Goal: Transaction & Acquisition: Purchase product/service

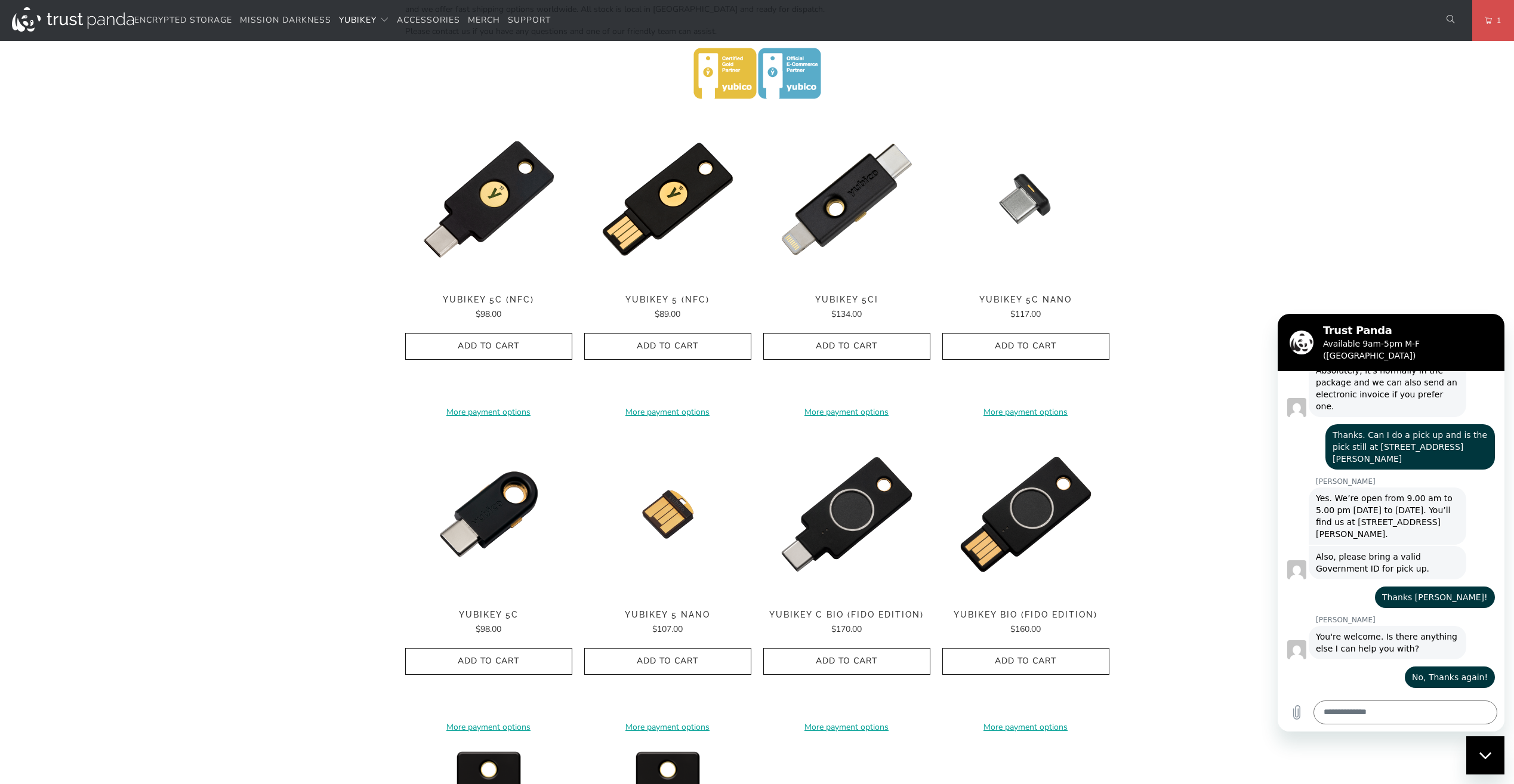
scroll to position [537, 0]
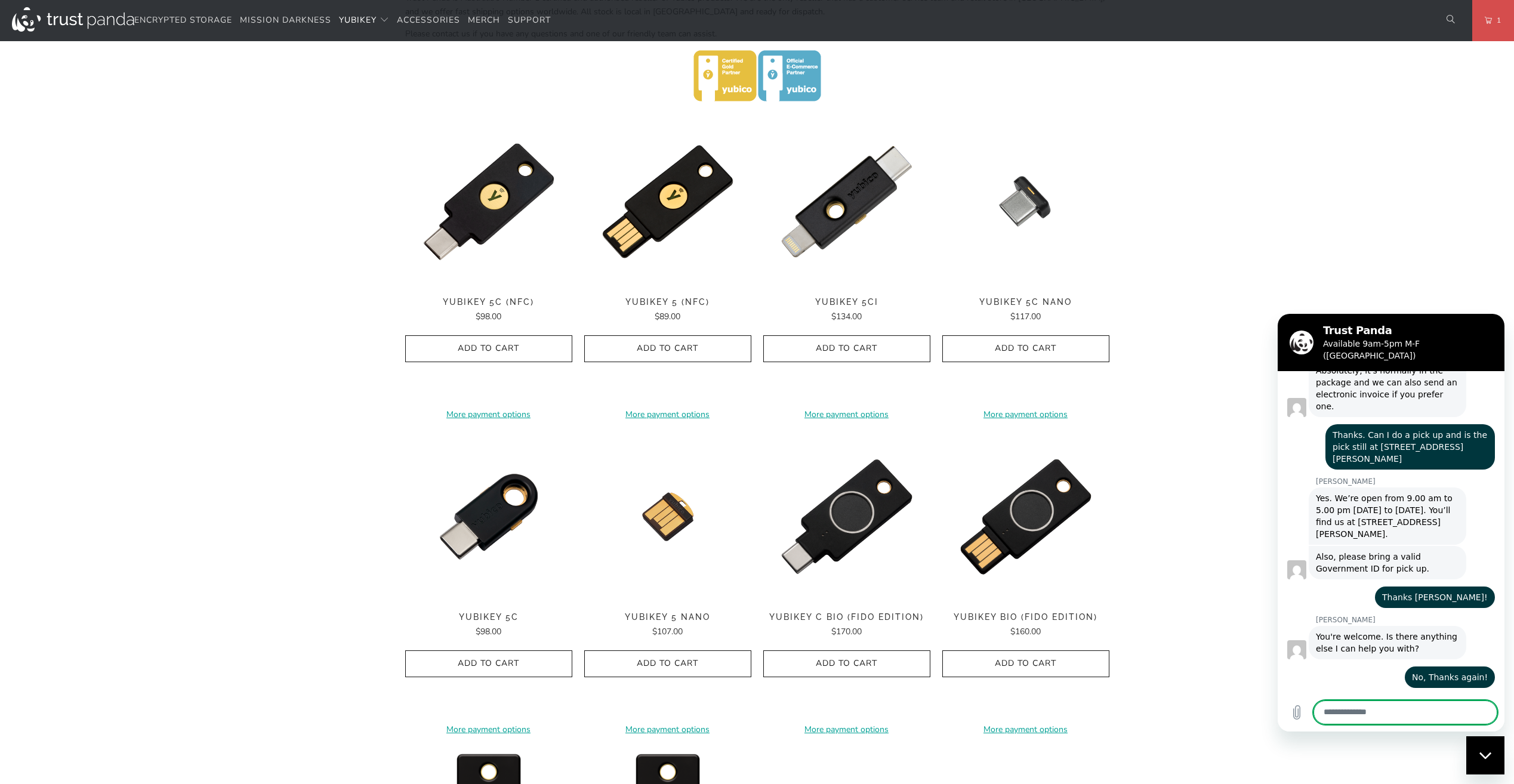
click at [1355, 710] on textarea at bounding box center [1405, 712] width 184 height 24
click at [1365, 710] on textarea at bounding box center [1405, 712] width 184 height 24
type textarea "*"
type textarea "**"
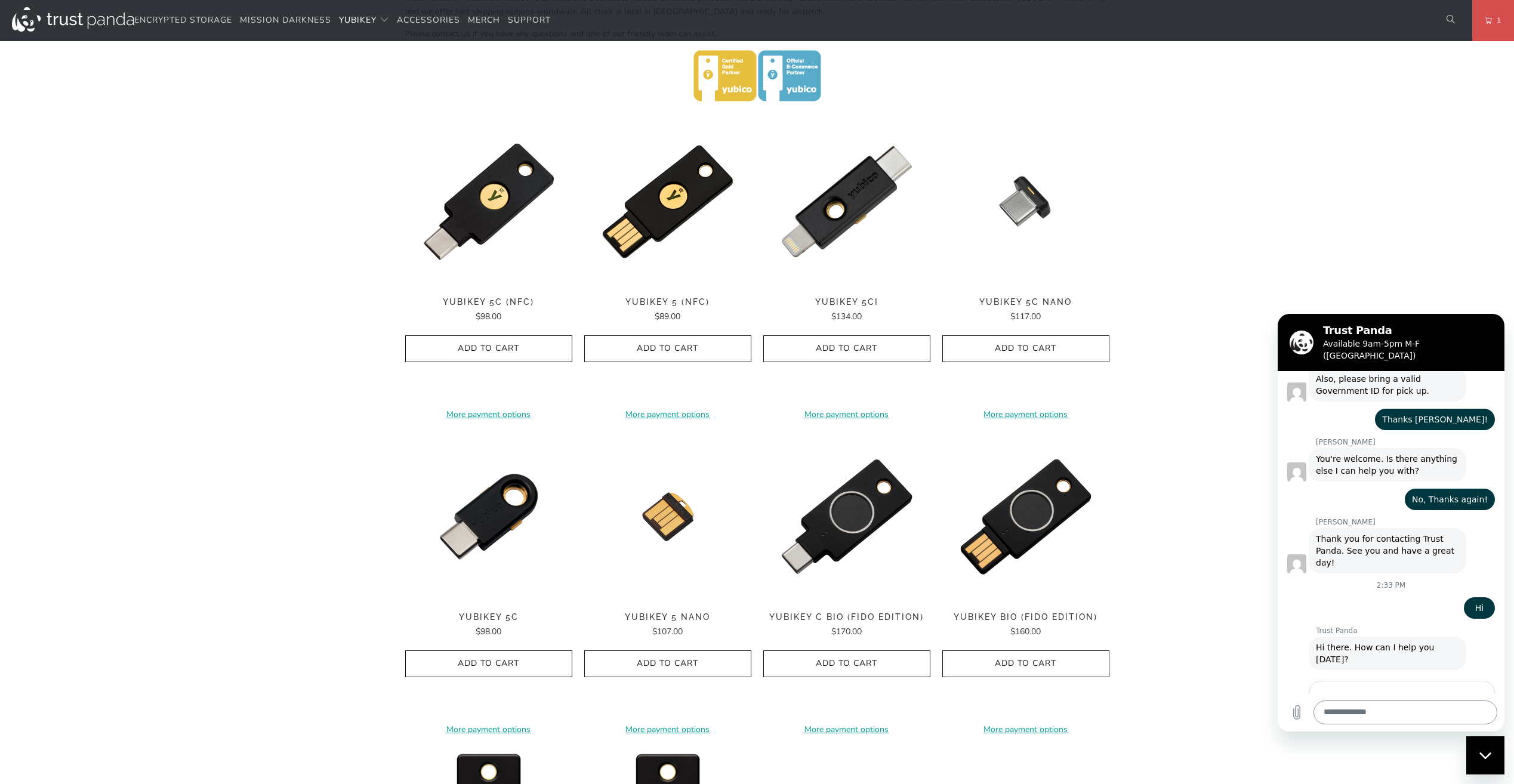
scroll to position [585, 0]
type input "******"
click at [1445, 742] on button "Next" at bounding box center [1465, 754] width 40 height 24
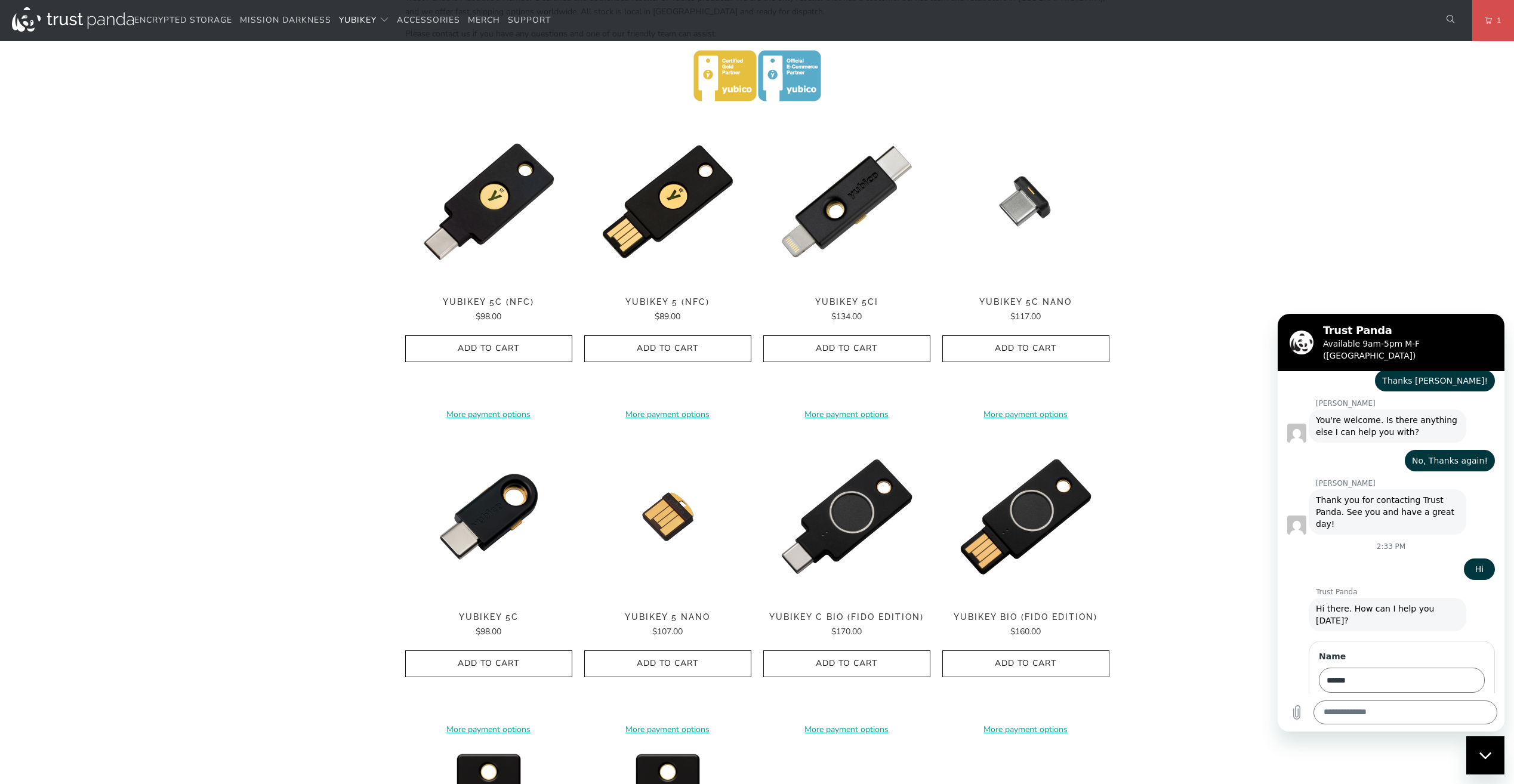
scroll to position [636, 0]
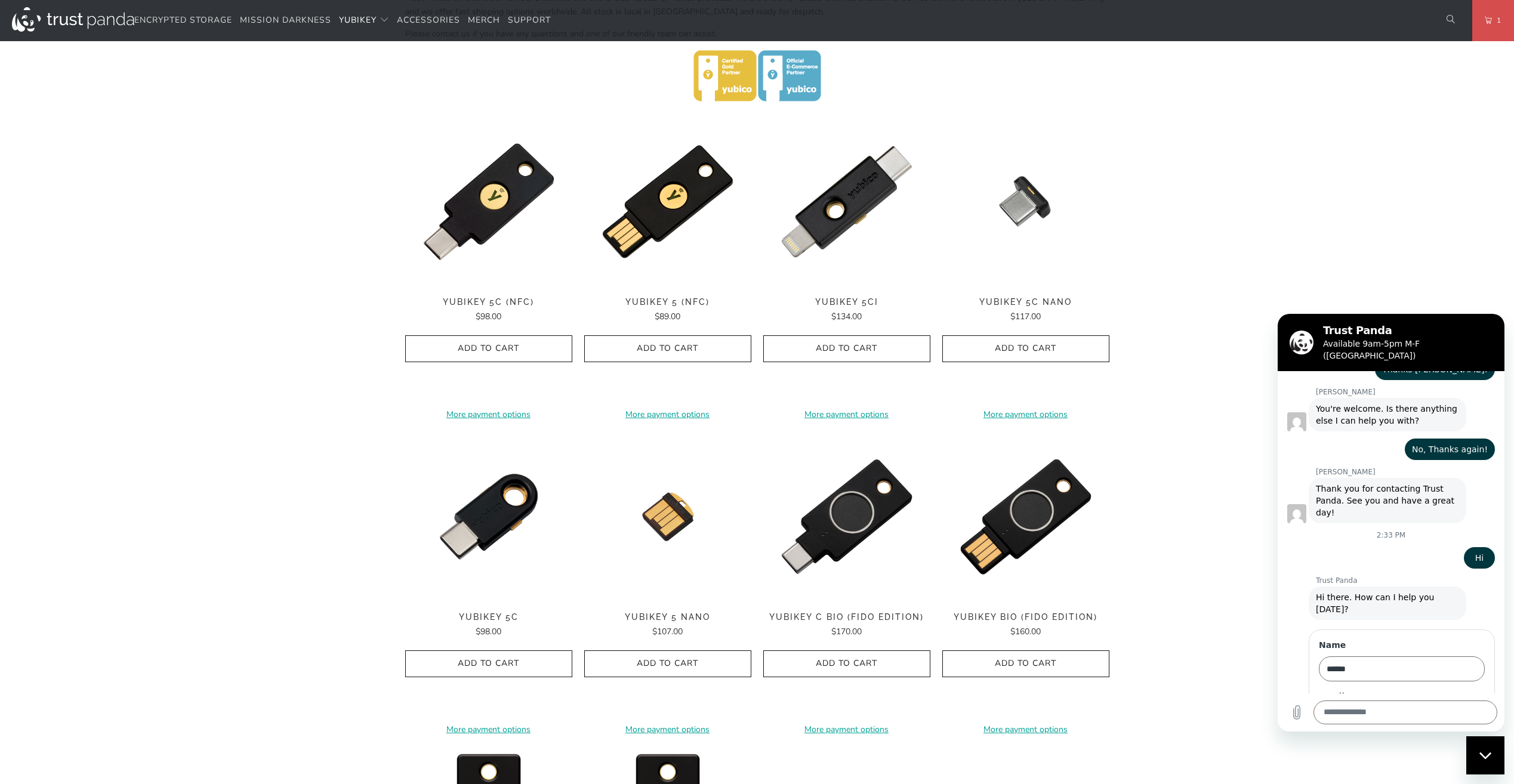
type input "**********"
click at [1454, 747] on span "Send" at bounding box center [1464, 754] width 21 height 14
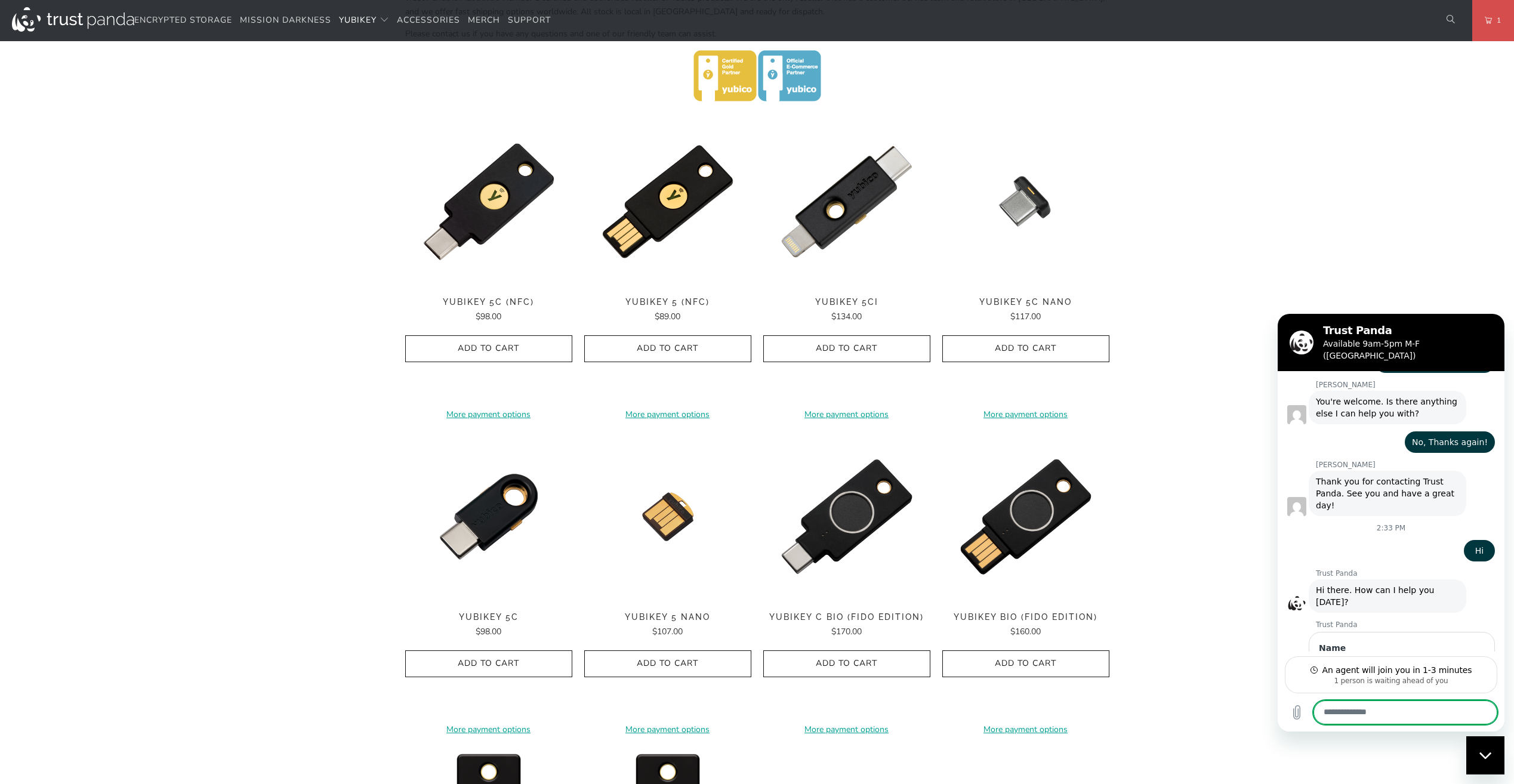
scroll to position [671, 0]
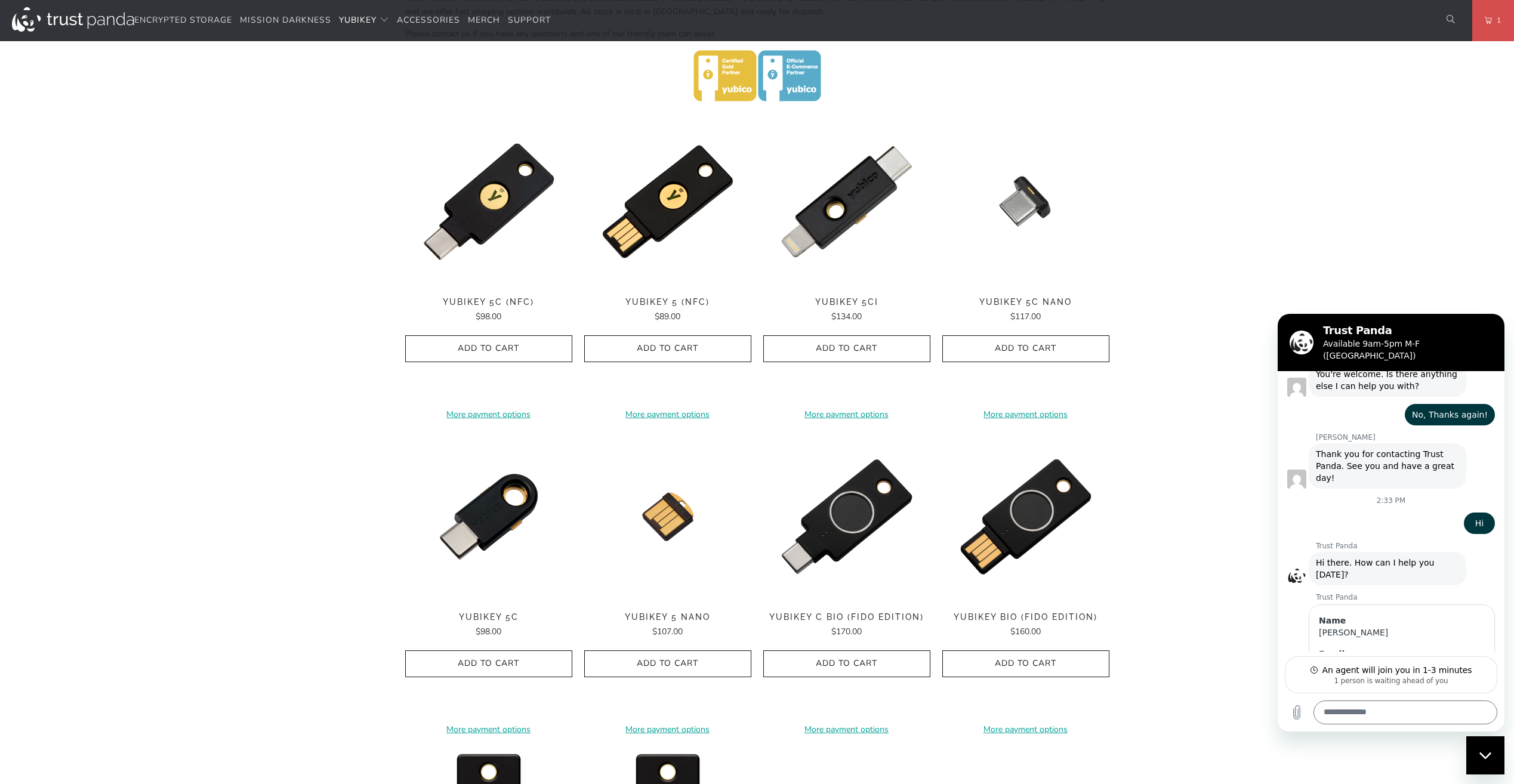
click at [1000, 299] on span "YubiKey 5C Nano" at bounding box center [1026, 302] width 167 height 10
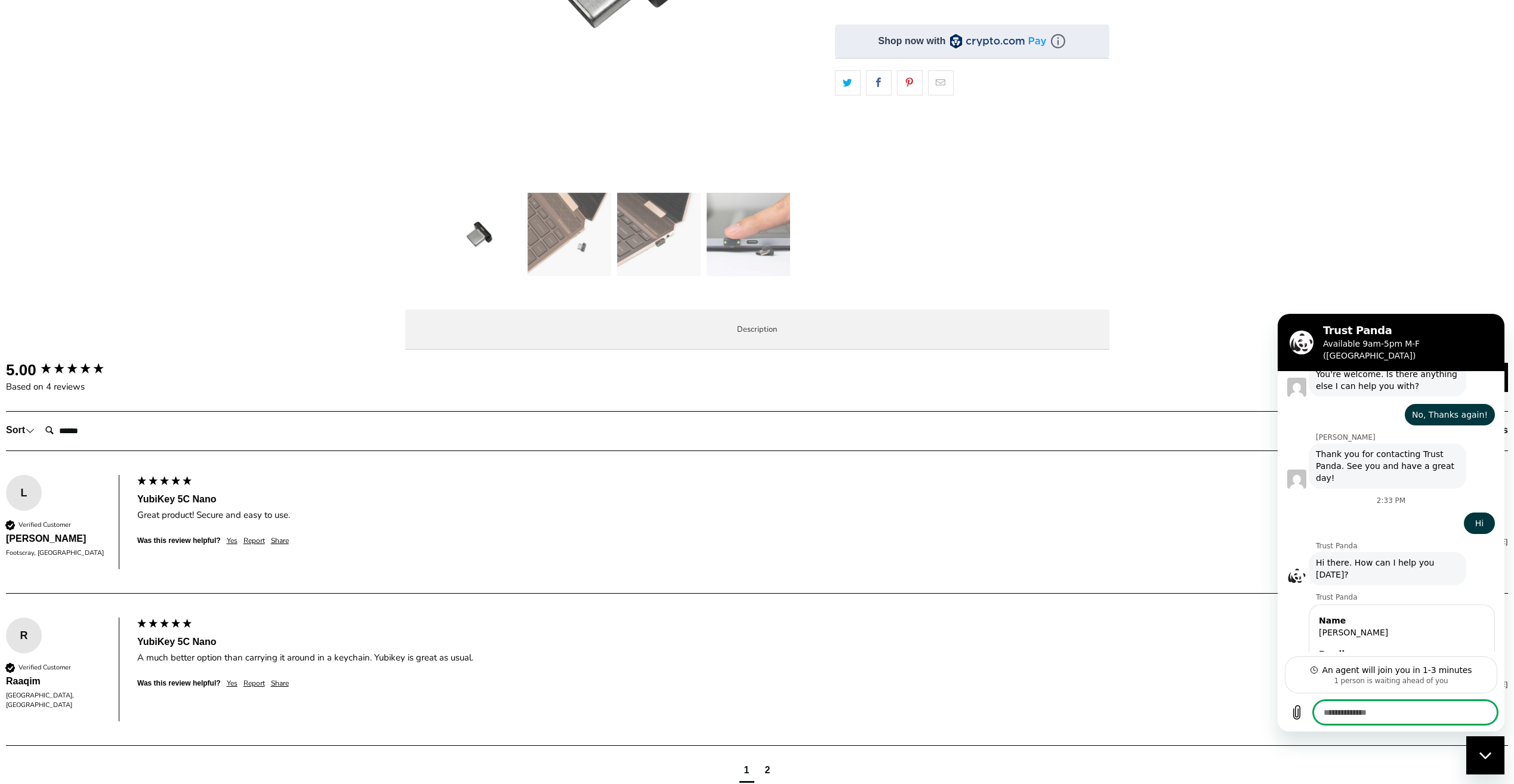
scroll to position [358, 0]
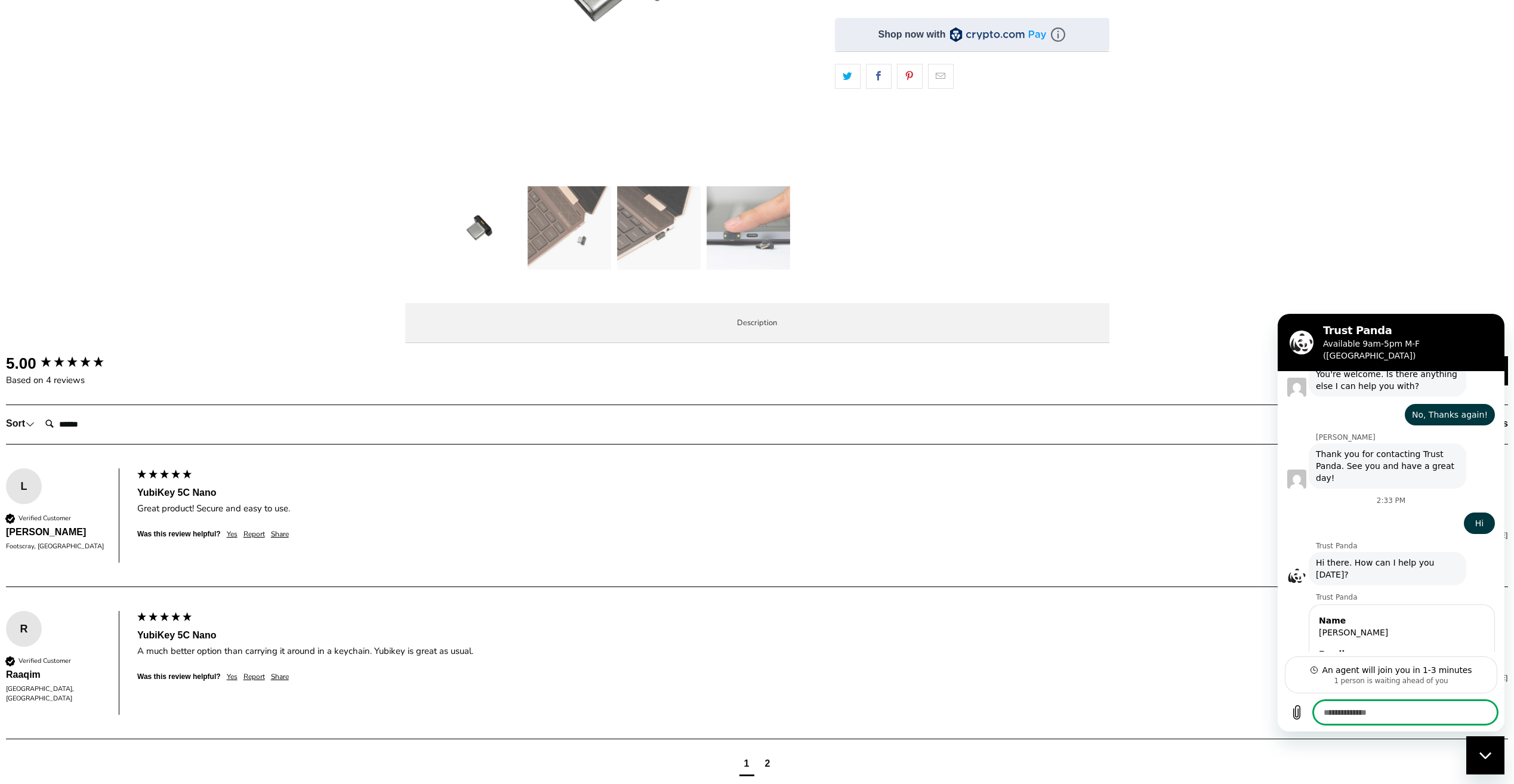
type textarea "*"
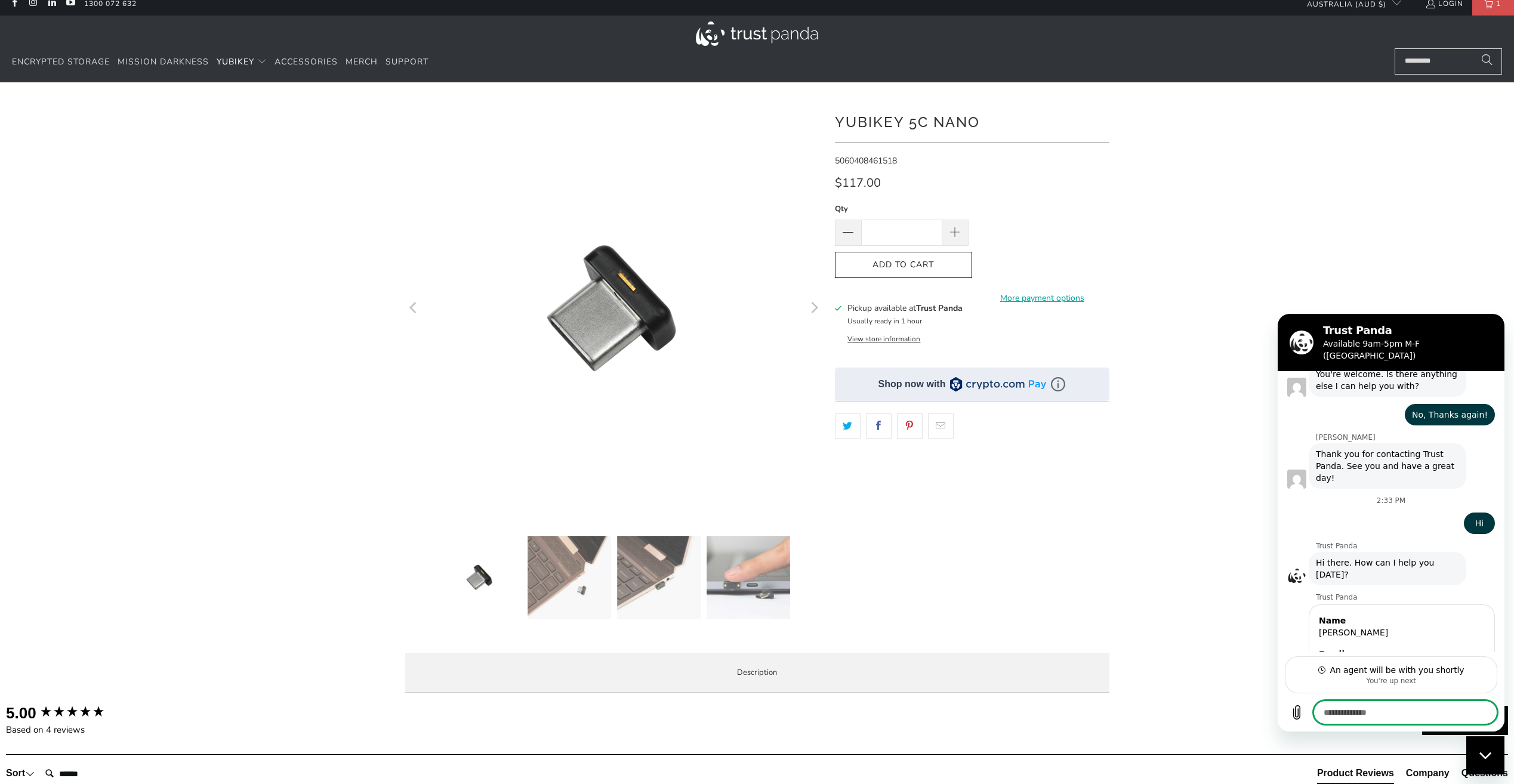
scroll to position [0, 0]
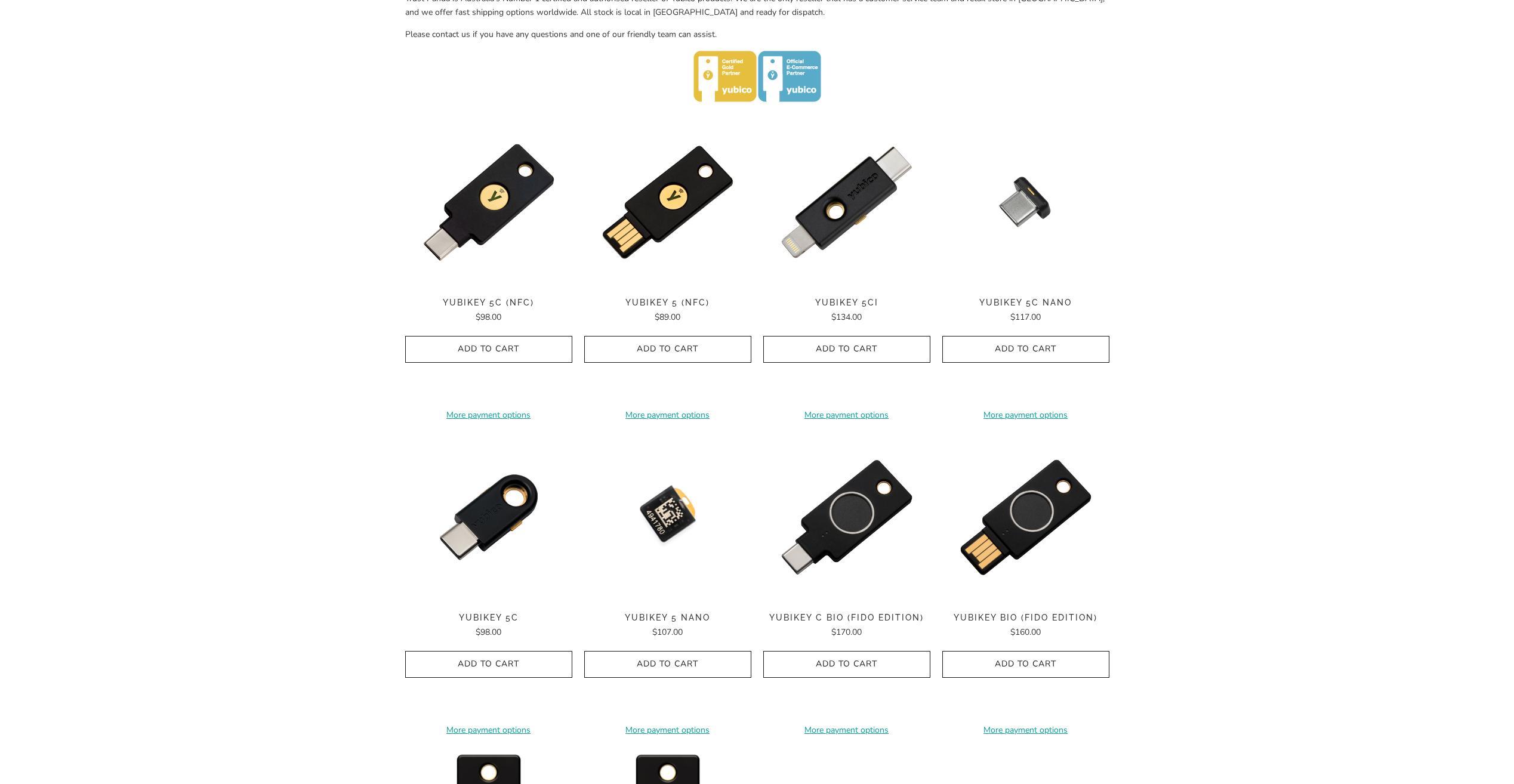
scroll to position [536, 0]
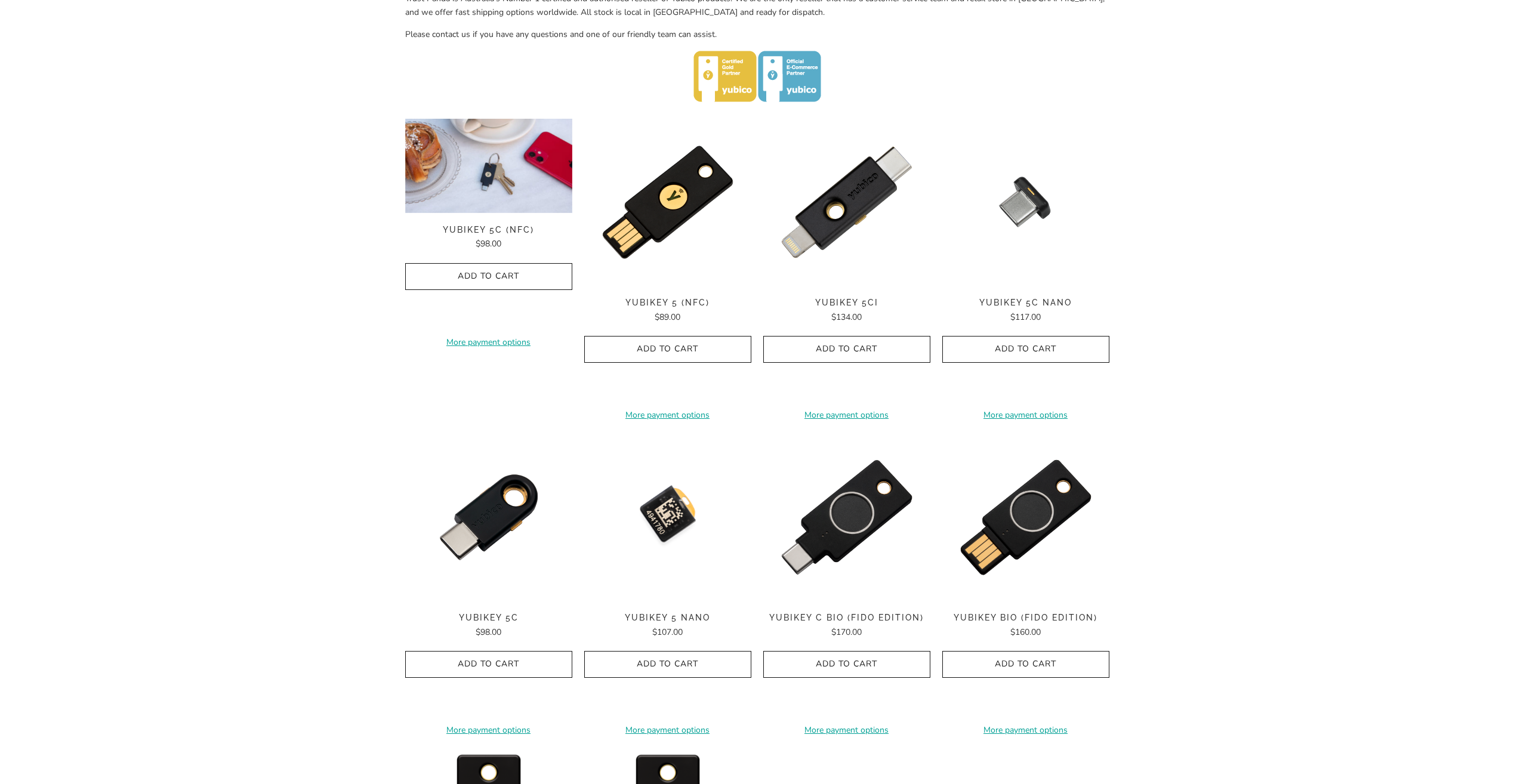
click at [482, 215] on div "**********" at bounding box center [488, 268] width 167 height 300
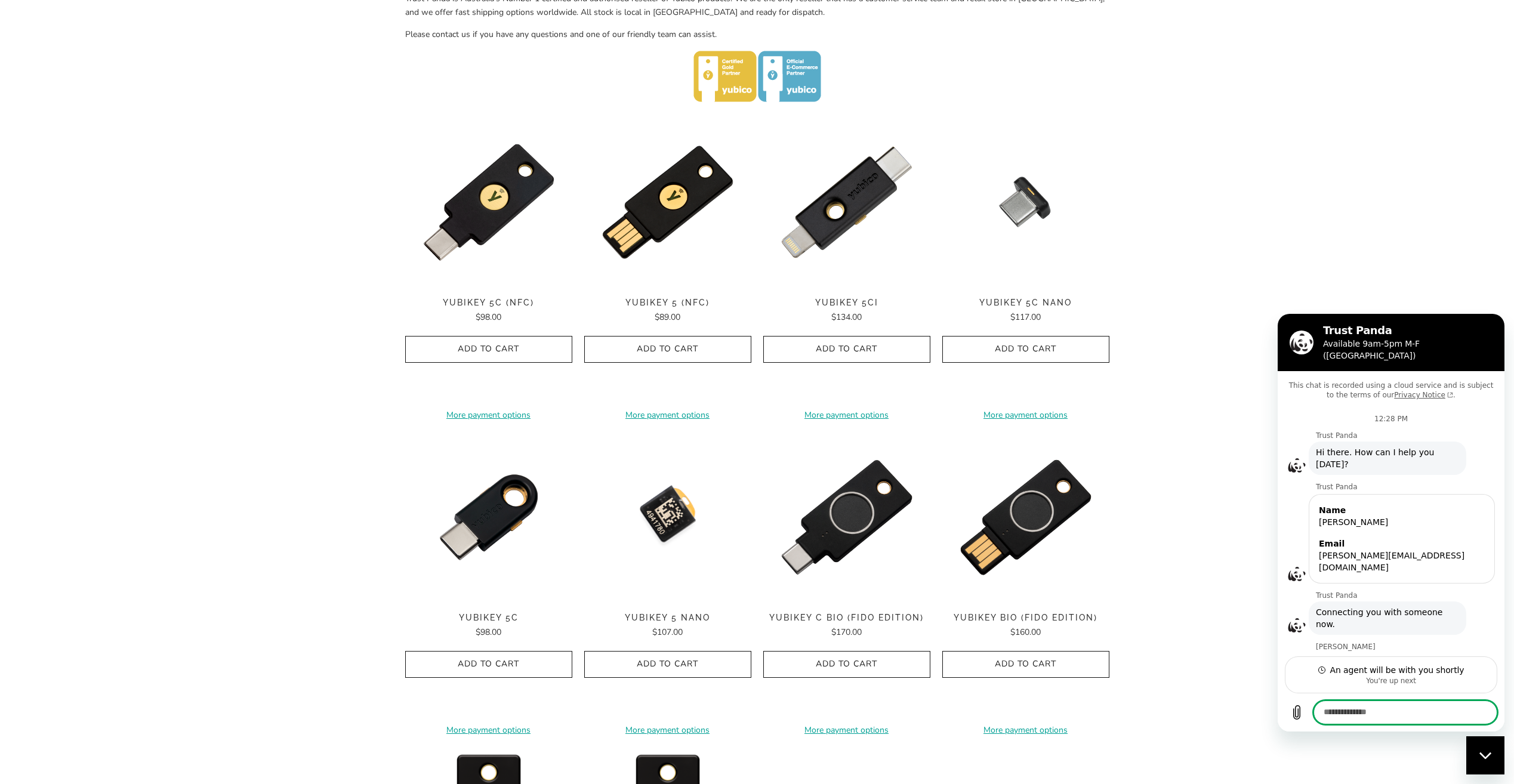
scroll to position [671, 0]
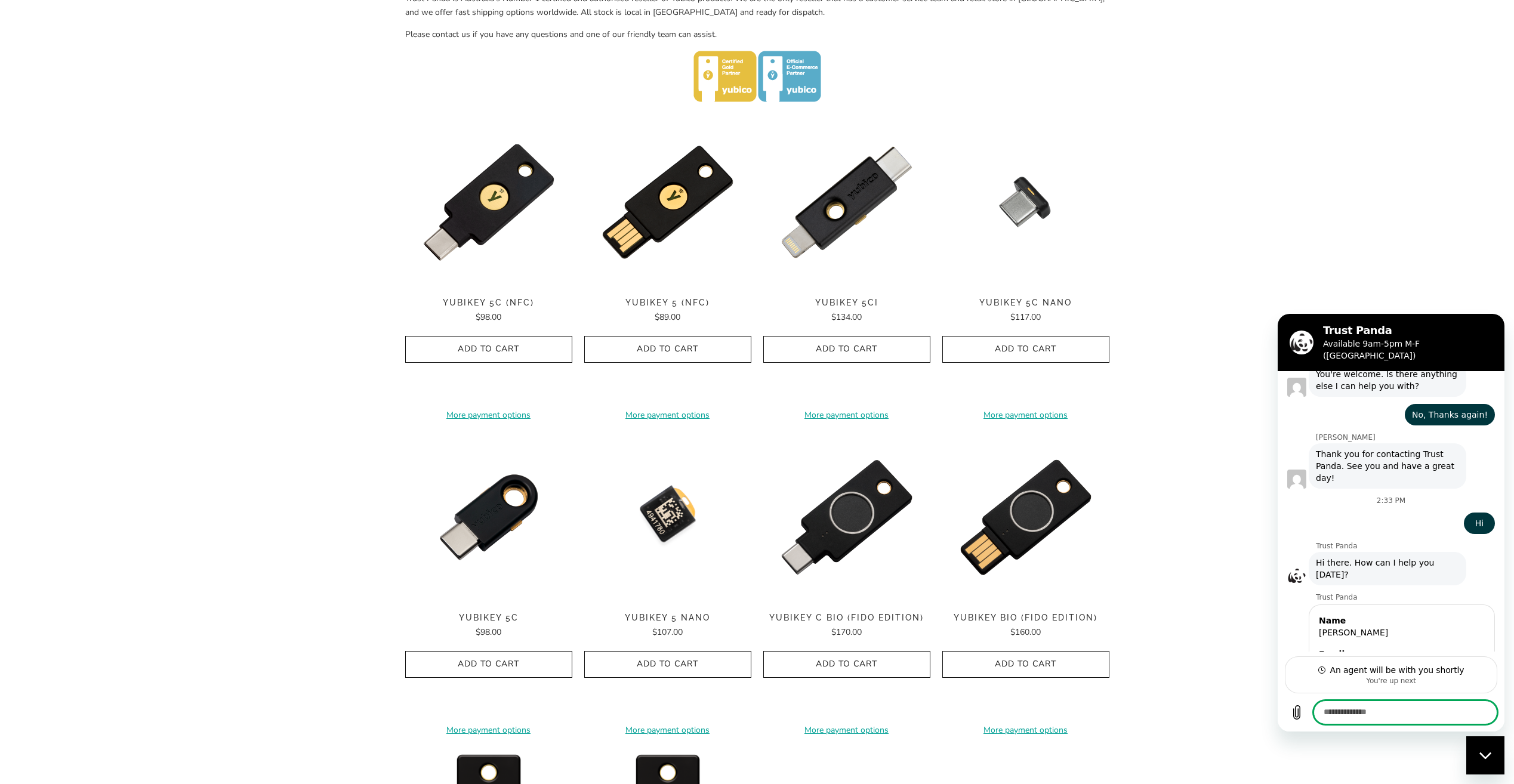
click at [506, 308] on div "YubiKey 5C (NFC) $98.00" at bounding box center [488, 311] width 167 height 26
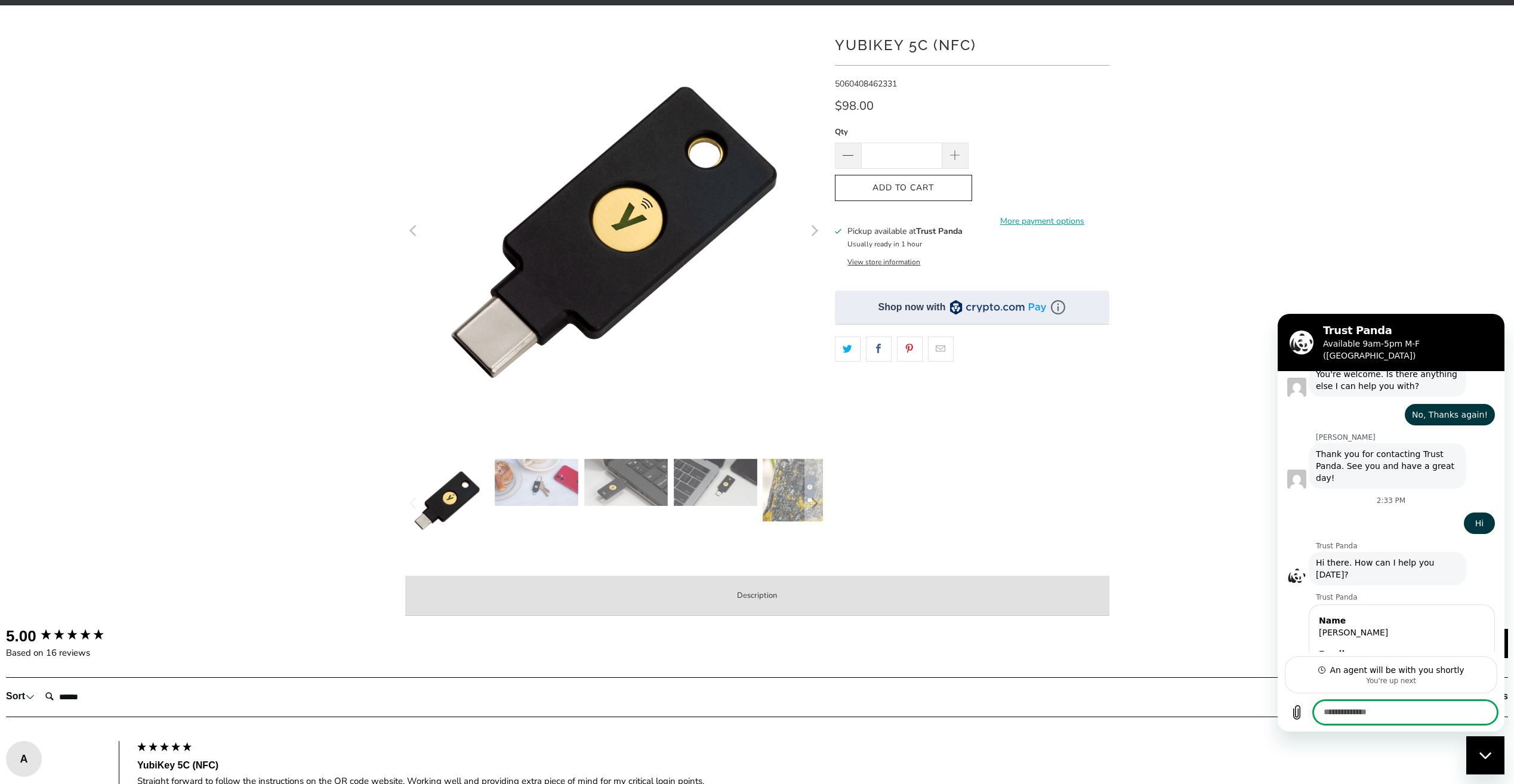
scroll to position [59, 0]
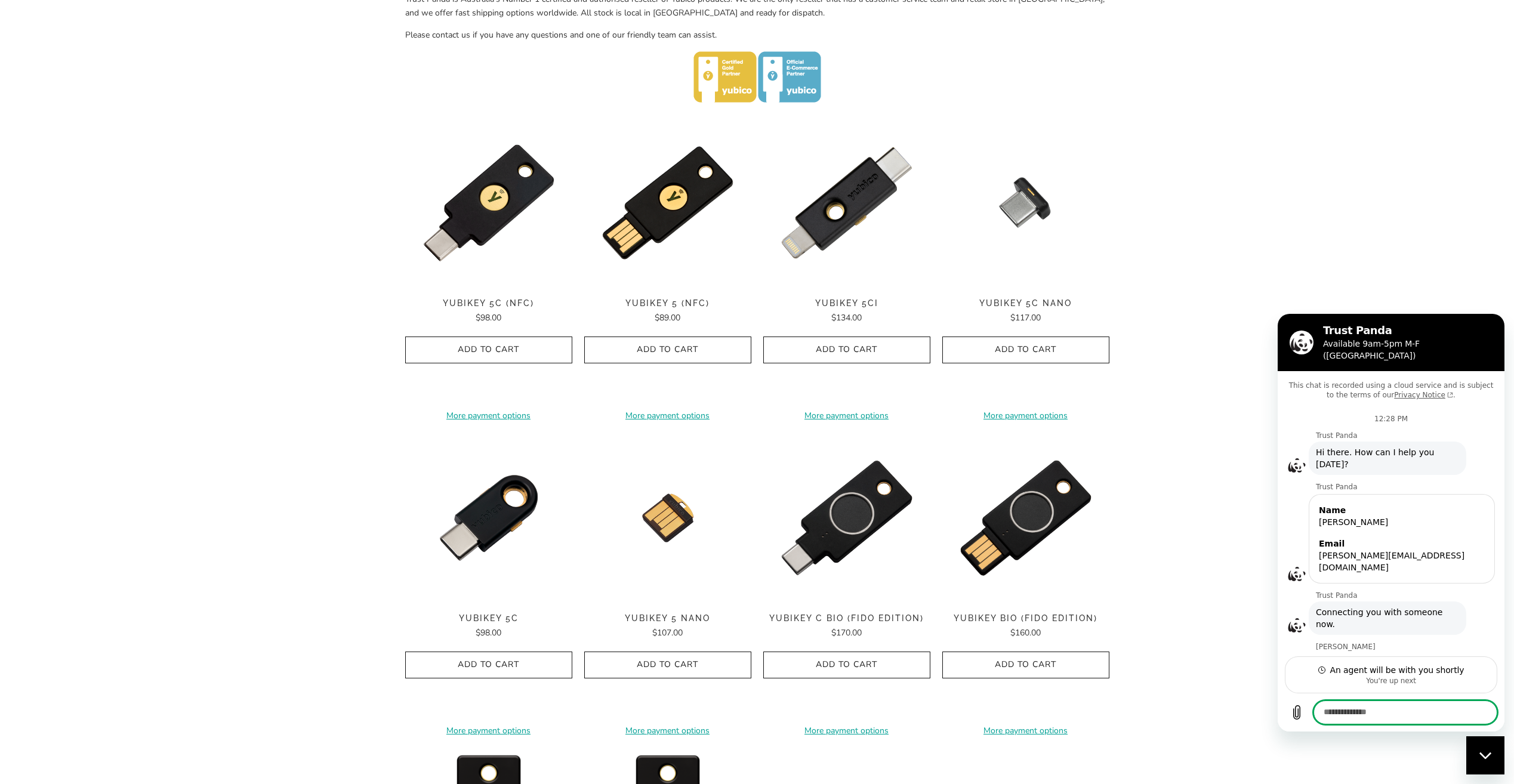
scroll to position [671, 0]
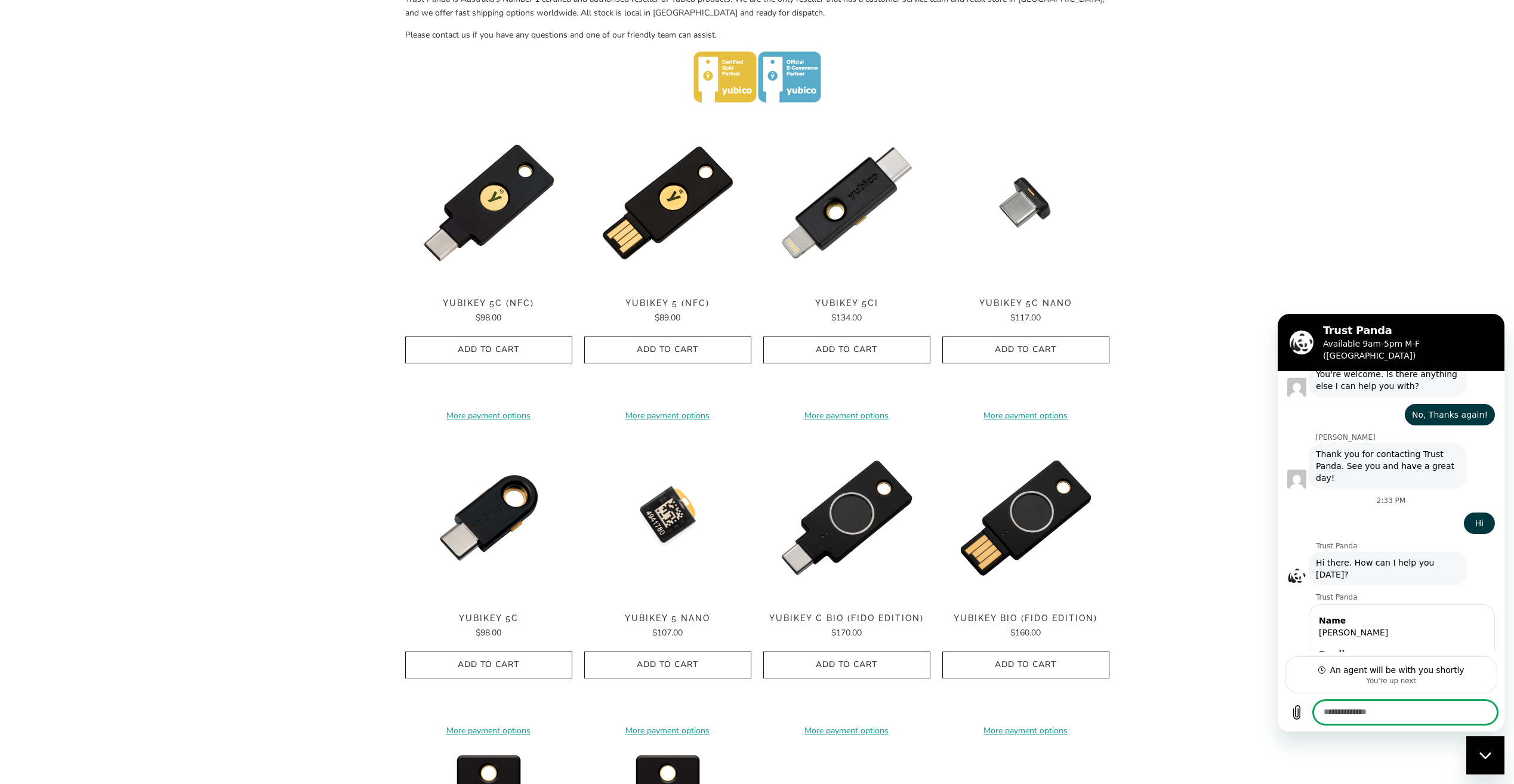
click at [1369, 717] on textarea at bounding box center [1405, 712] width 184 height 24
type textarea "*"
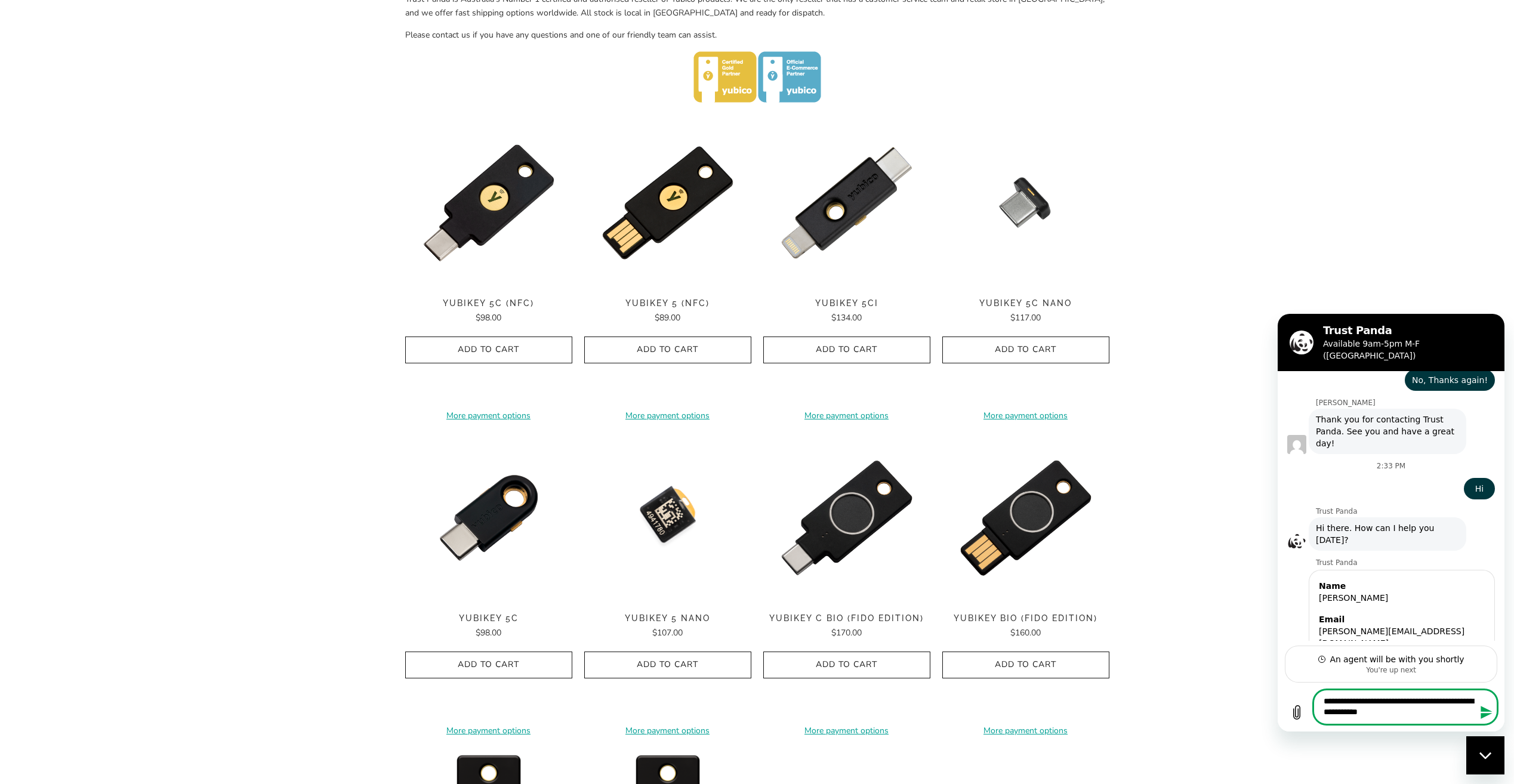
scroll to position [705, 0]
type textarea "**********"
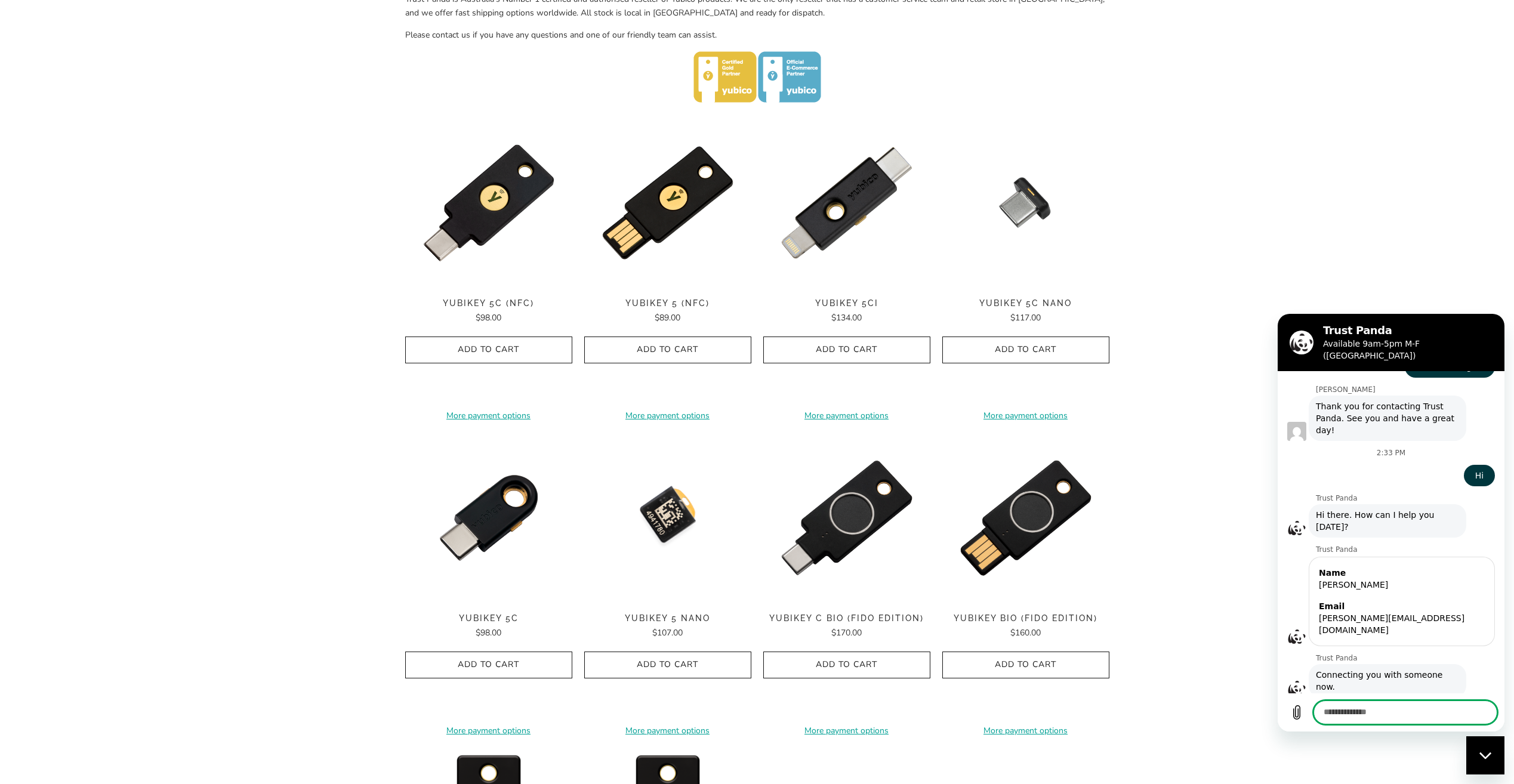
scroll to position [721, 0]
click at [478, 219] on div "**********" at bounding box center [488, 269] width 167 height 300
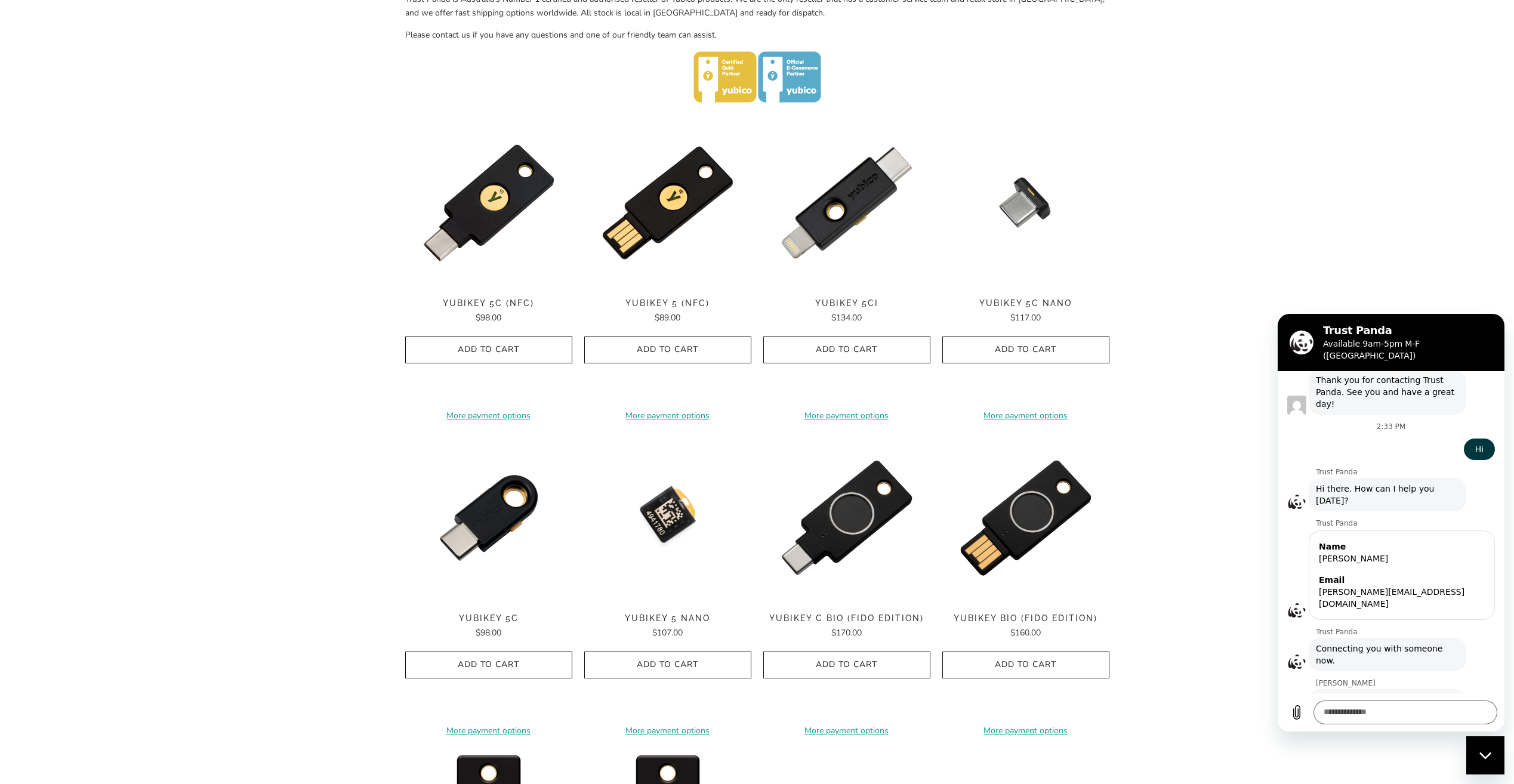
scroll to position [744, 0]
click at [502, 305] on span "YubiKey 5C (NFC)" at bounding box center [488, 303] width 167 height 10
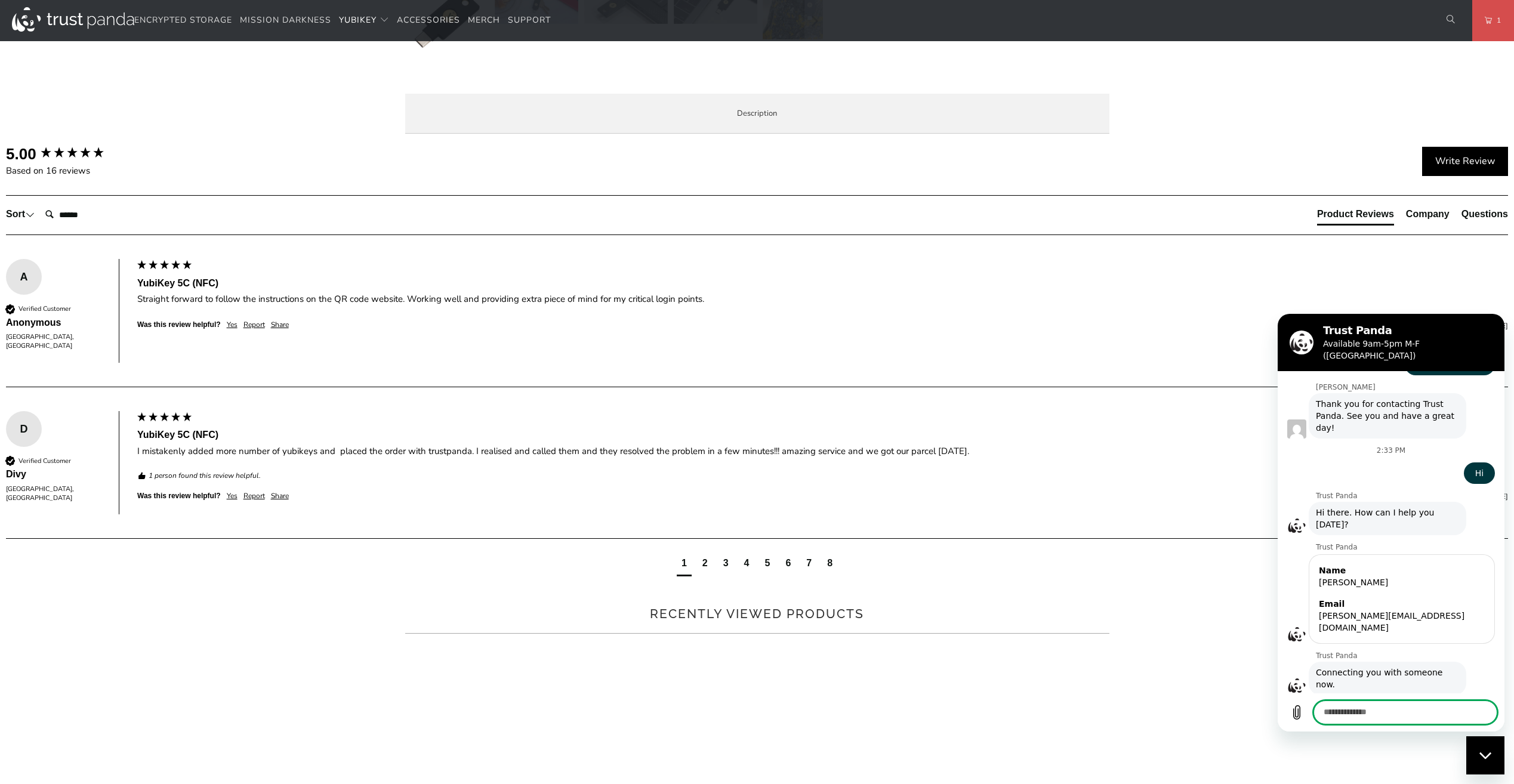
scroll to position [597, 0]
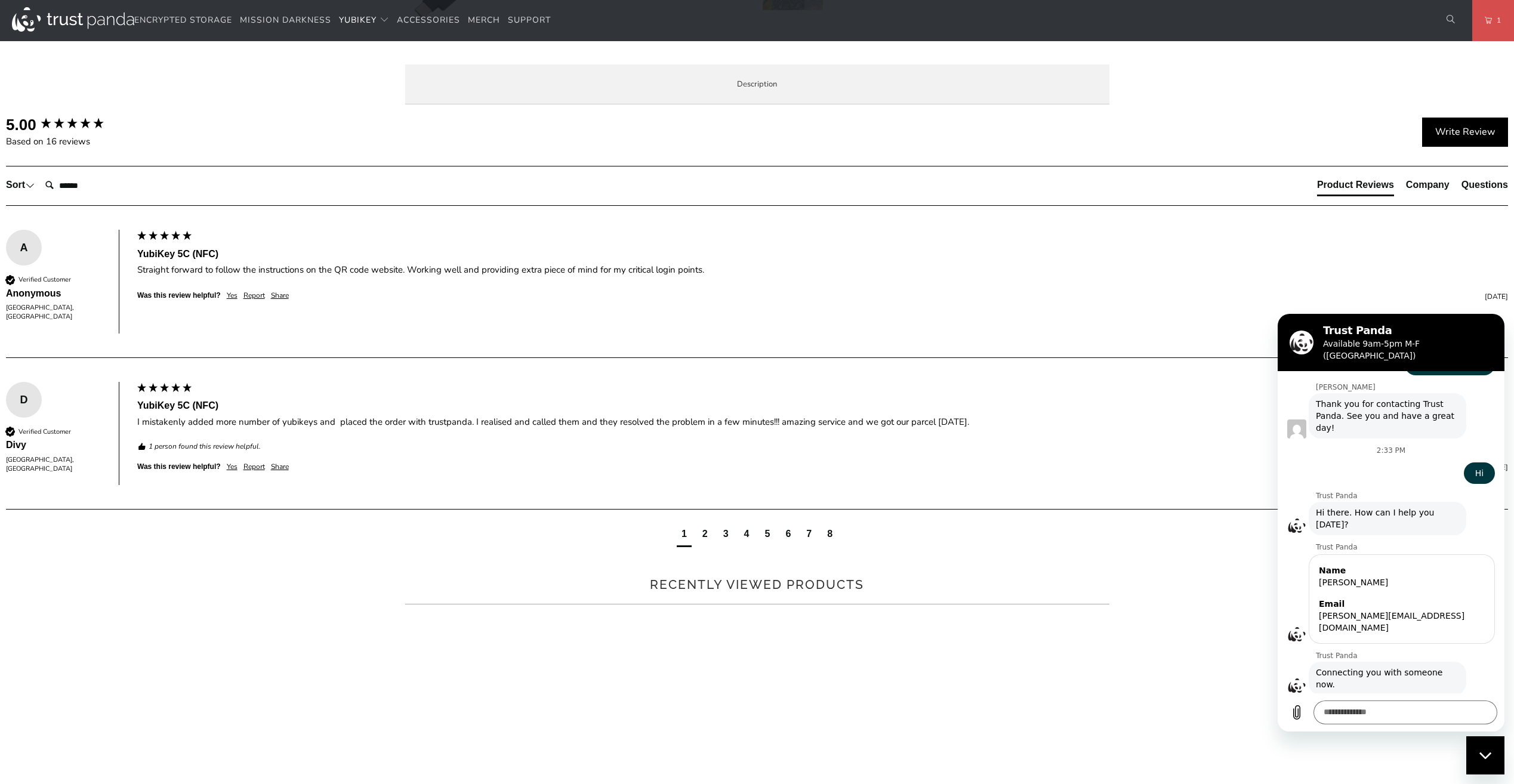
click at [0, 0] on li "Specifications" at bounding box center [0, 0] width 0 height 0
type textarea "*"
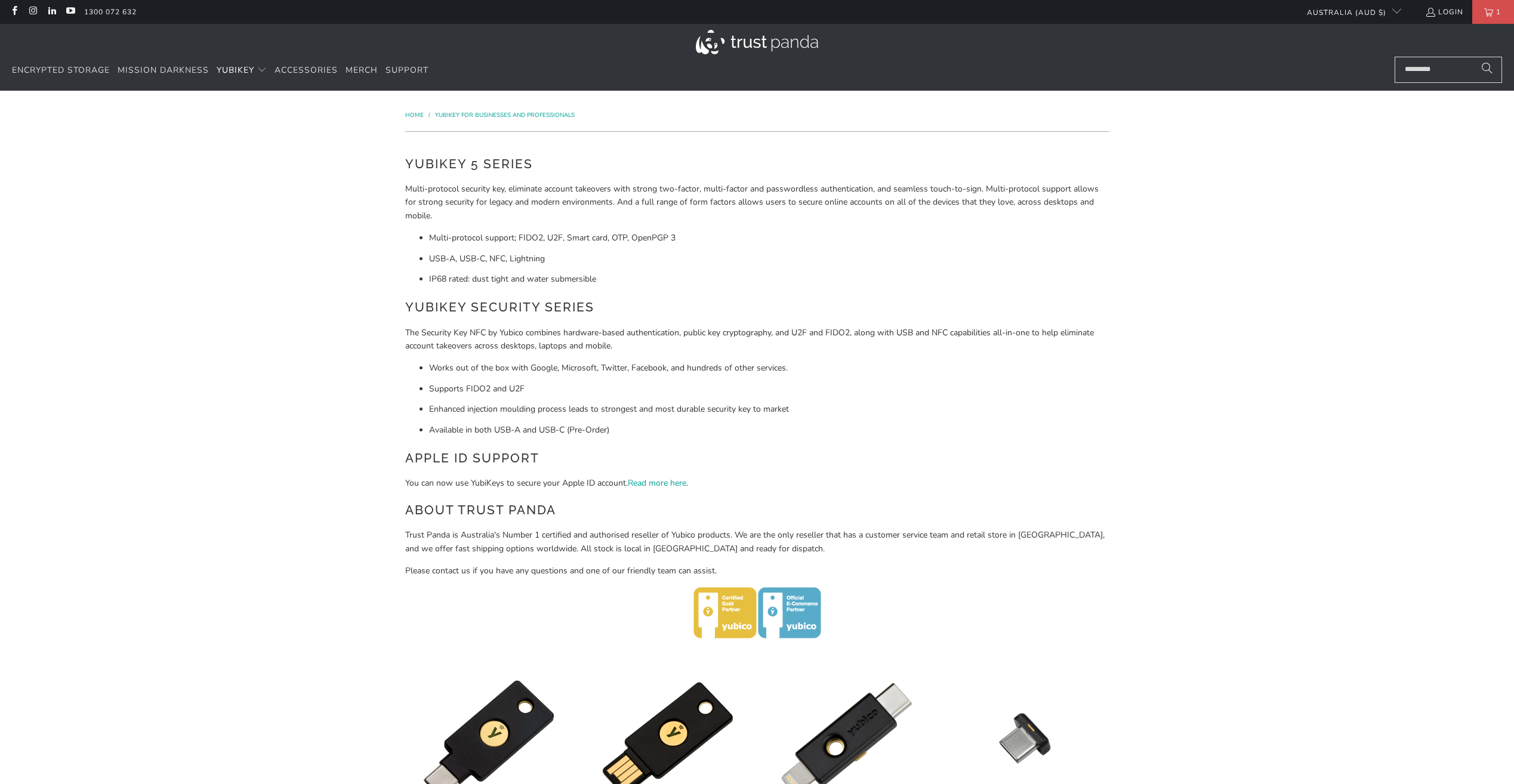
scroll to position [535, 0]
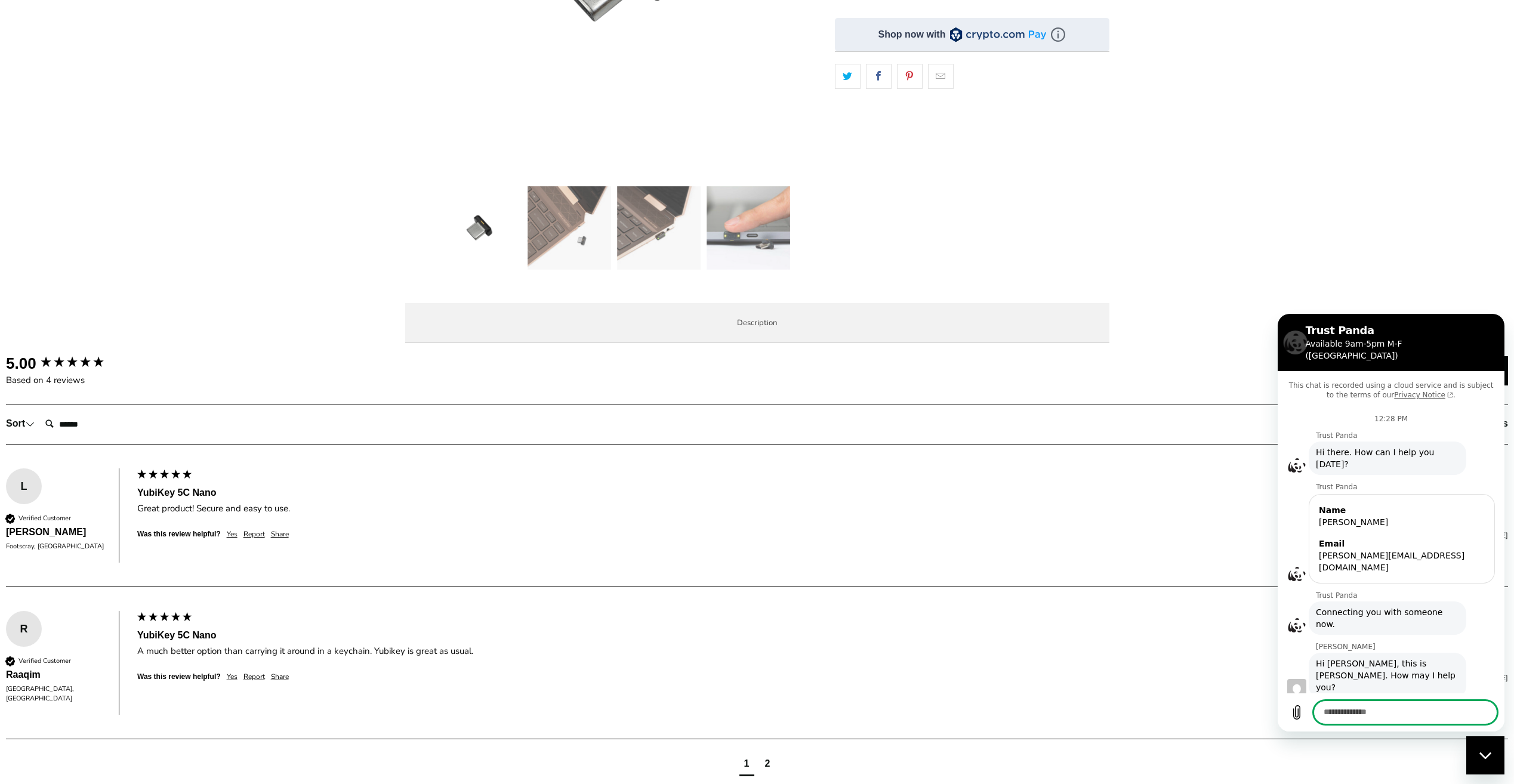
scroll to position [721, 0]
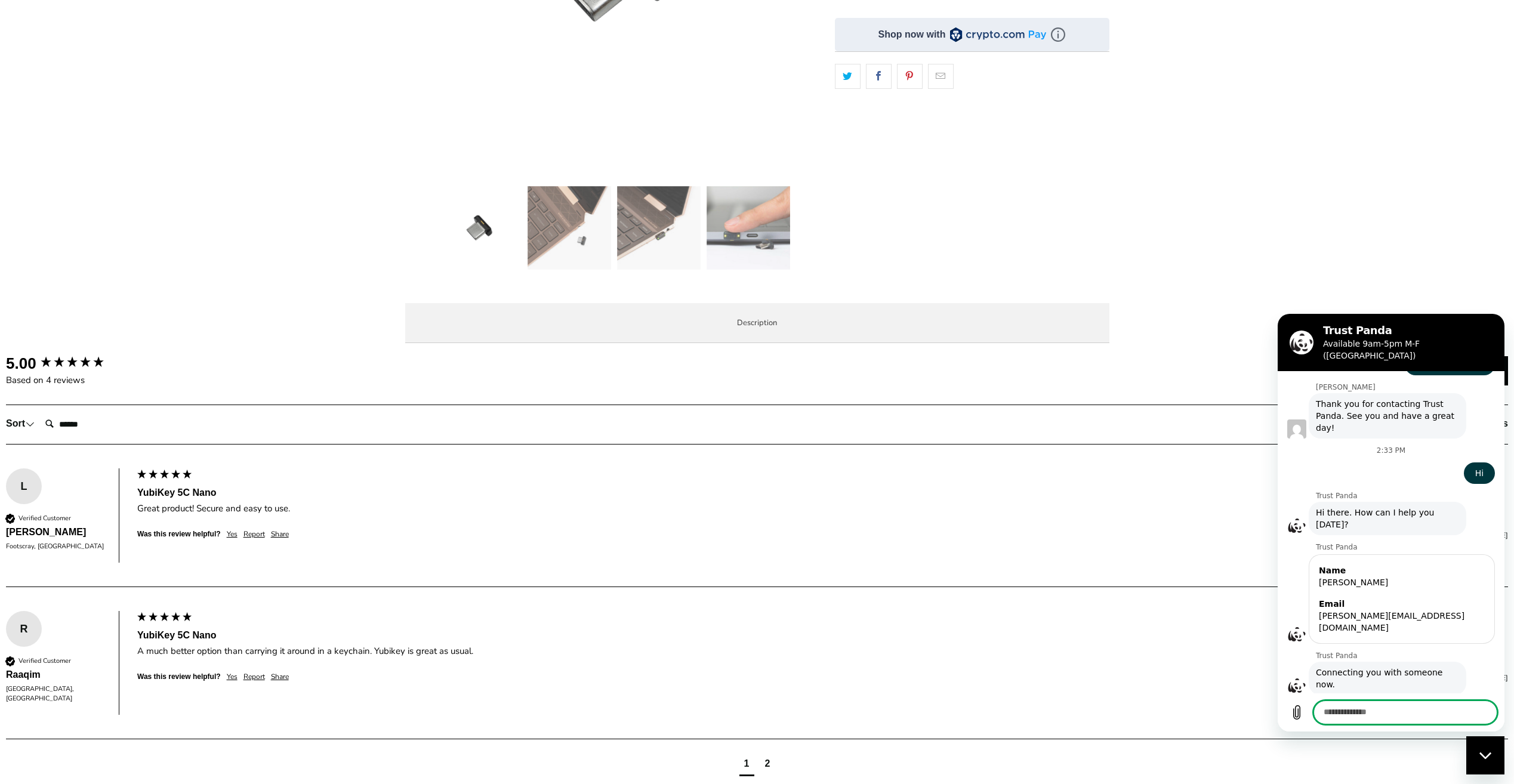
click at [0, 0] on li "Specifications" at bounding box center [0, 0] width 0 height 0
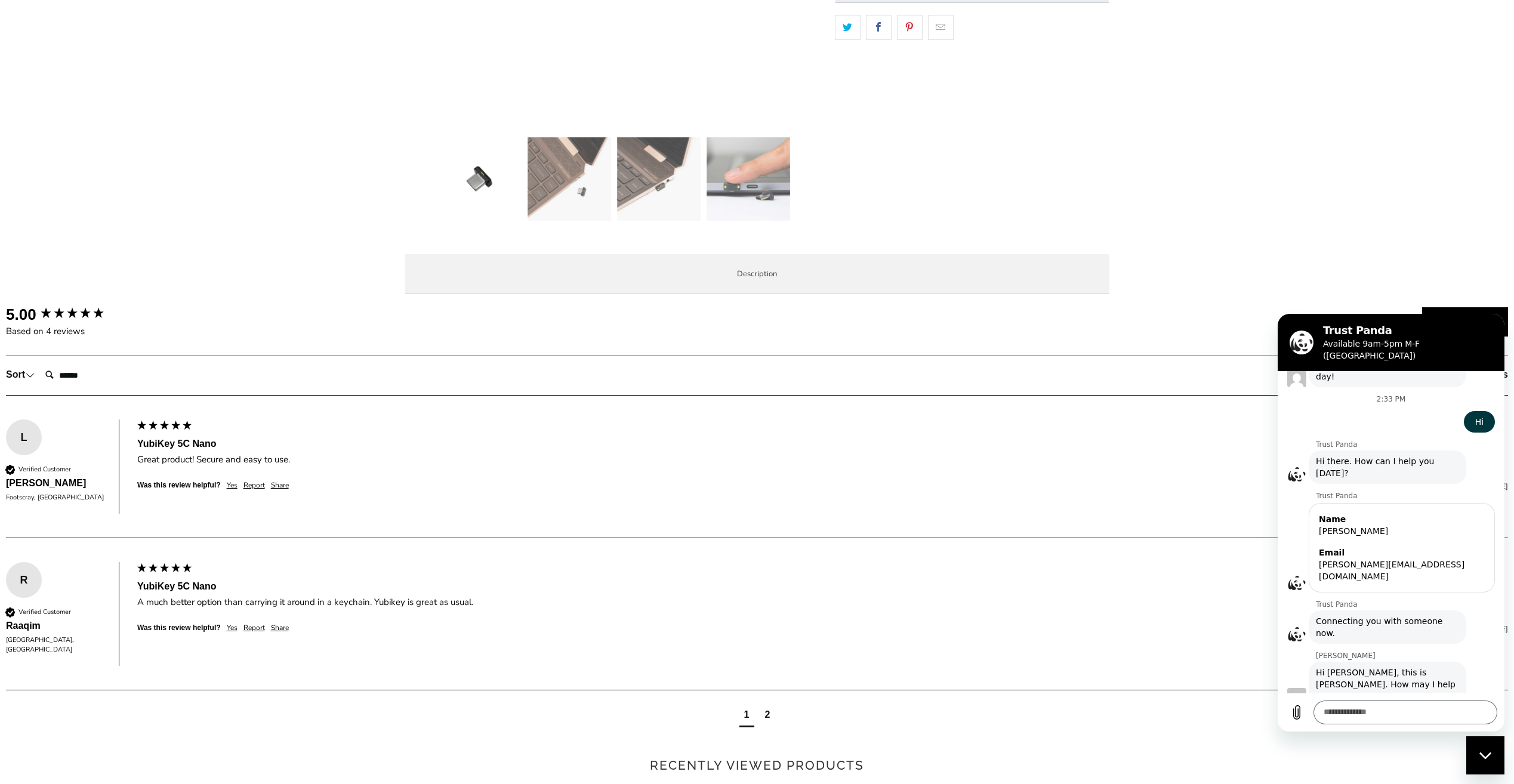
scroll to position [537, 0]
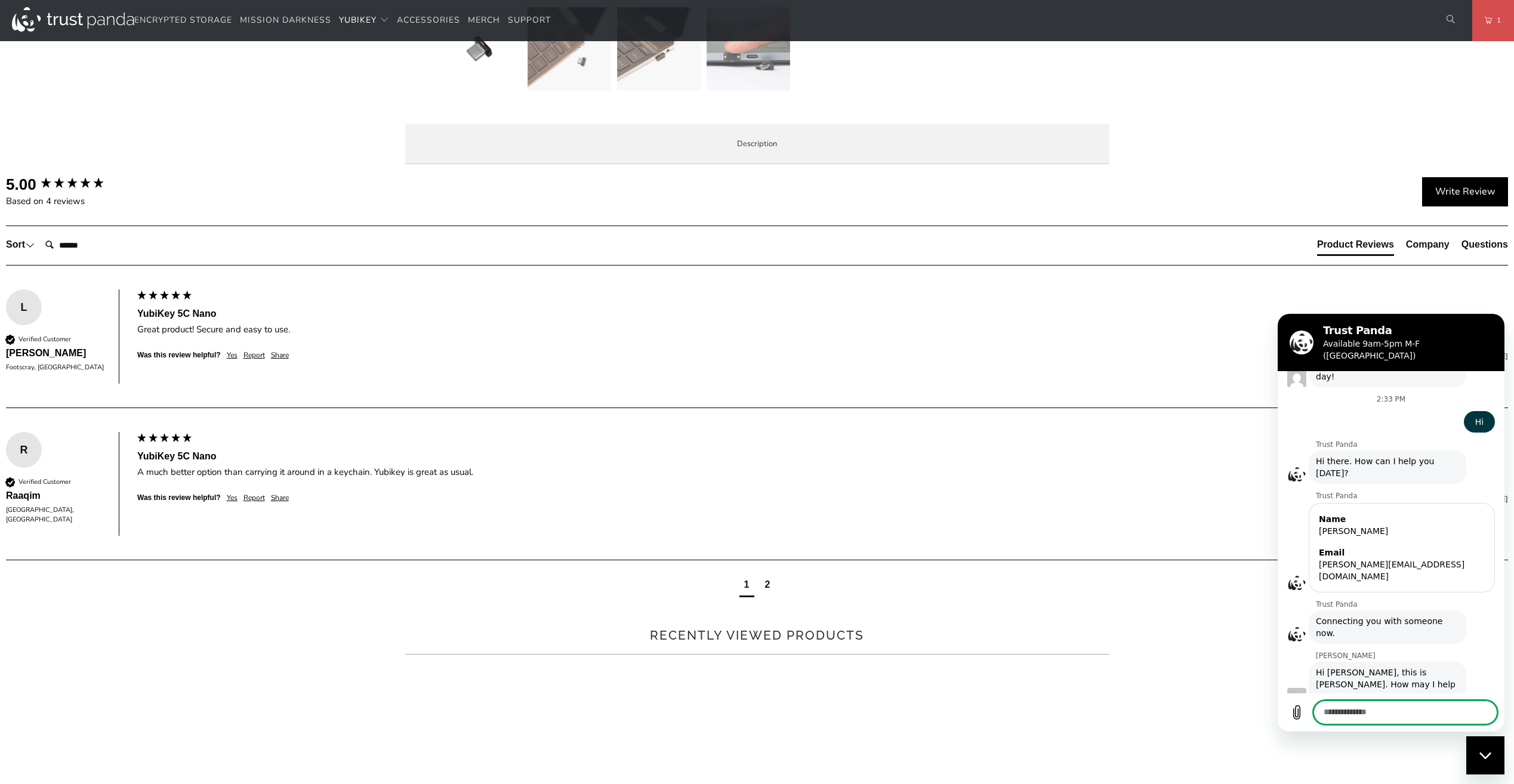
click at [1358, 707] on textarea at bounding box center [1405, 712] width 184 height 24
type textarea "**********"
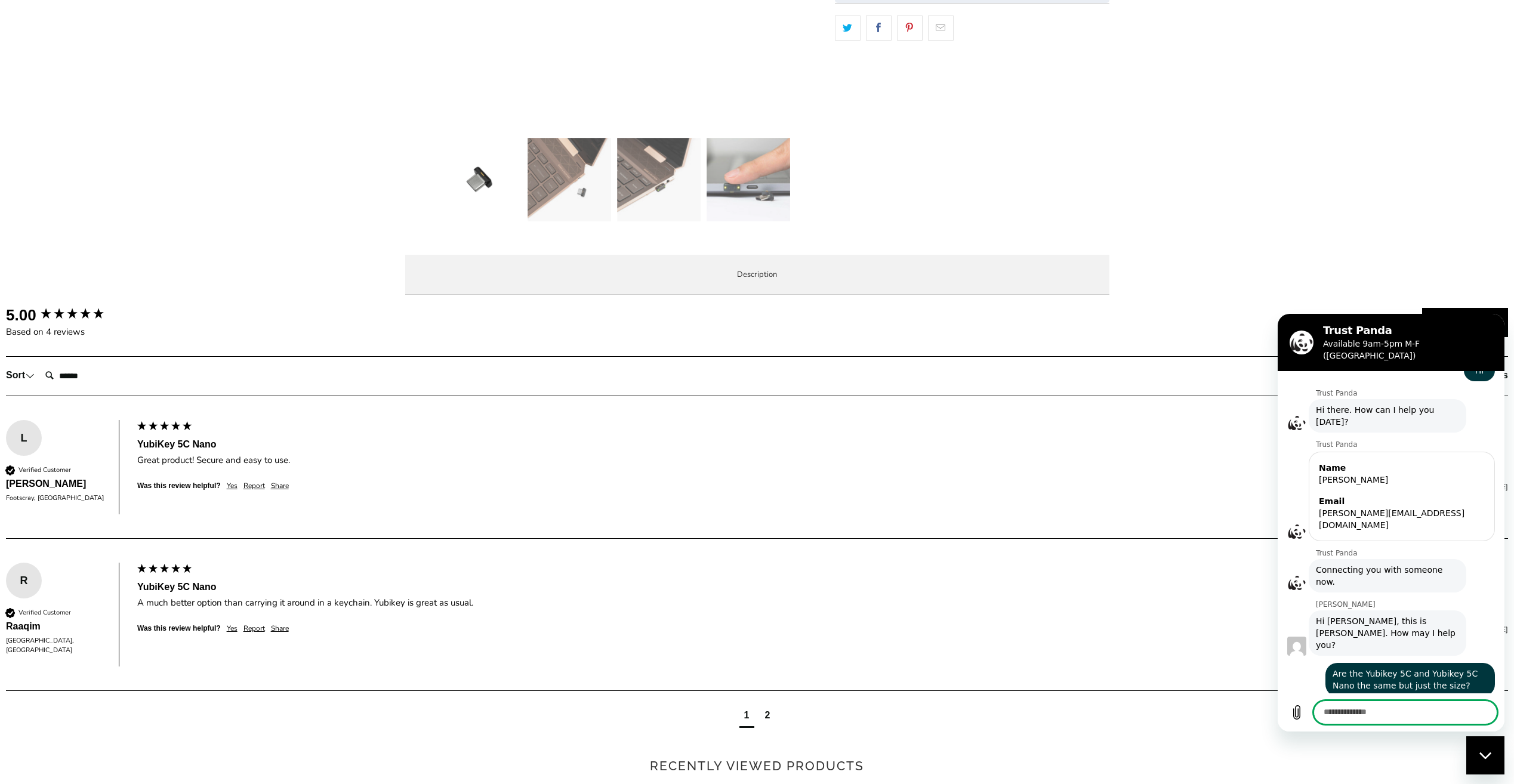
scroll to position [418, 0]
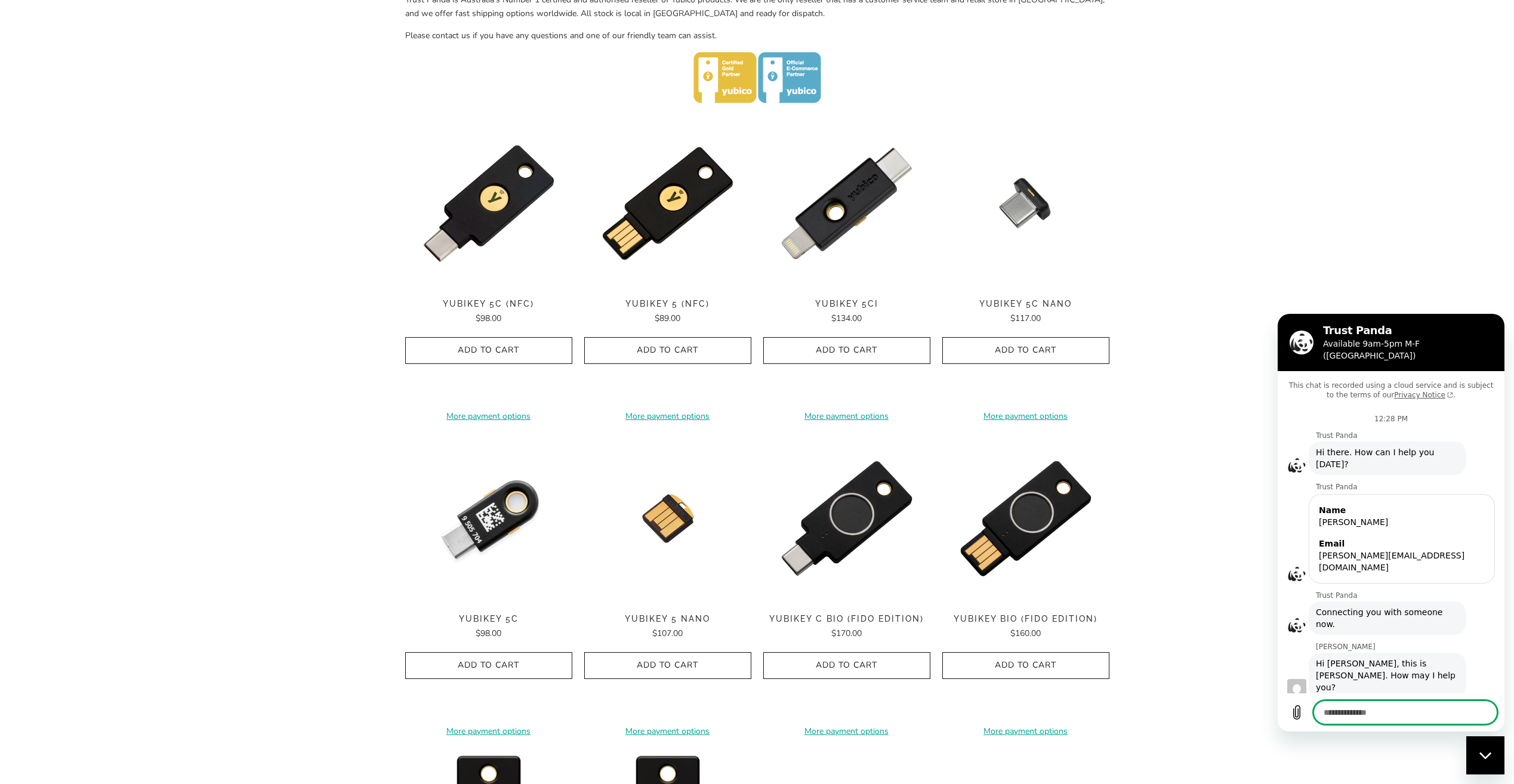
scroll to position [801, 0]
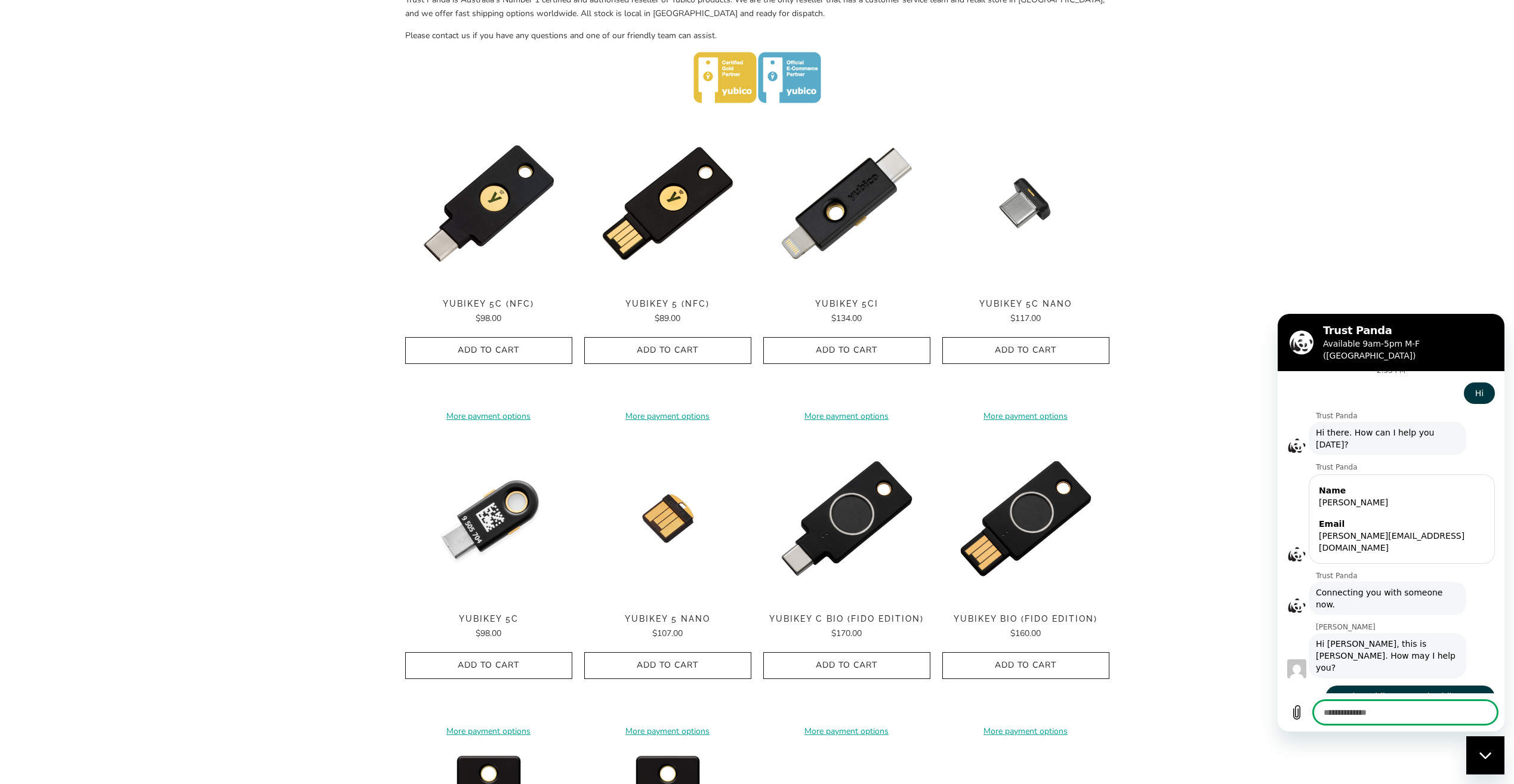
type textarea "*"
click at [508, 537] on img at bounding box center [488, 518] width 167 height 167
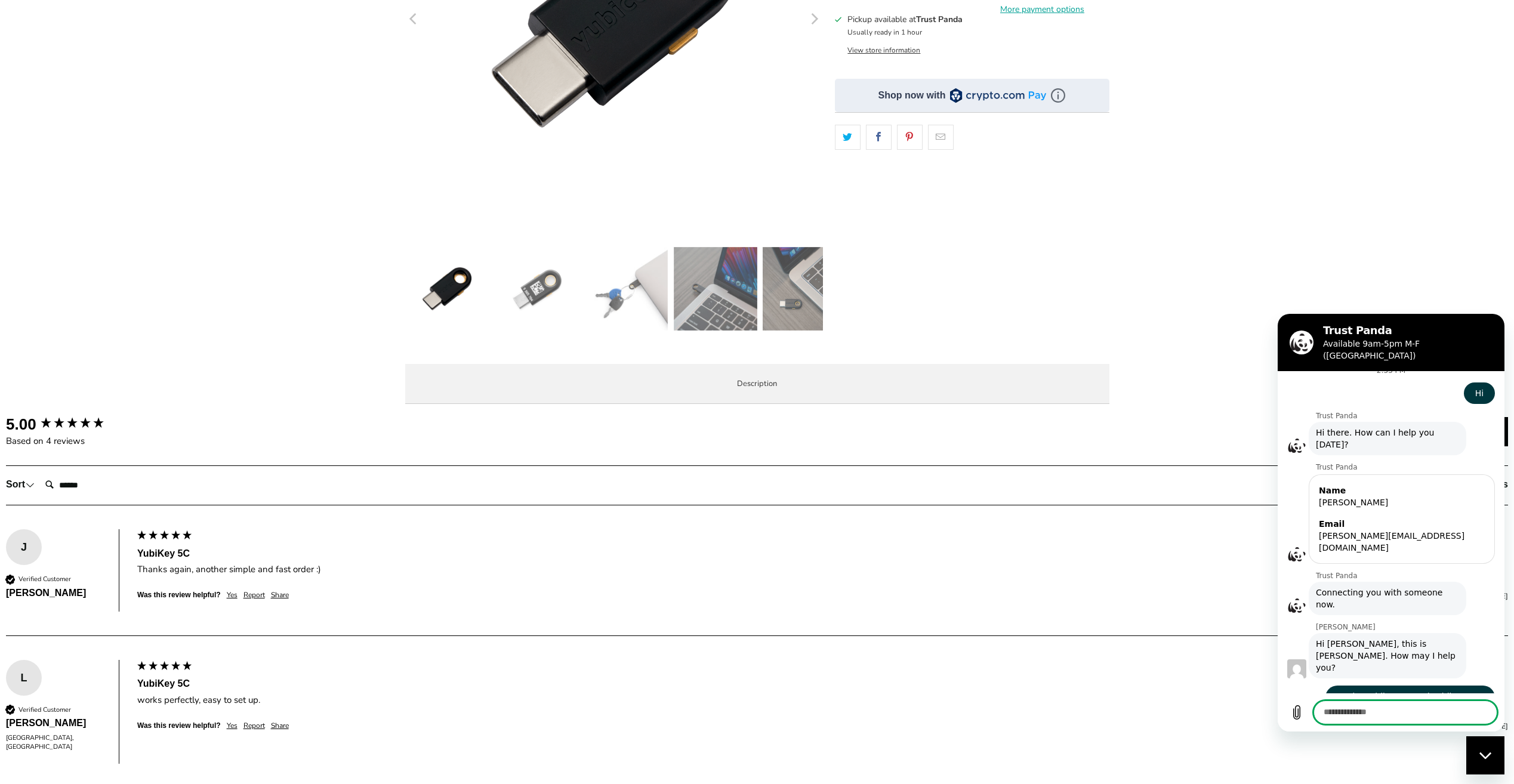
scroll to position [298, 0]
click at [0, 0] on span "Specifications" at bounding box center [0, 0] width 0 height 0
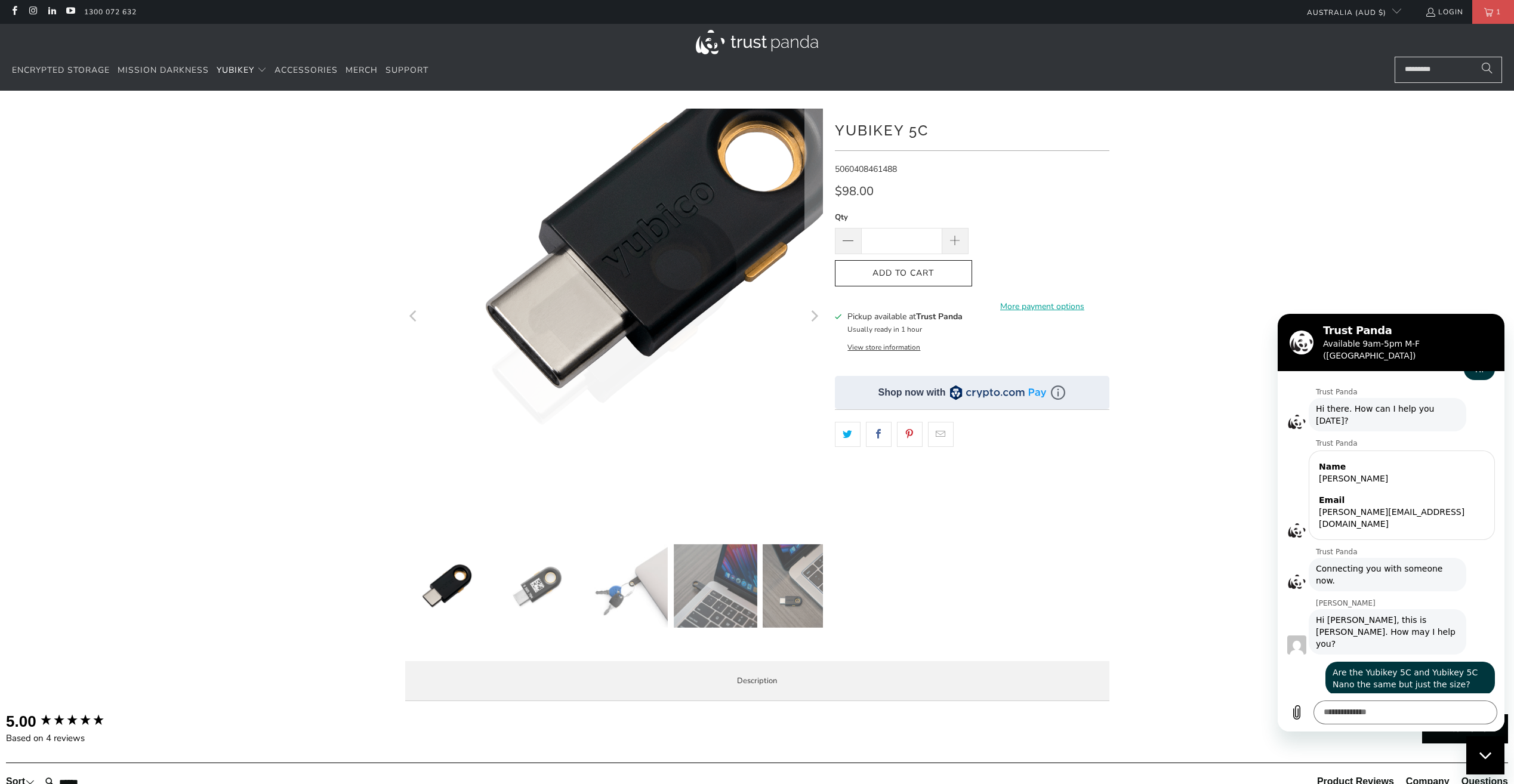
scroll to position [824, 0]
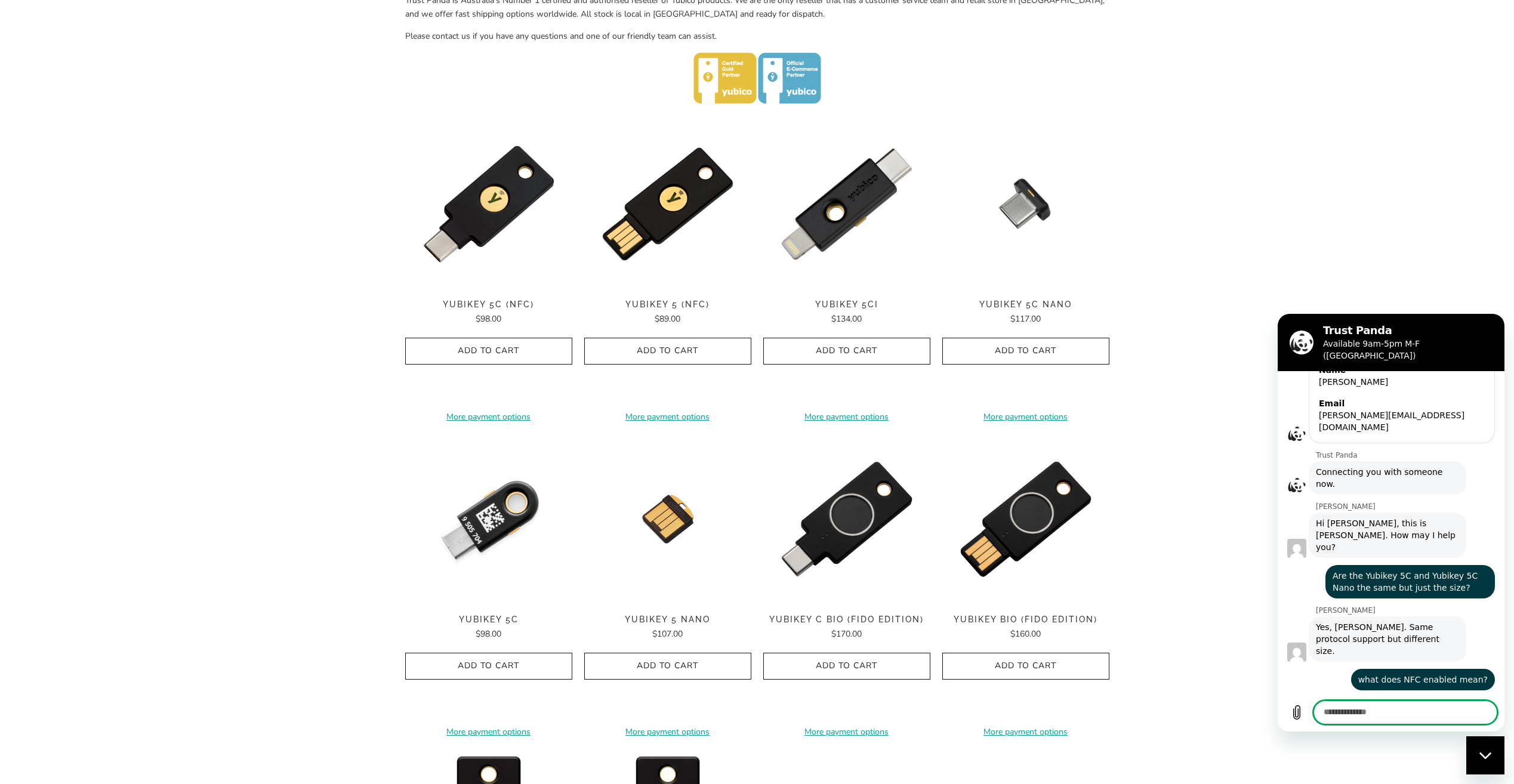
scroll to position [924, 0]
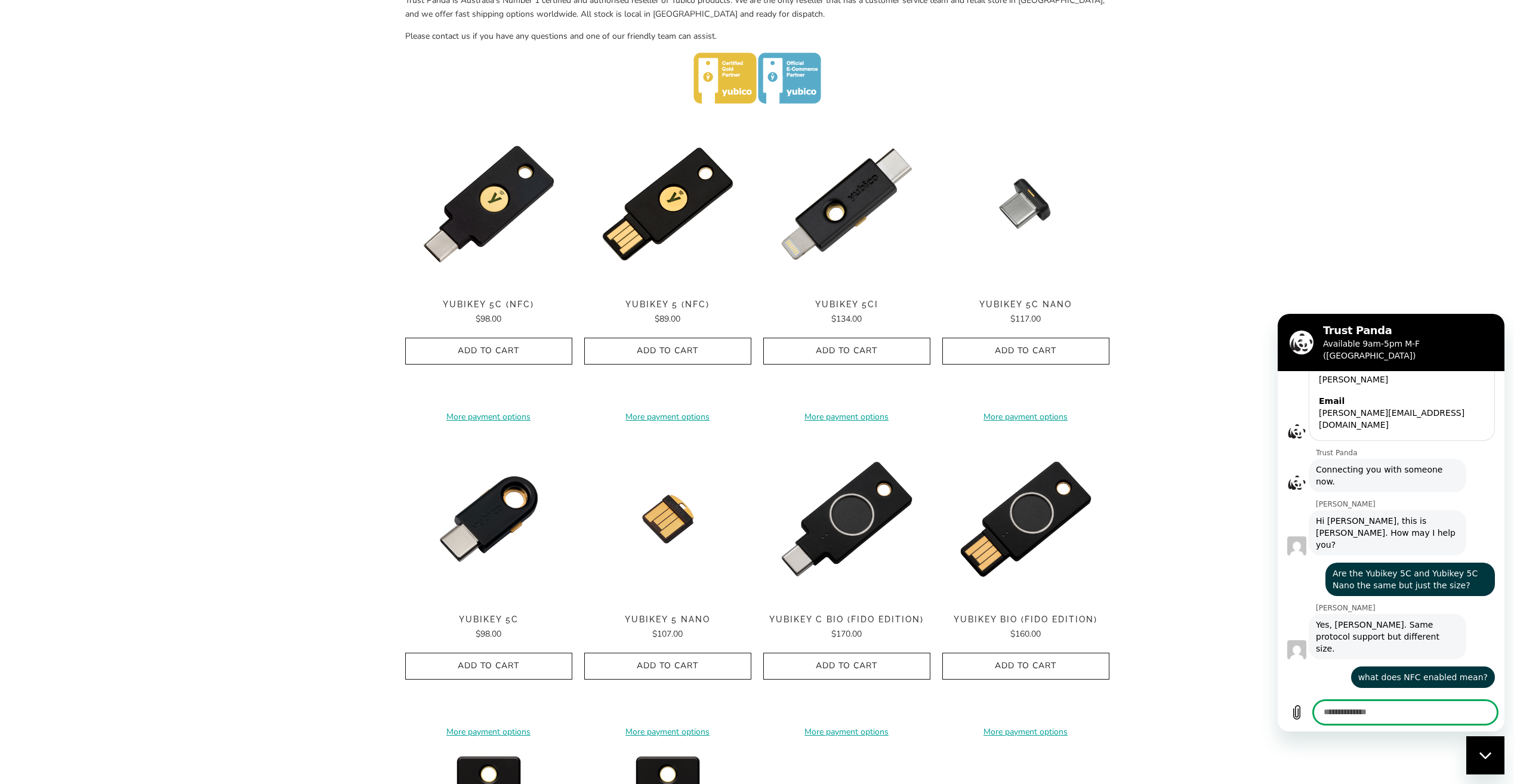
click at [1362, 714] on textarea at bounding box center [1405, 712] width 184 height 24
type textarea "**********"
click at [493, 622] on span "YubiKey 5C" at bounding box center [488, 619] width 167 height 10
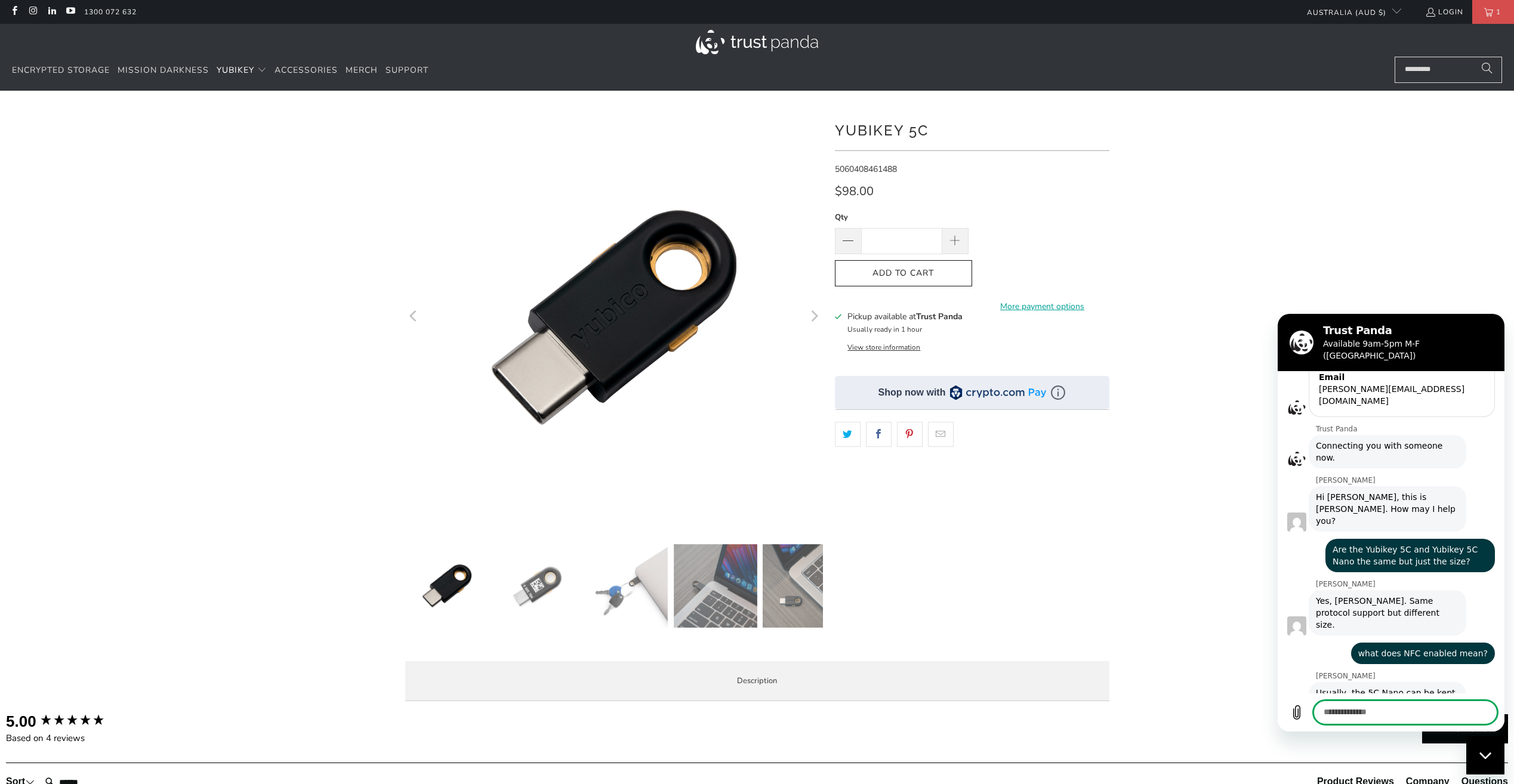
scroll to position [947, 0]
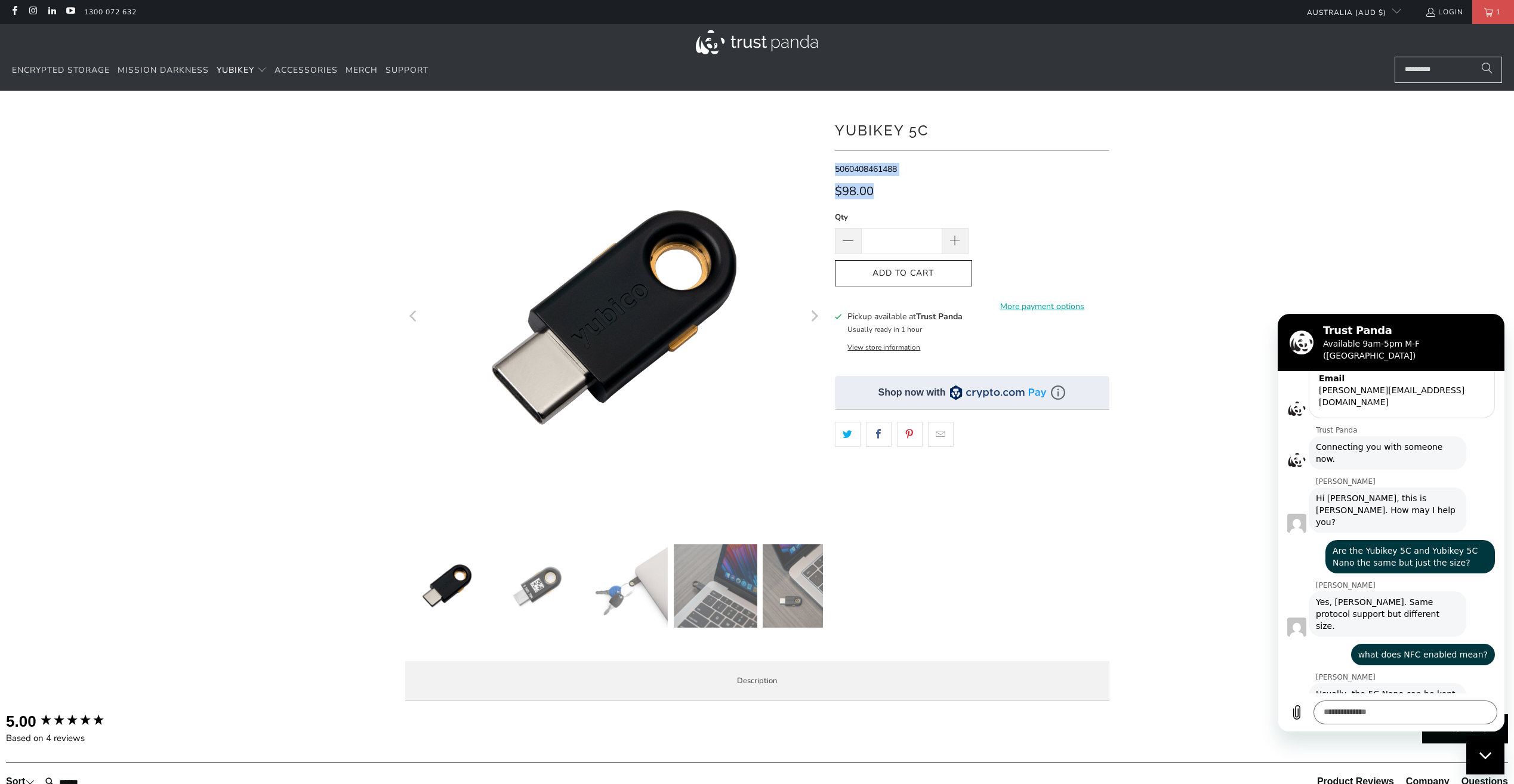
drag, startPoint x: 834, startPoint y: 167, endPoint x: 907, endPoint y: 177, distance: 73.7
click at [907, 177] on div "**********" at bounding box center [972, 380] width 275 height 543
click at [879, 177] on div "**********" at bounding box center [972, 380] width 275 height 543
drag, startPoint x: 836, startPoint y: 167, endPoint x: 907, endPoint y: 168, distance: 71.0
click at [907, 168] on p "5060408461488" at bounding box center [972, 169] width 275 height 13
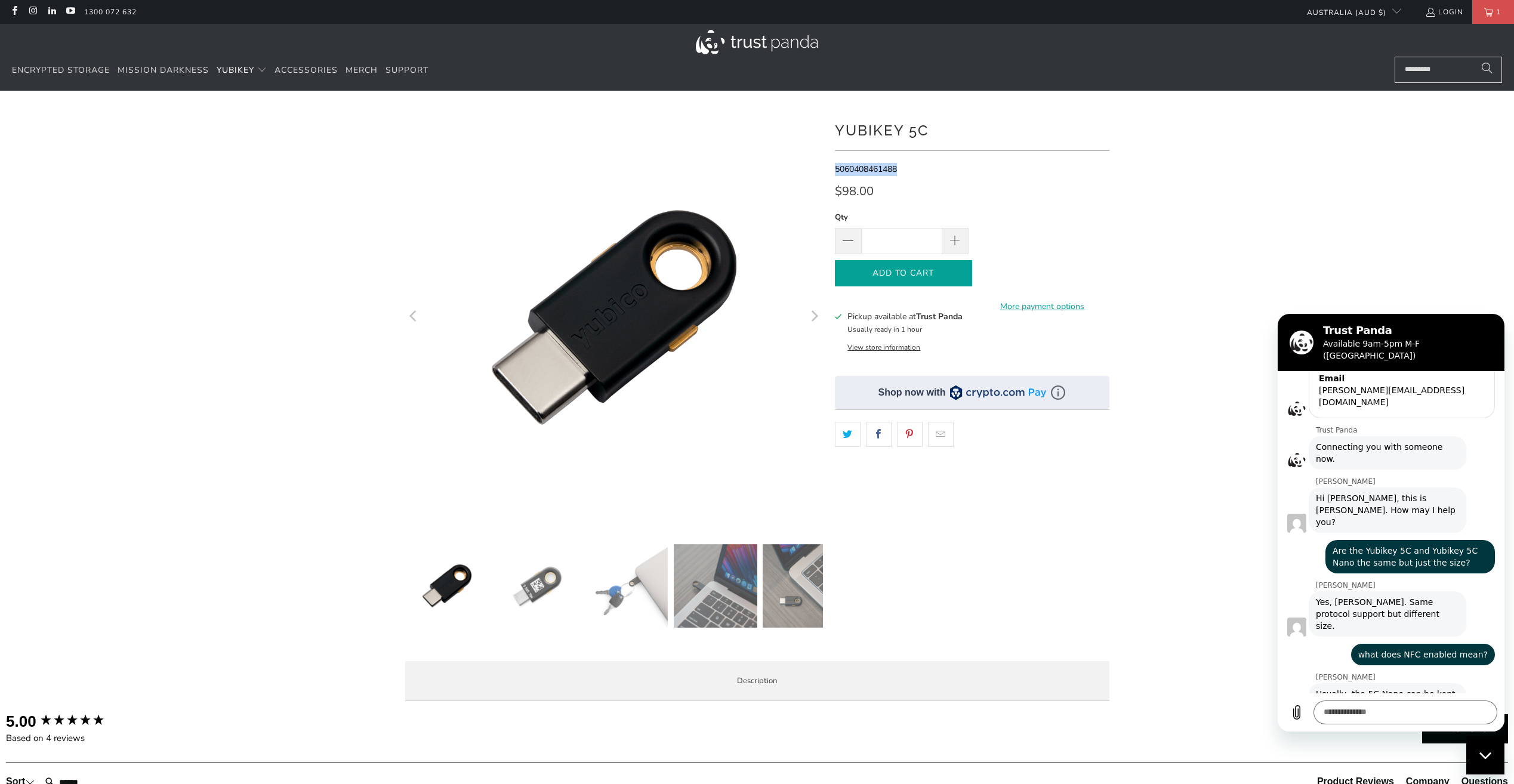
copy span "5060408461488"
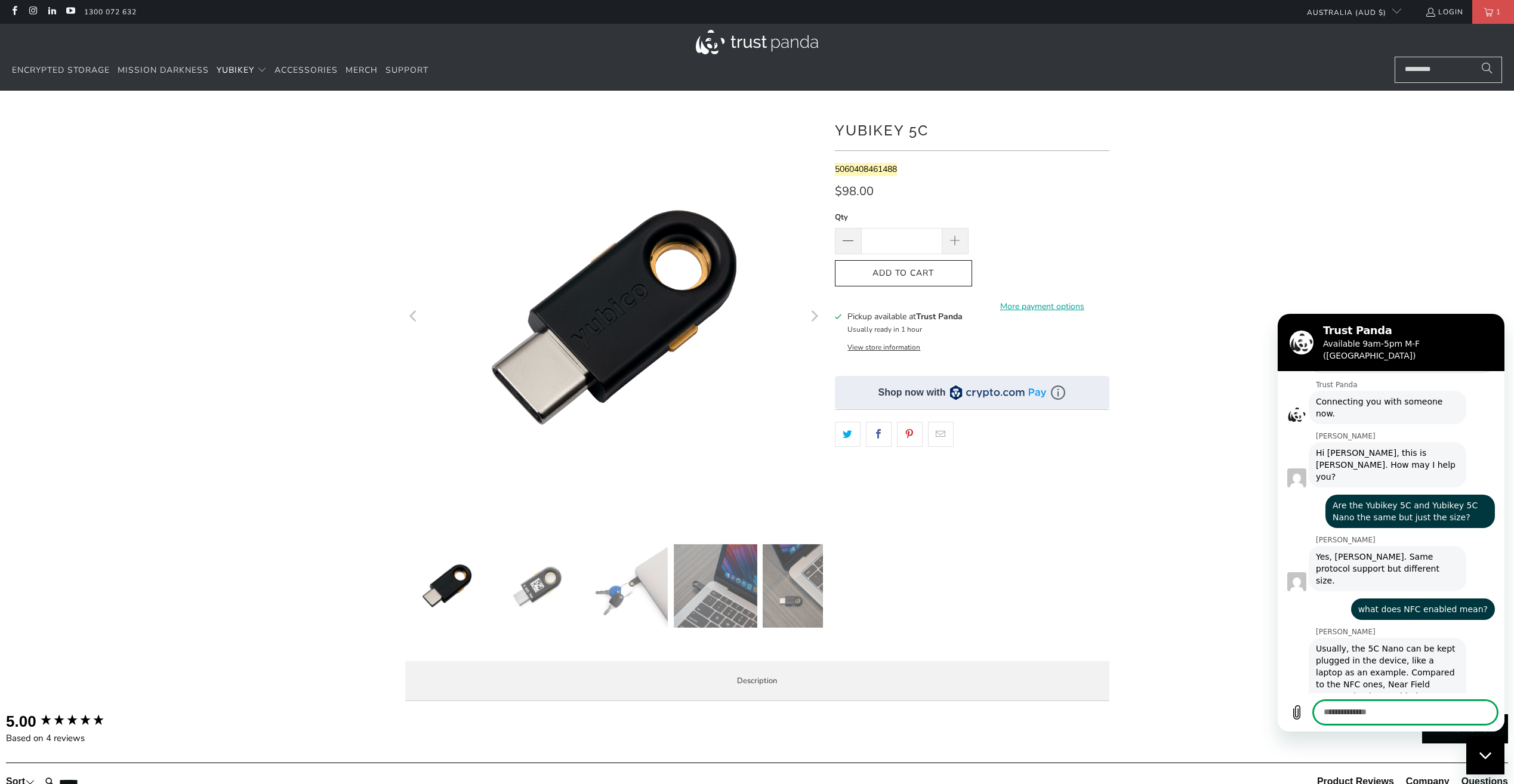
scroll to position [994, 0]
click at [1369, 710] on textarea at bounding box center [1405, 712] width 184 height 24
type textarea "*"
paste textarea "**********"
click at [1409, 711] on textarea "**********" at bounding box center [1405, 712] width 184 height 24
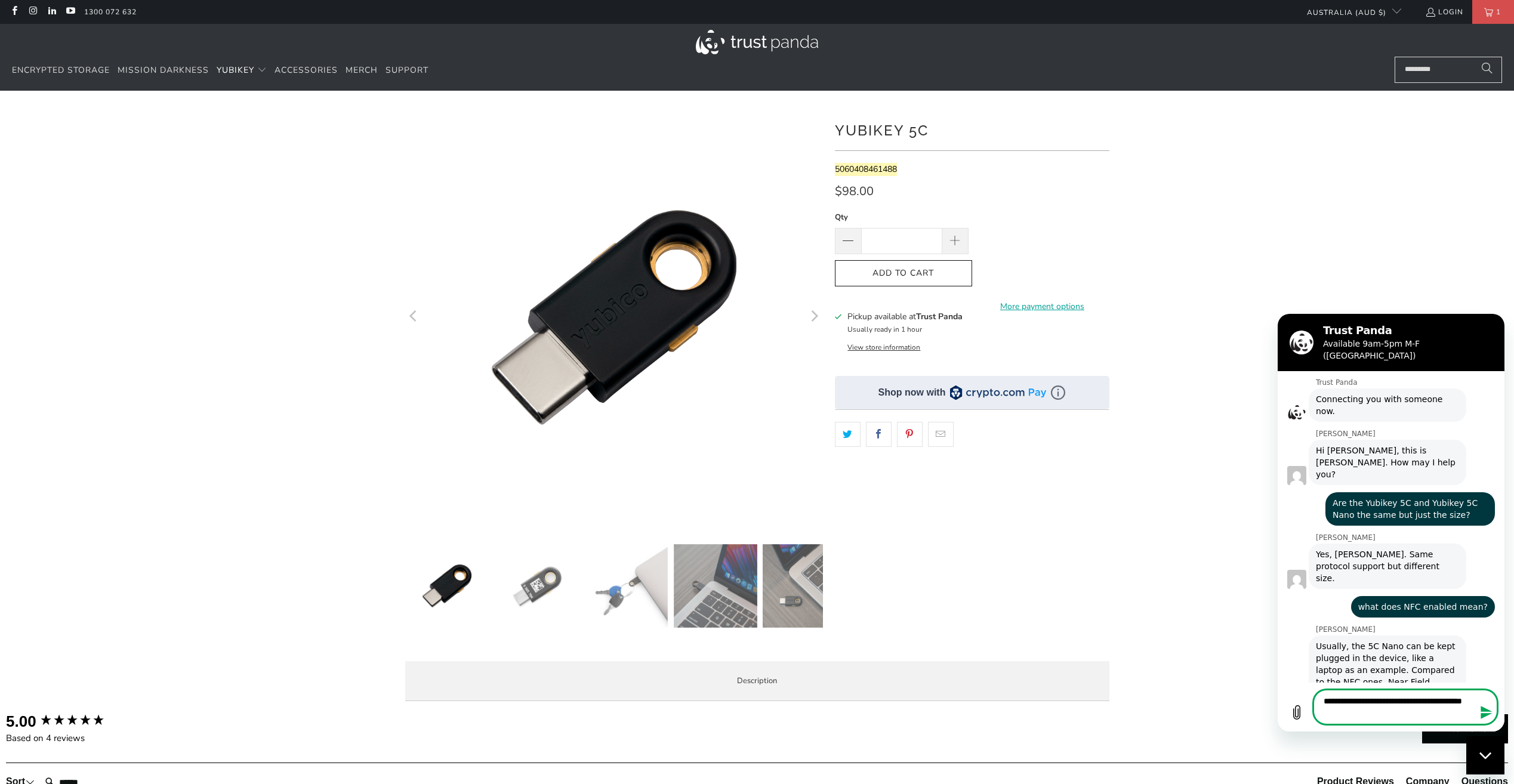
type textarea "**********"
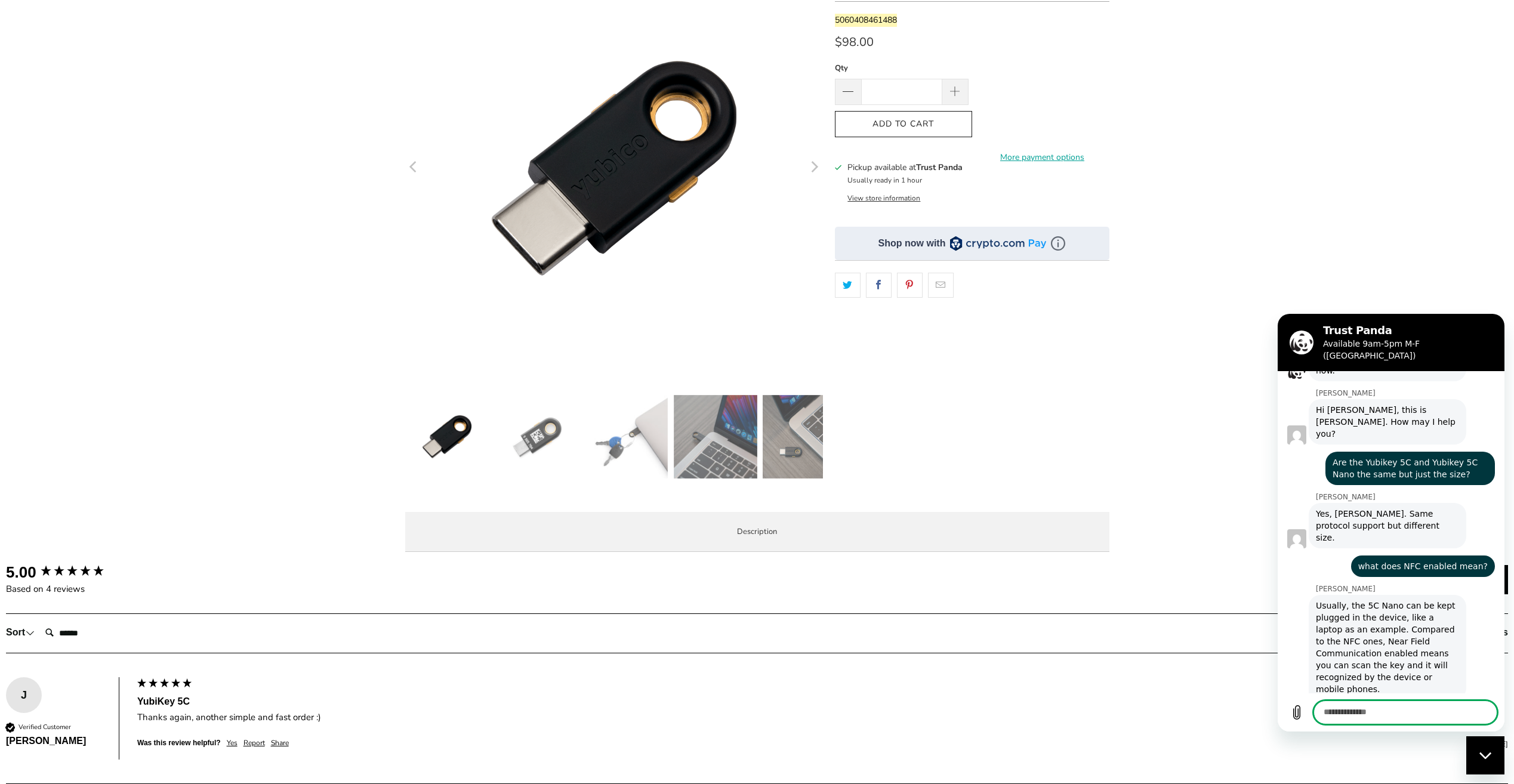
scroll to position [179, 0]
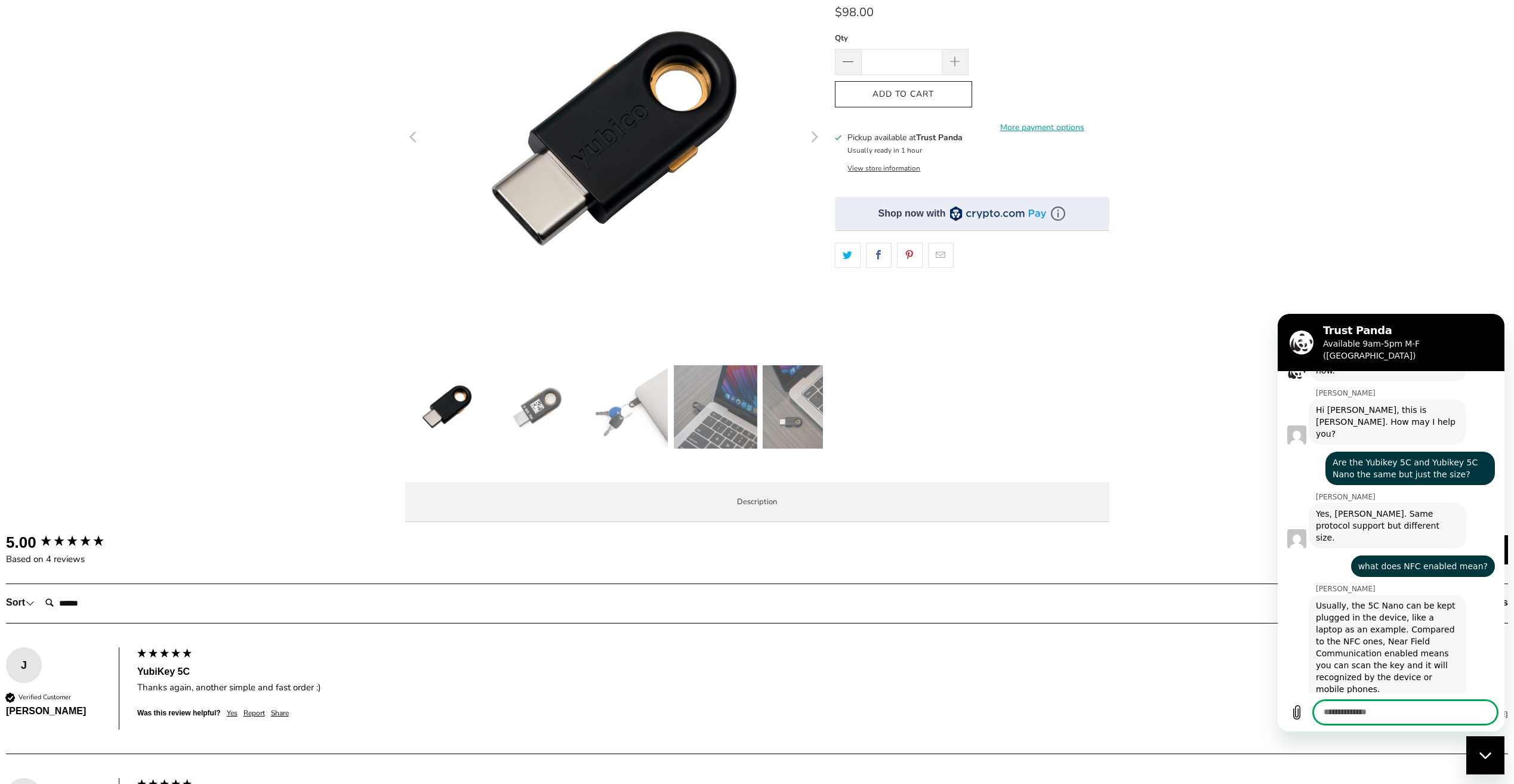
click at [0, 0] on span "Specifications" at bounding box center [0, 0] width 0 height 0
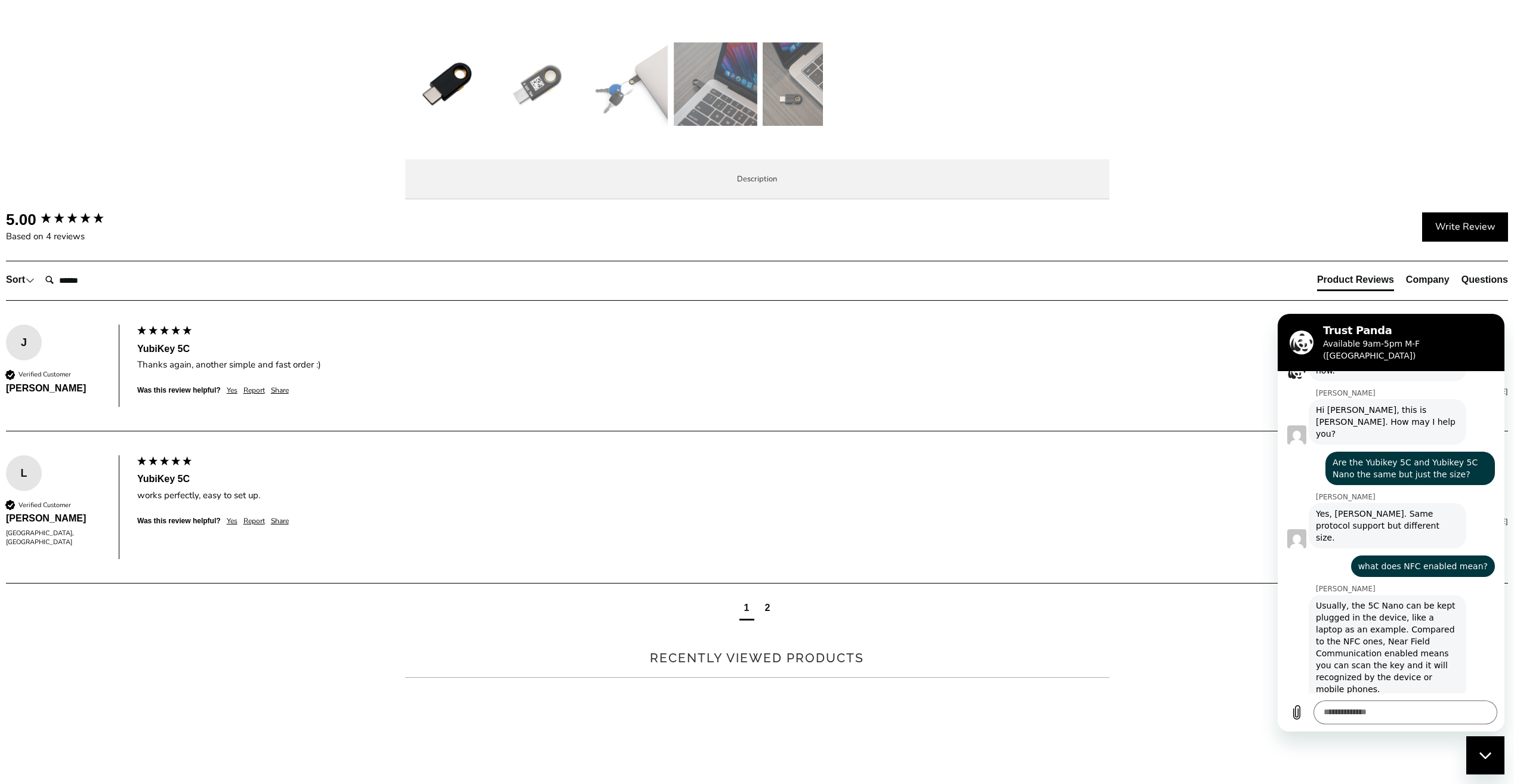
scroll to position [537, 0]
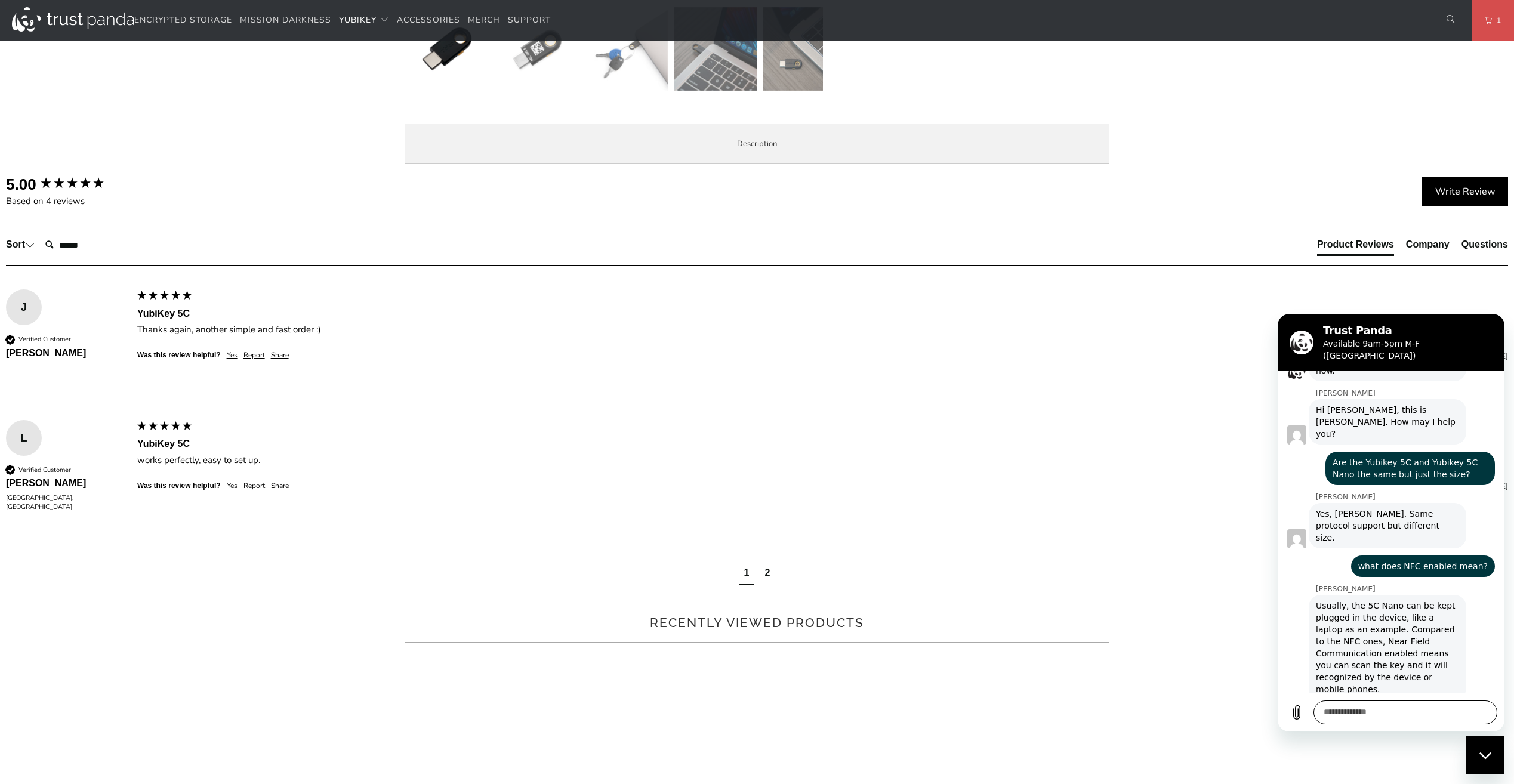
click at [1428, 720] on textarea at bounding box center [1405, 712] width 184 height 24
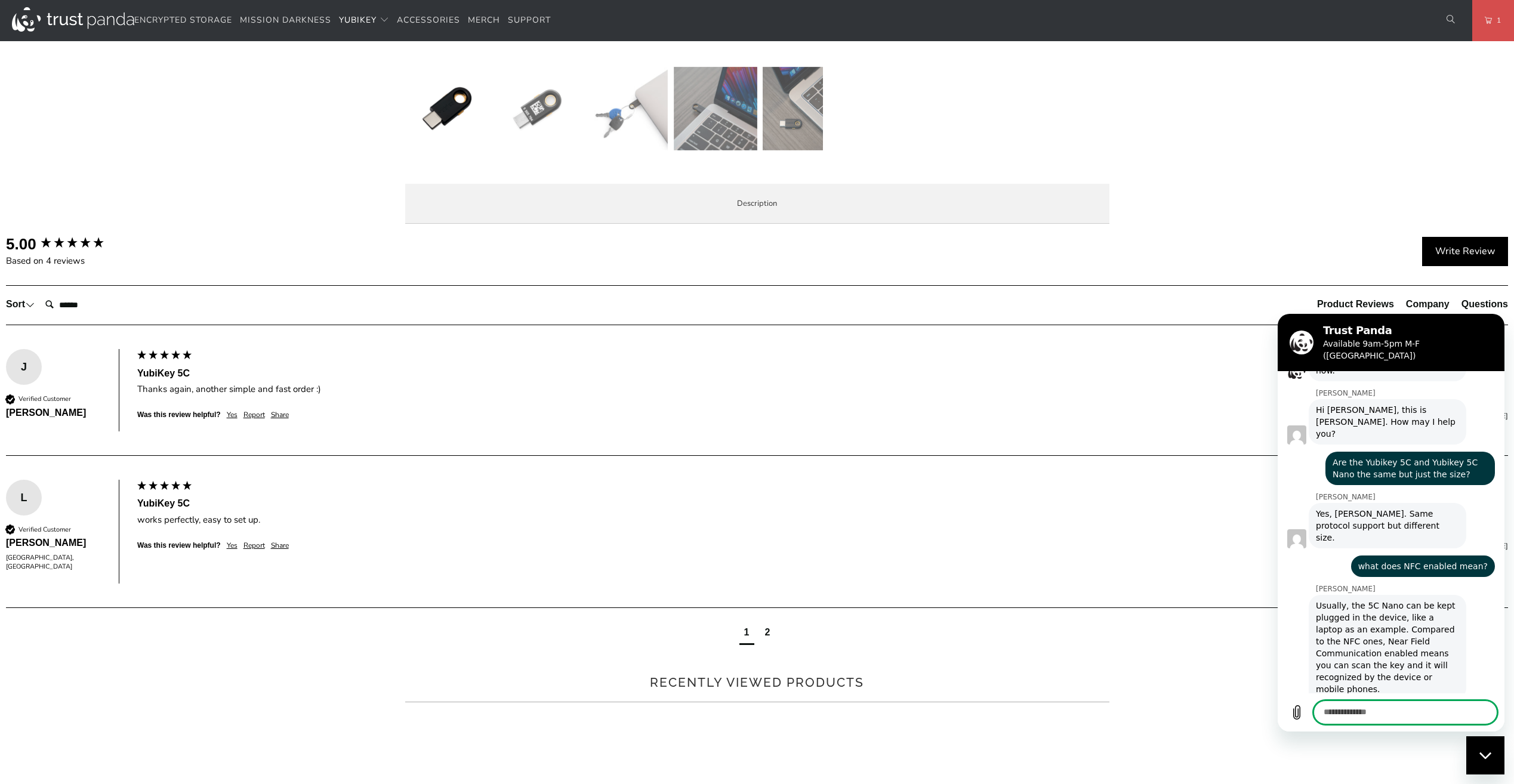
click at [1361, 715] on textarea at bounding box center [1405, 712] width 184 height 24
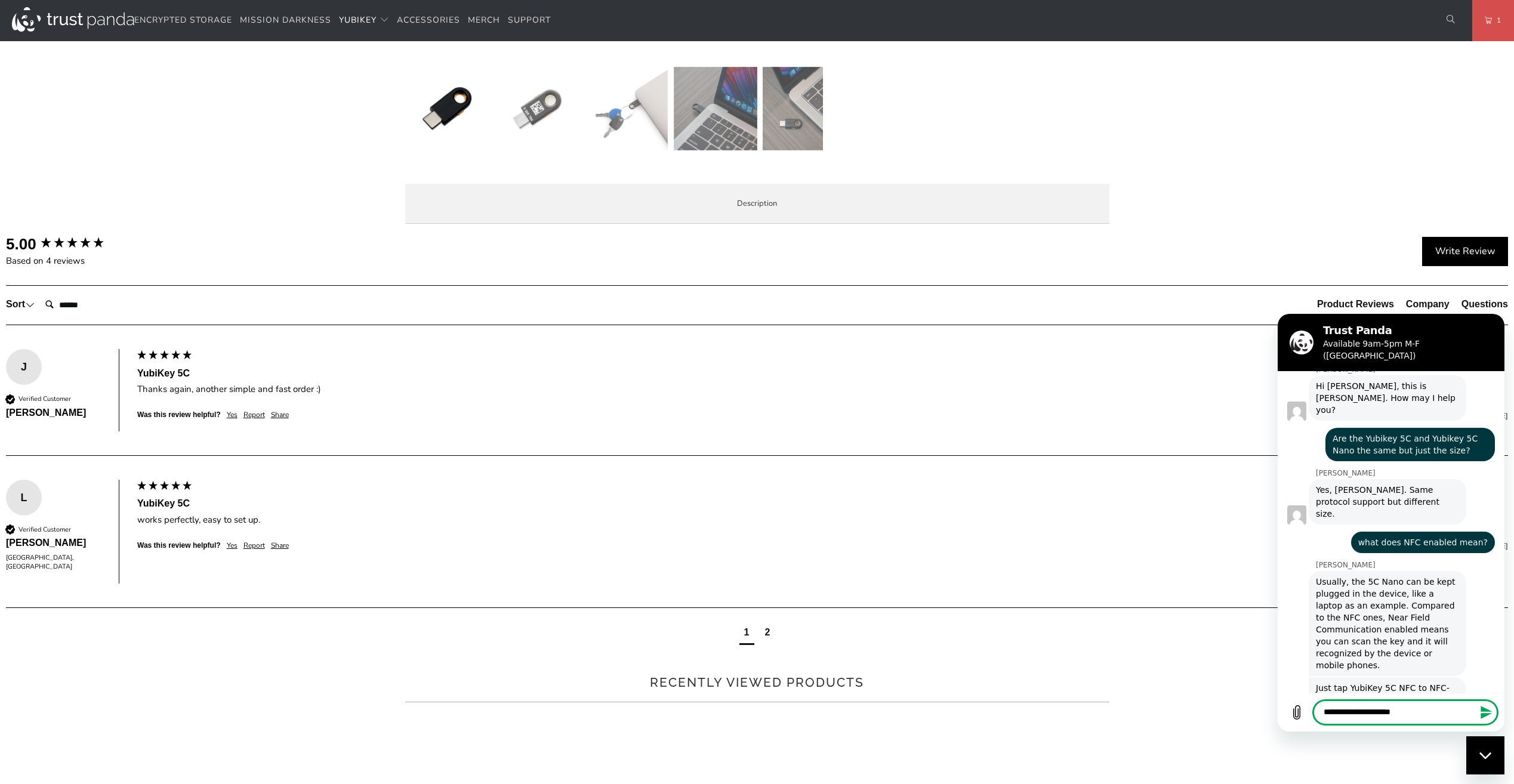
scroll to position [1058, 0]
type textarea "**********"
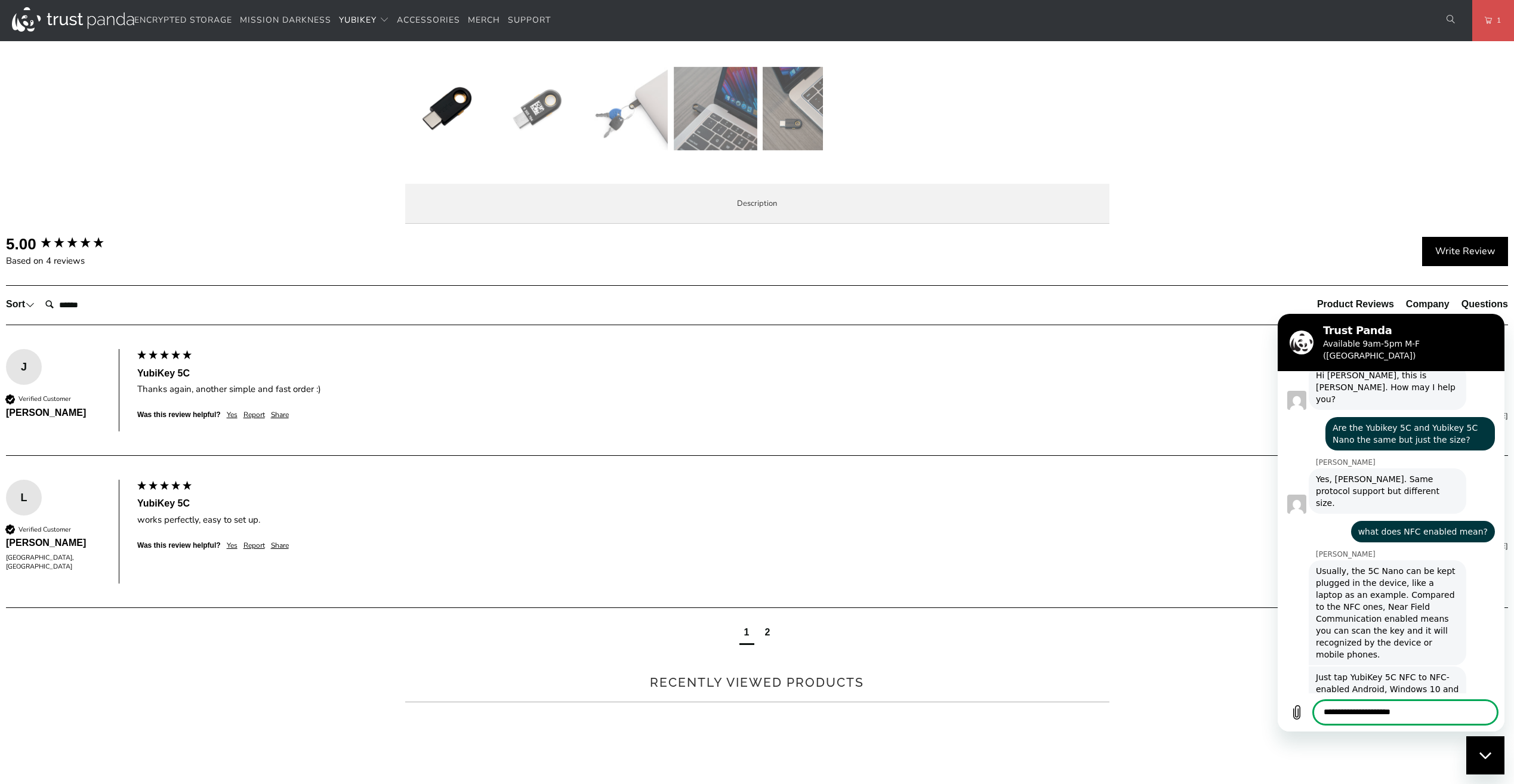
scroll to position [1080, 0]
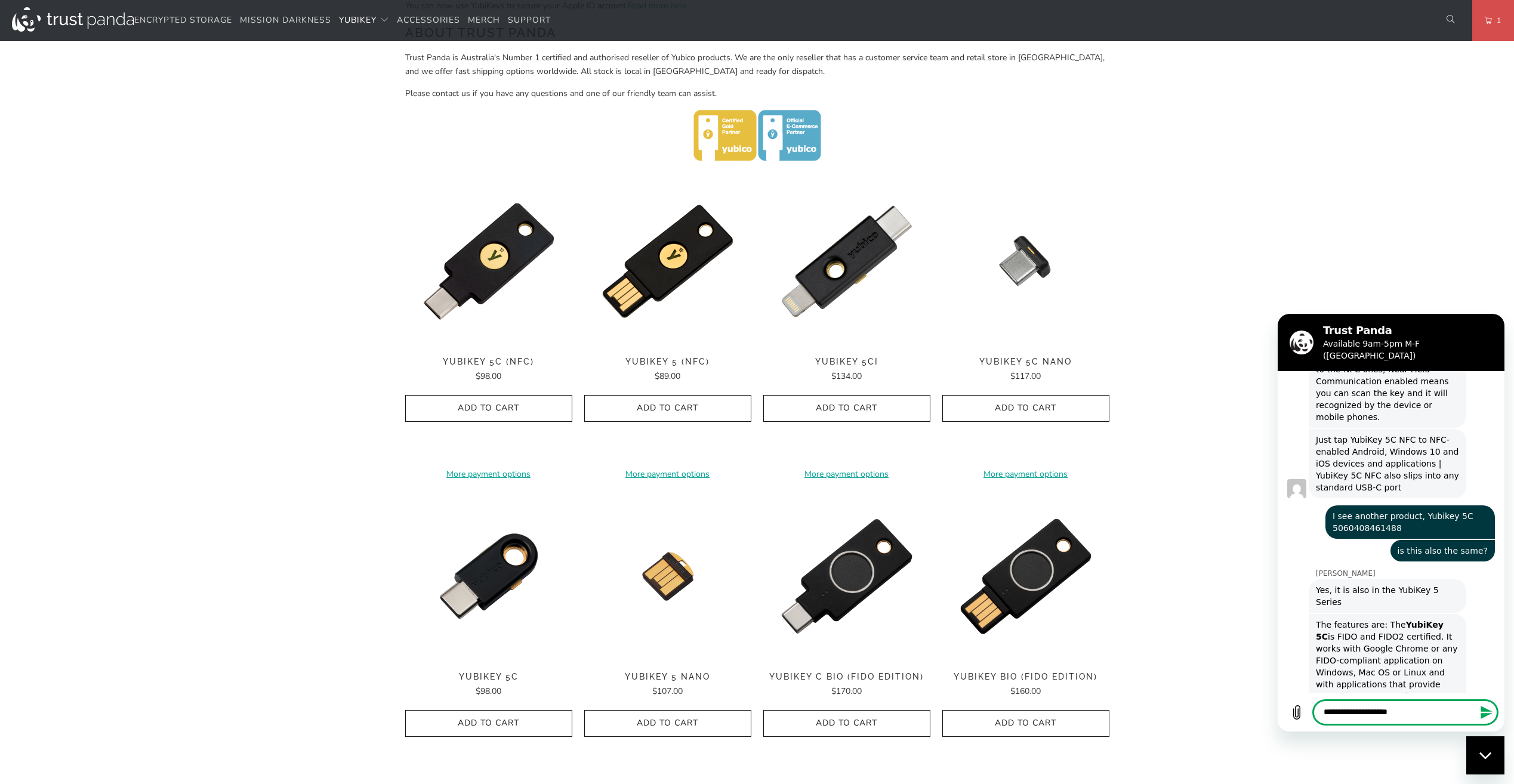
scroll to position [1310, 0]
type textarea "**********"
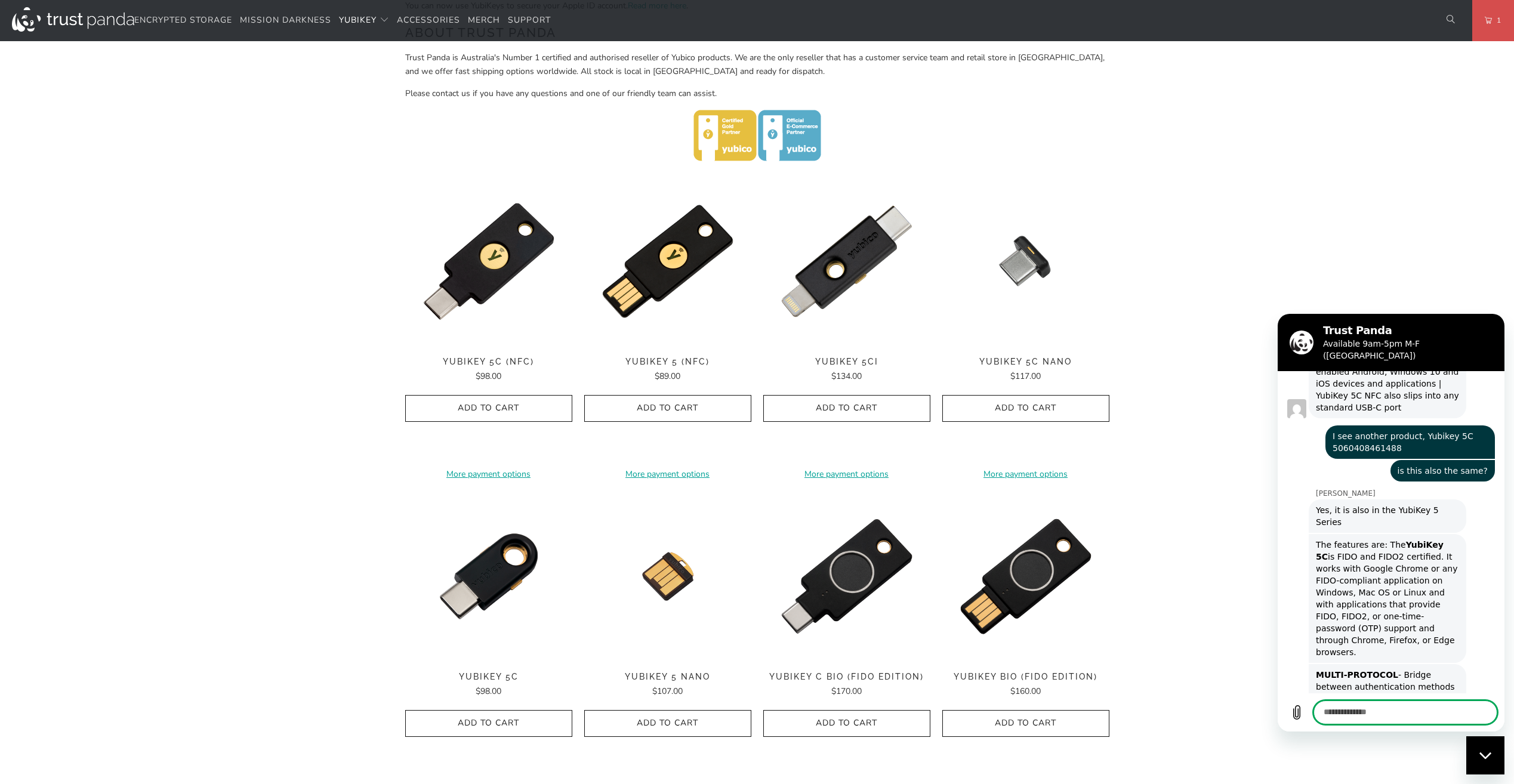
scroll to position [1390, 0]
click at [1386, 723] on textarea at bounding box center [1405, 712] width 184 height 24
type textarea "**********"
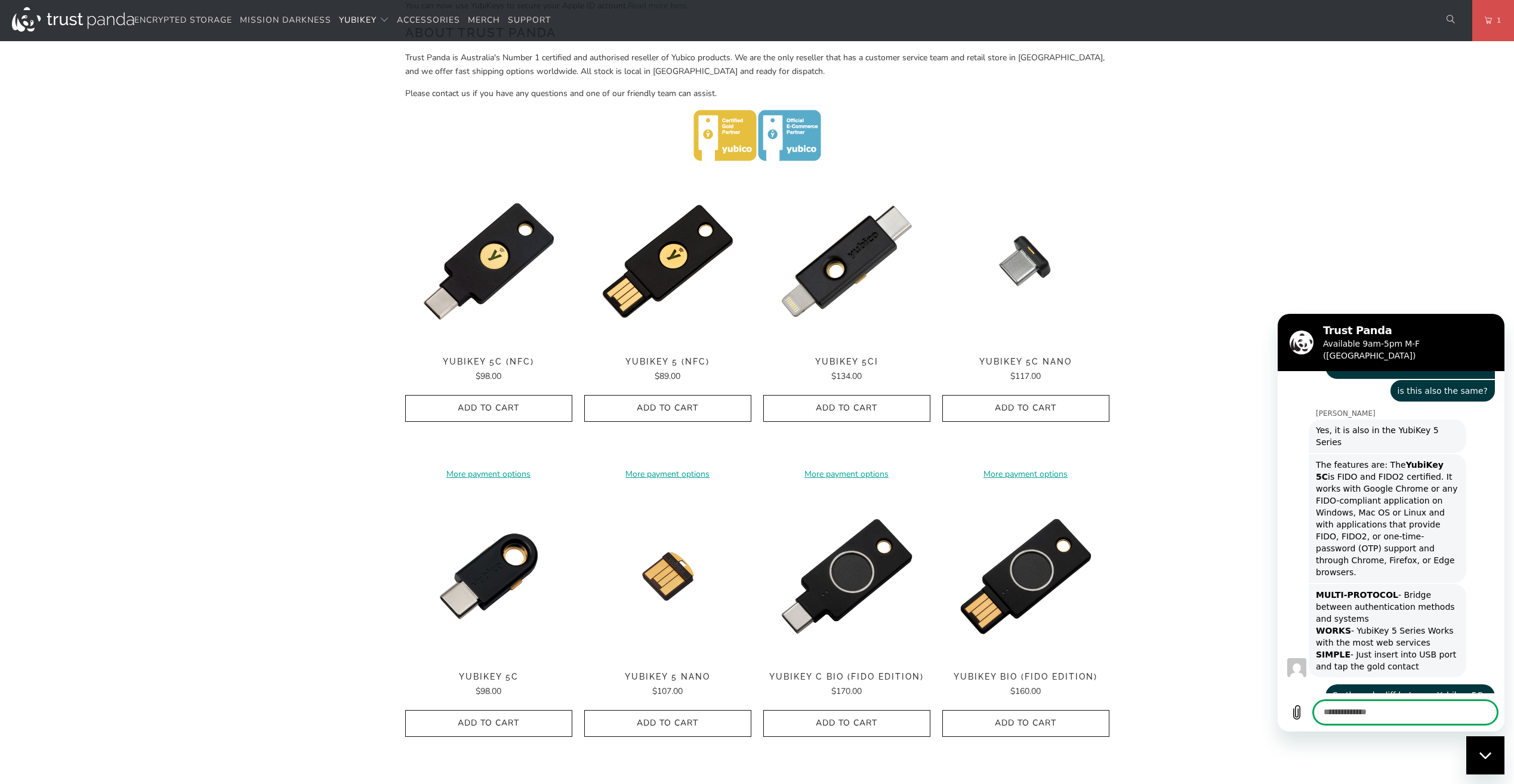
scroll to position [1470, 0]
type textarea "**********"
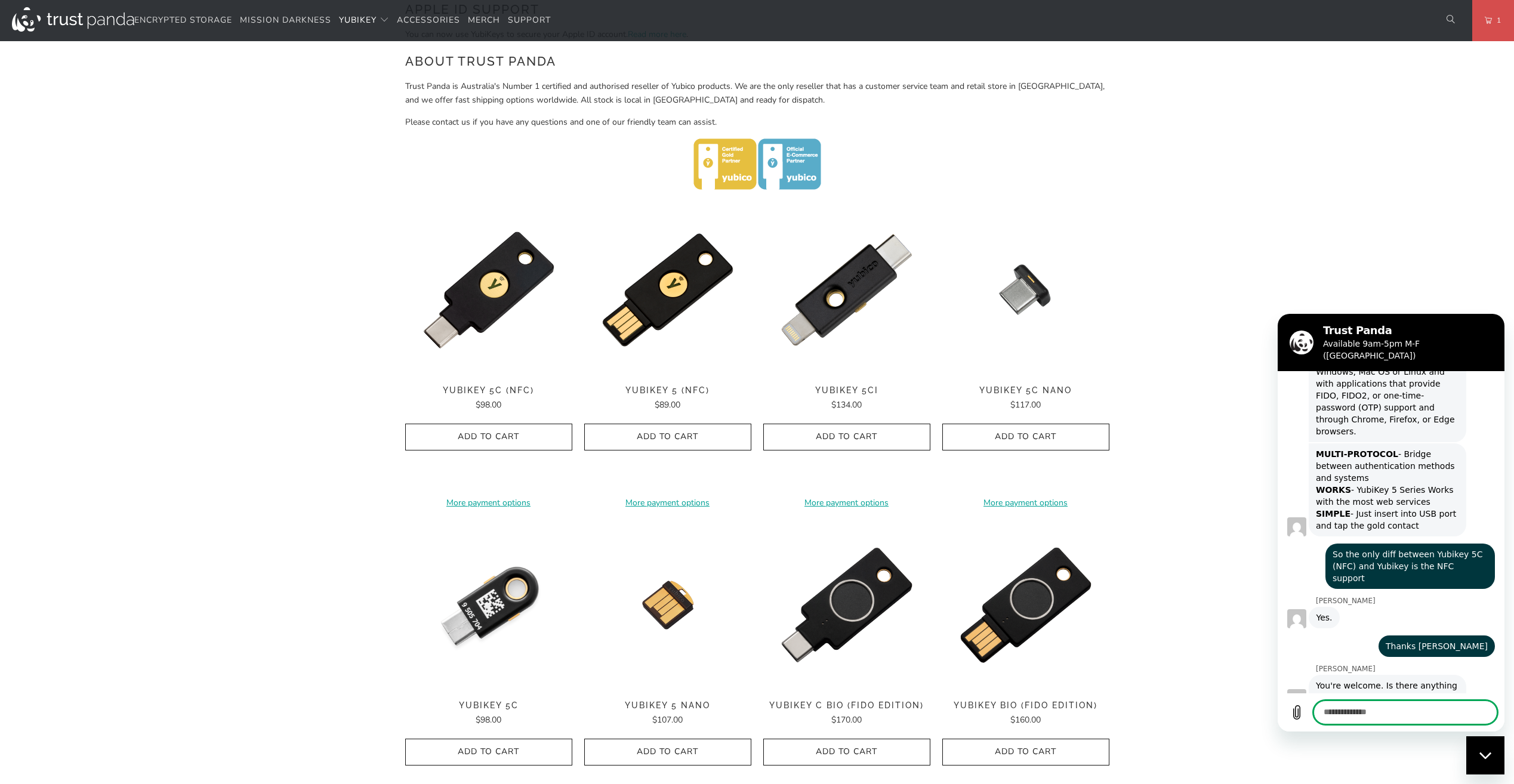
scroll to position [477, 0]
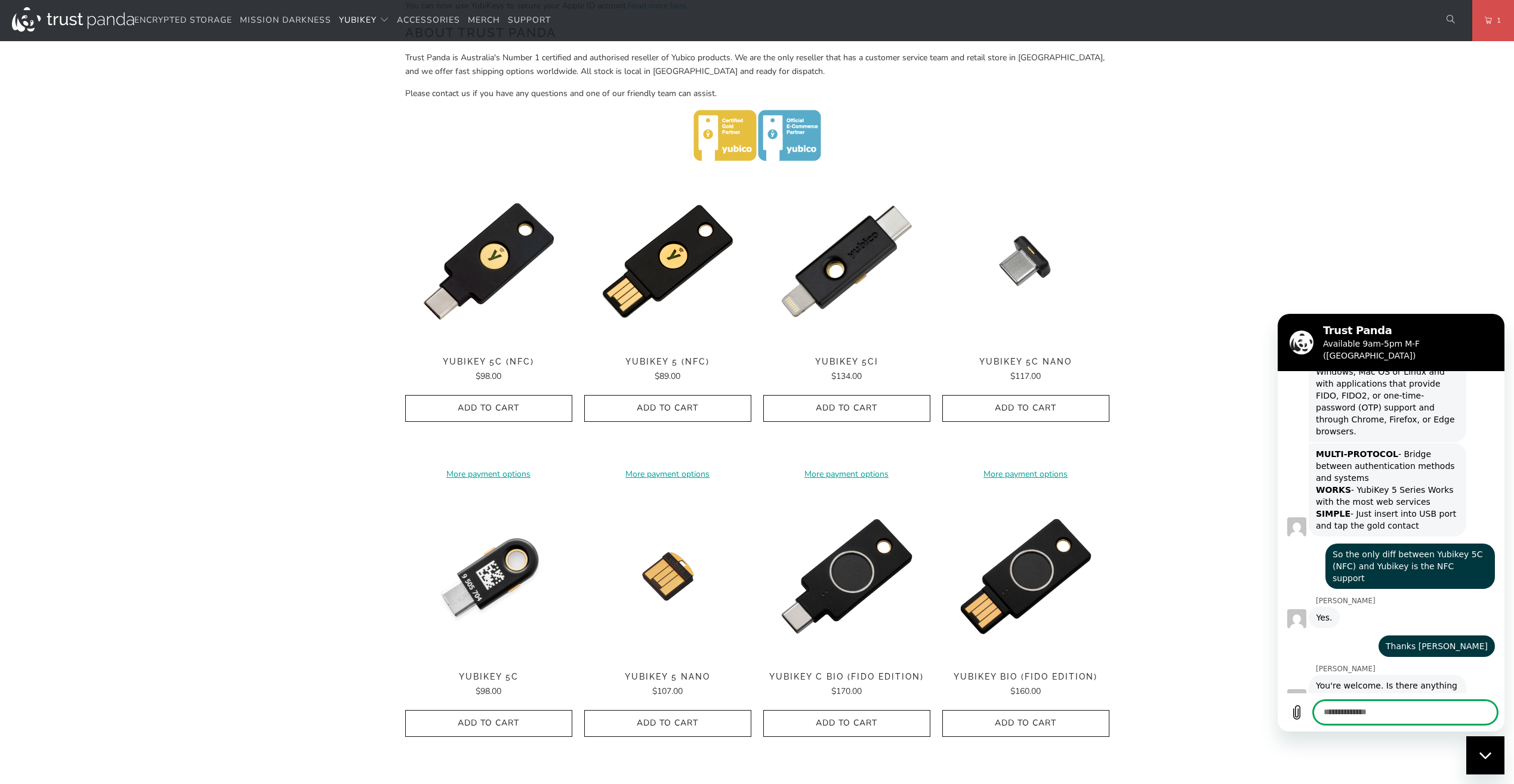
click at [497, 587] on img at bounding box center [488, 576] width 167 height 167
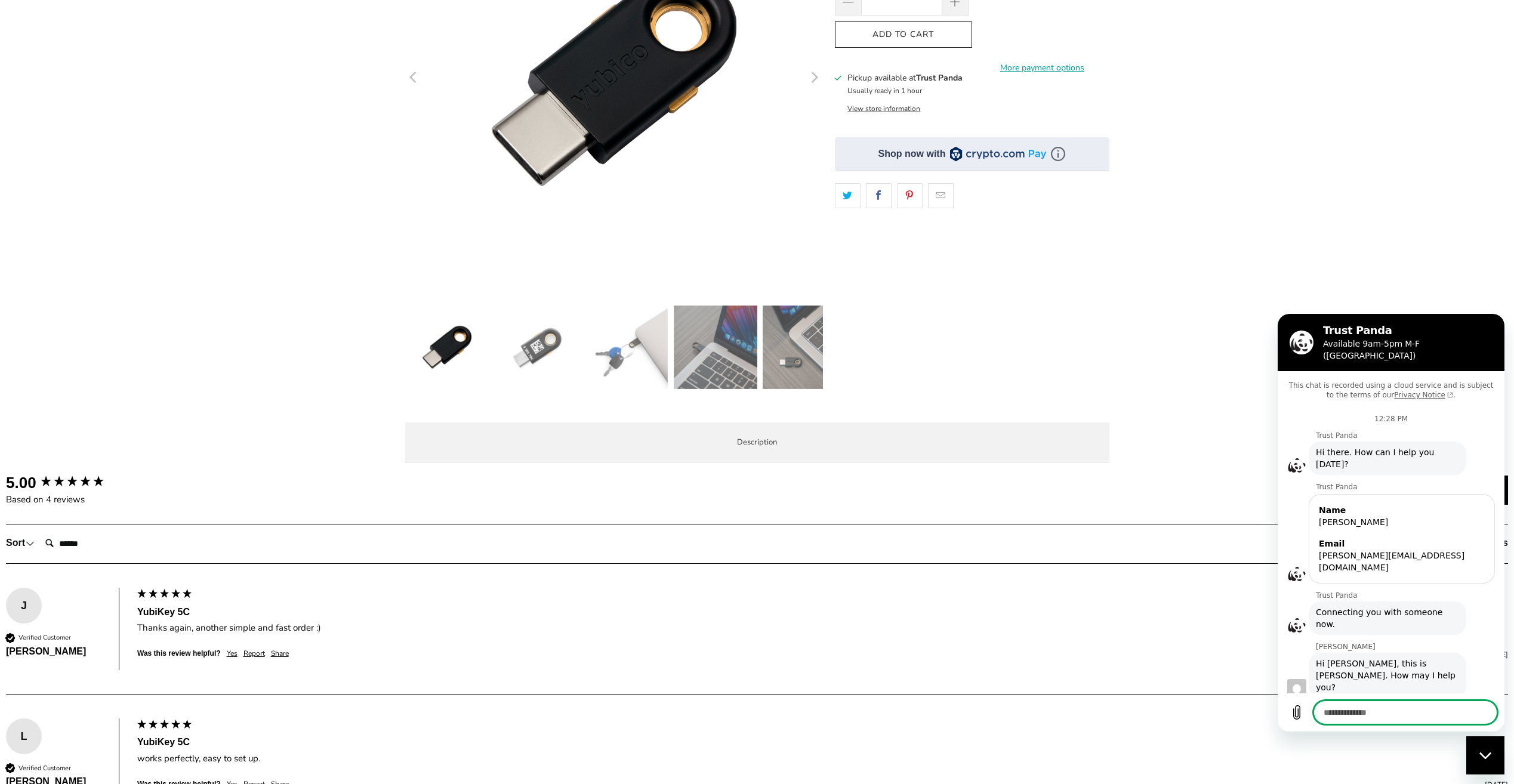
scroll to position [1608, 0]
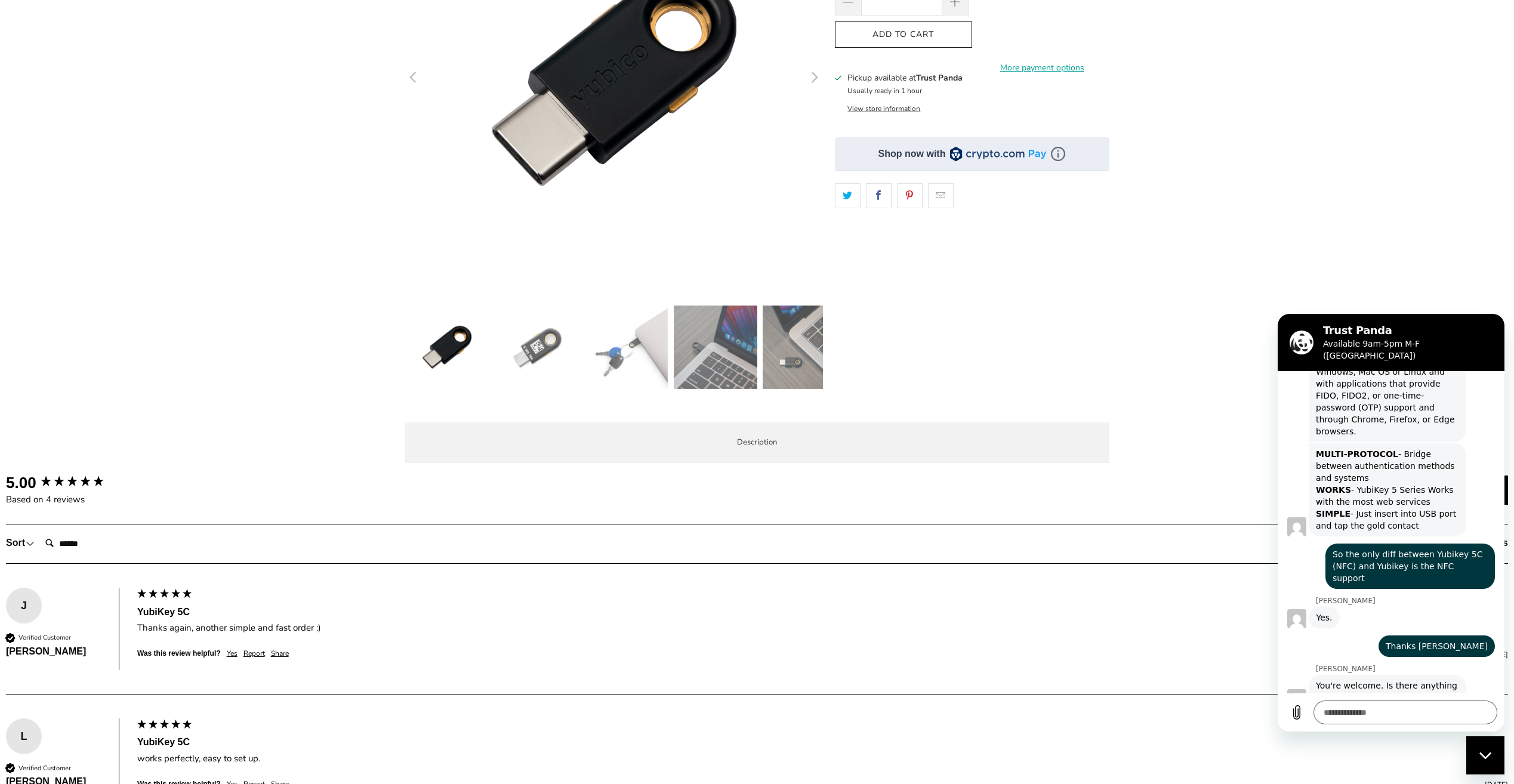
click at [0, 0] on span "Specifications" at bounding box center [0, 0] width 0 height 0
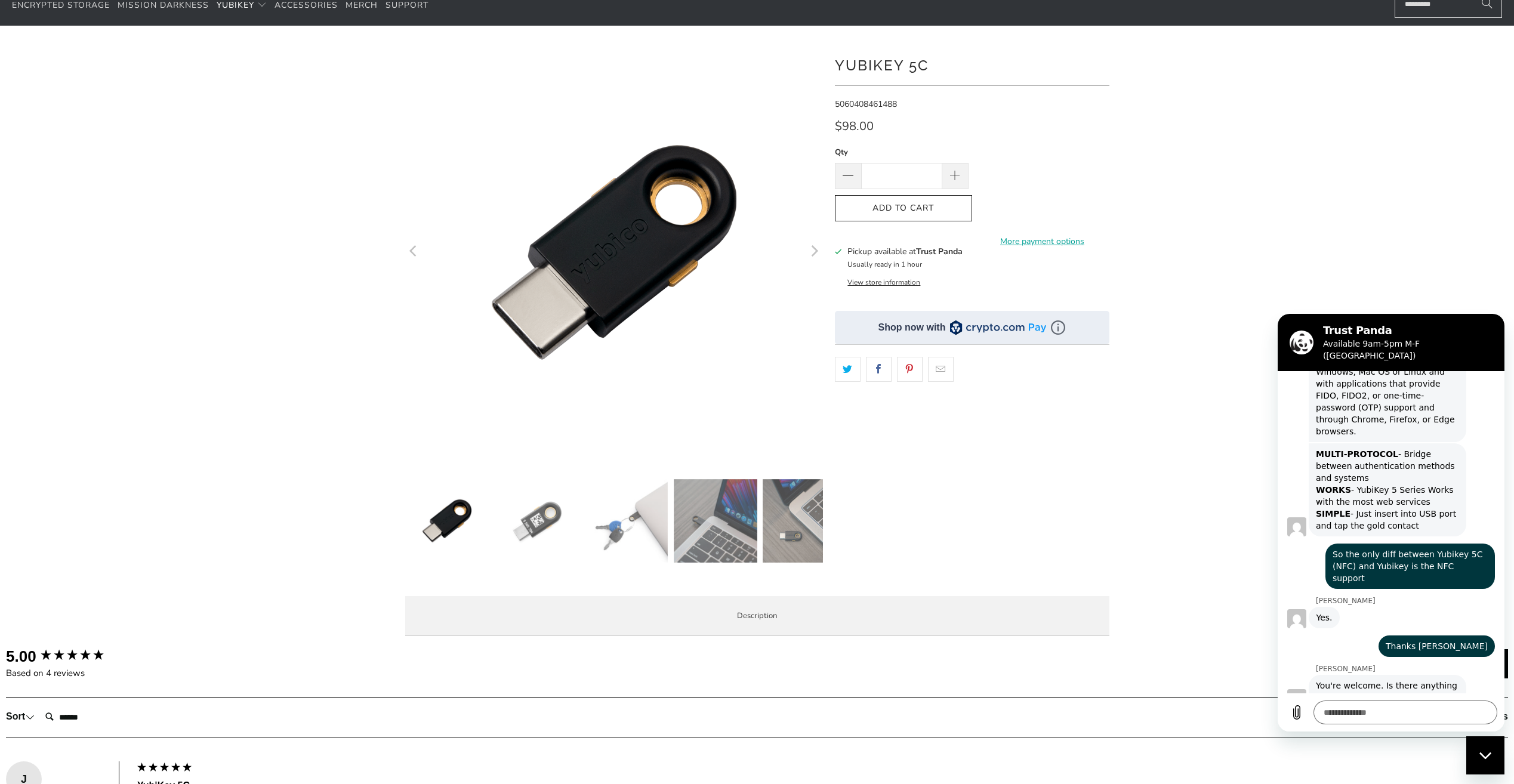
scroll to position [59, 0]
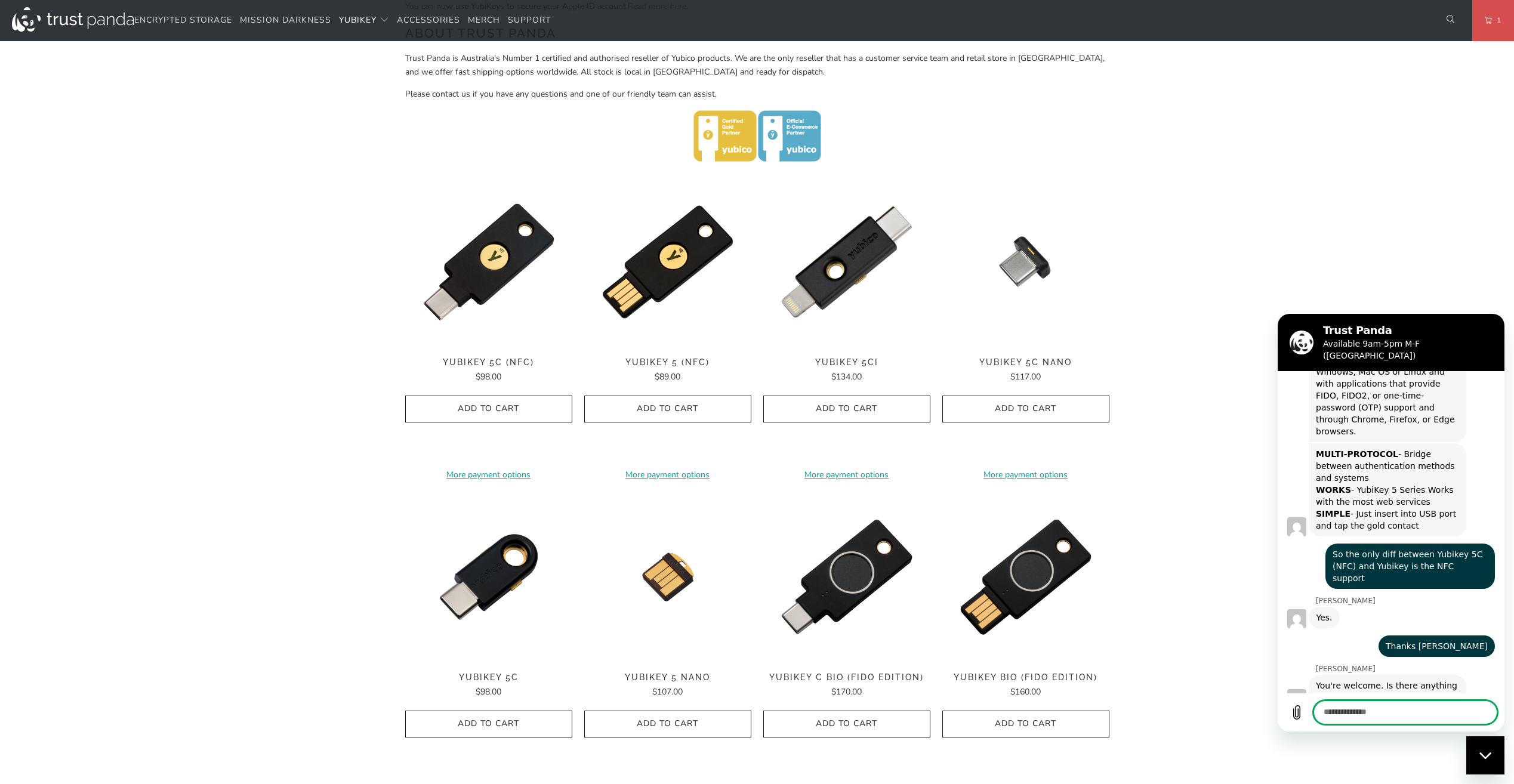
scroll to position [536, 0]
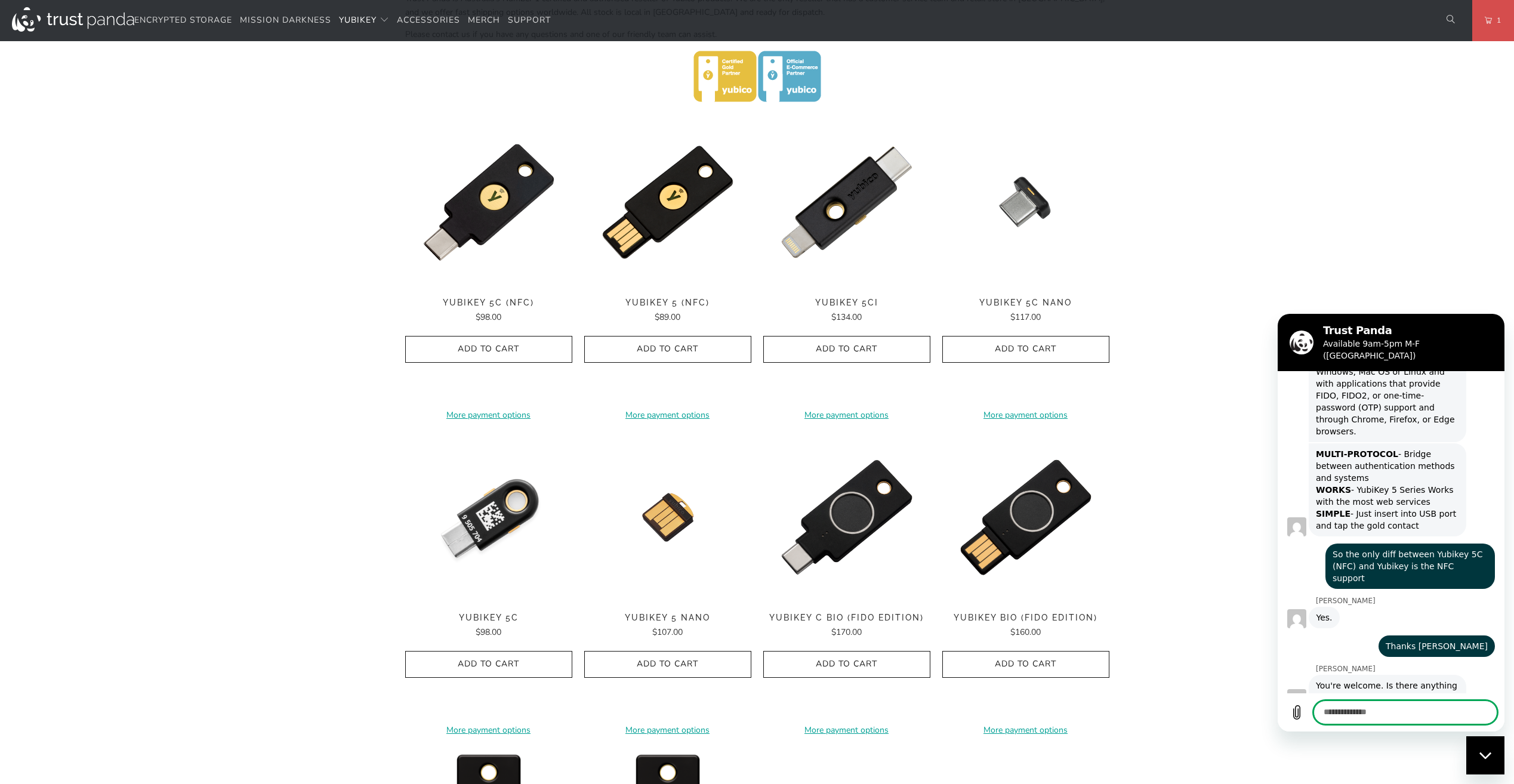
click at [500, 512] on img at bounding box center [488, 517] width 167 height 167
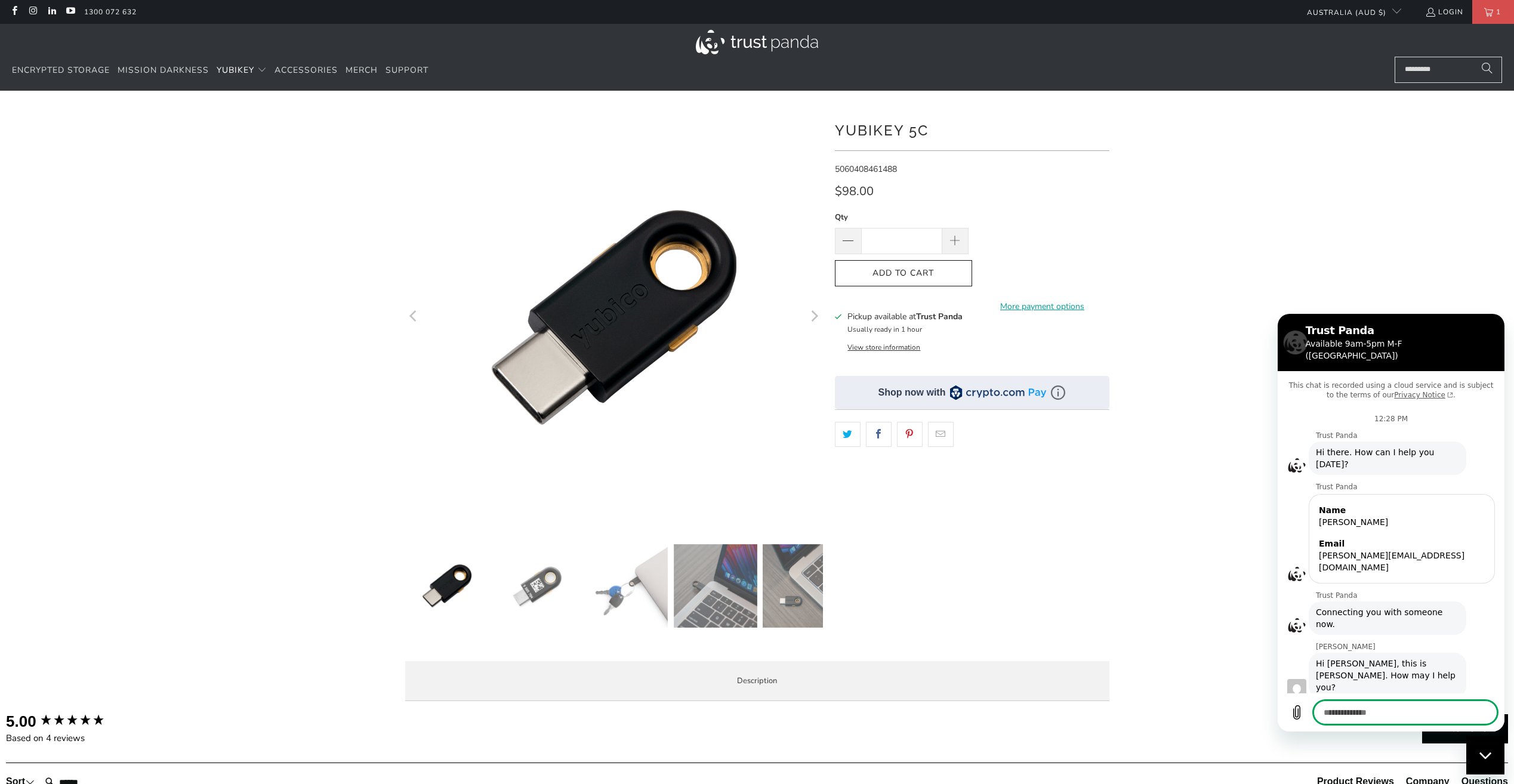
scroll to position [1608, 0]
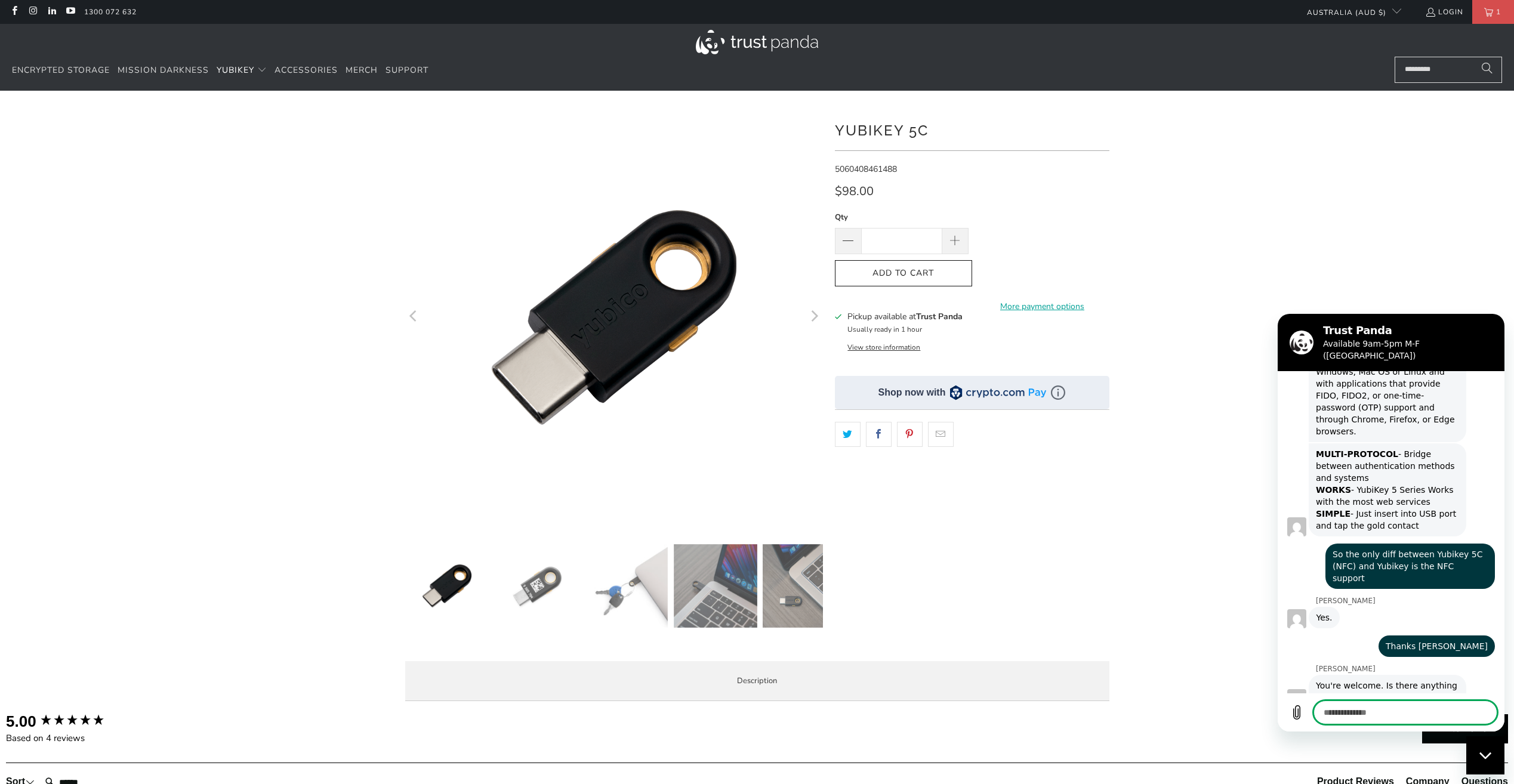
click at [545, 591] on img at bounding box center [536, 586] width 83 height 83
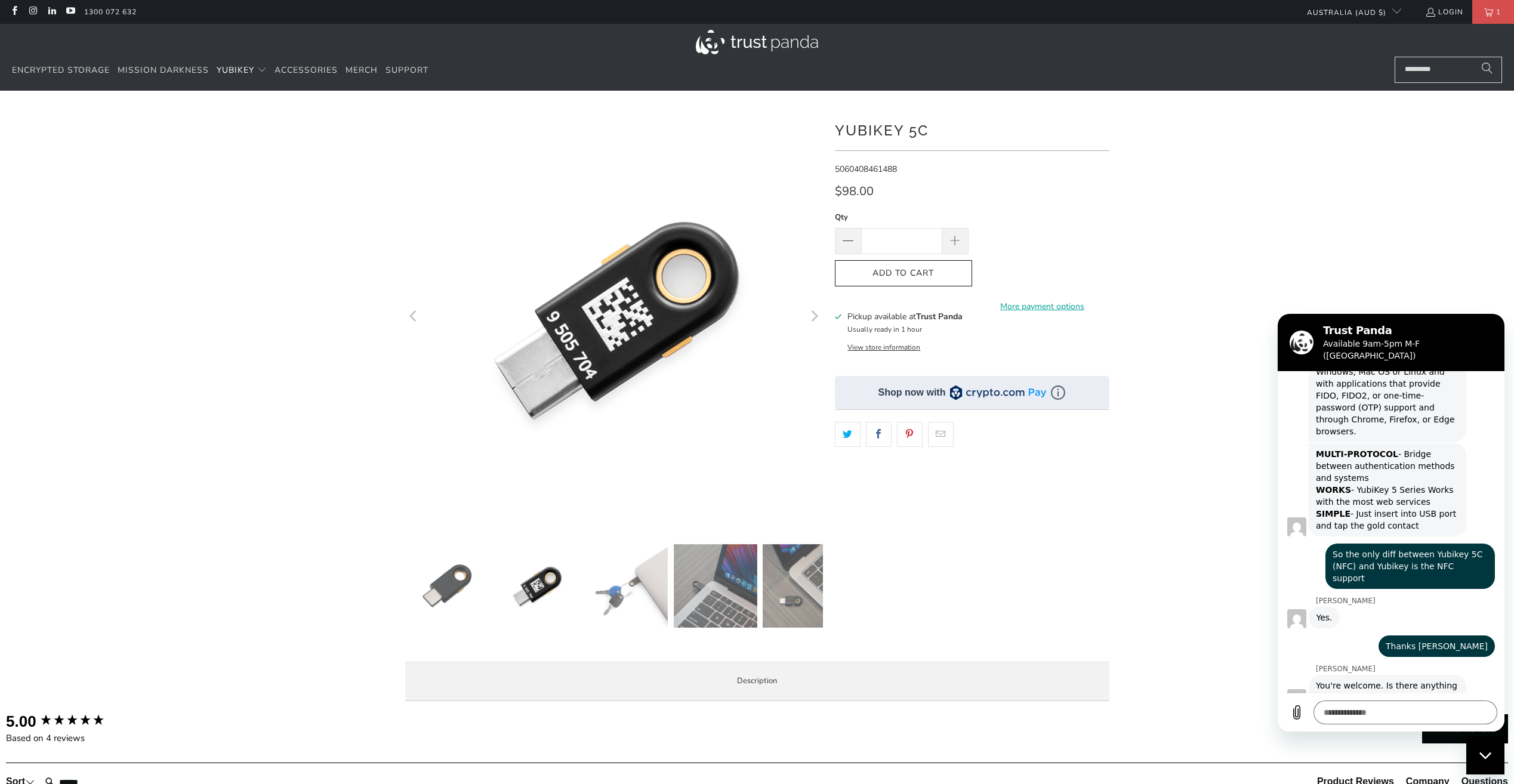
click at [623, 602] on img at bounding box center [626, 586] width 83 height 83
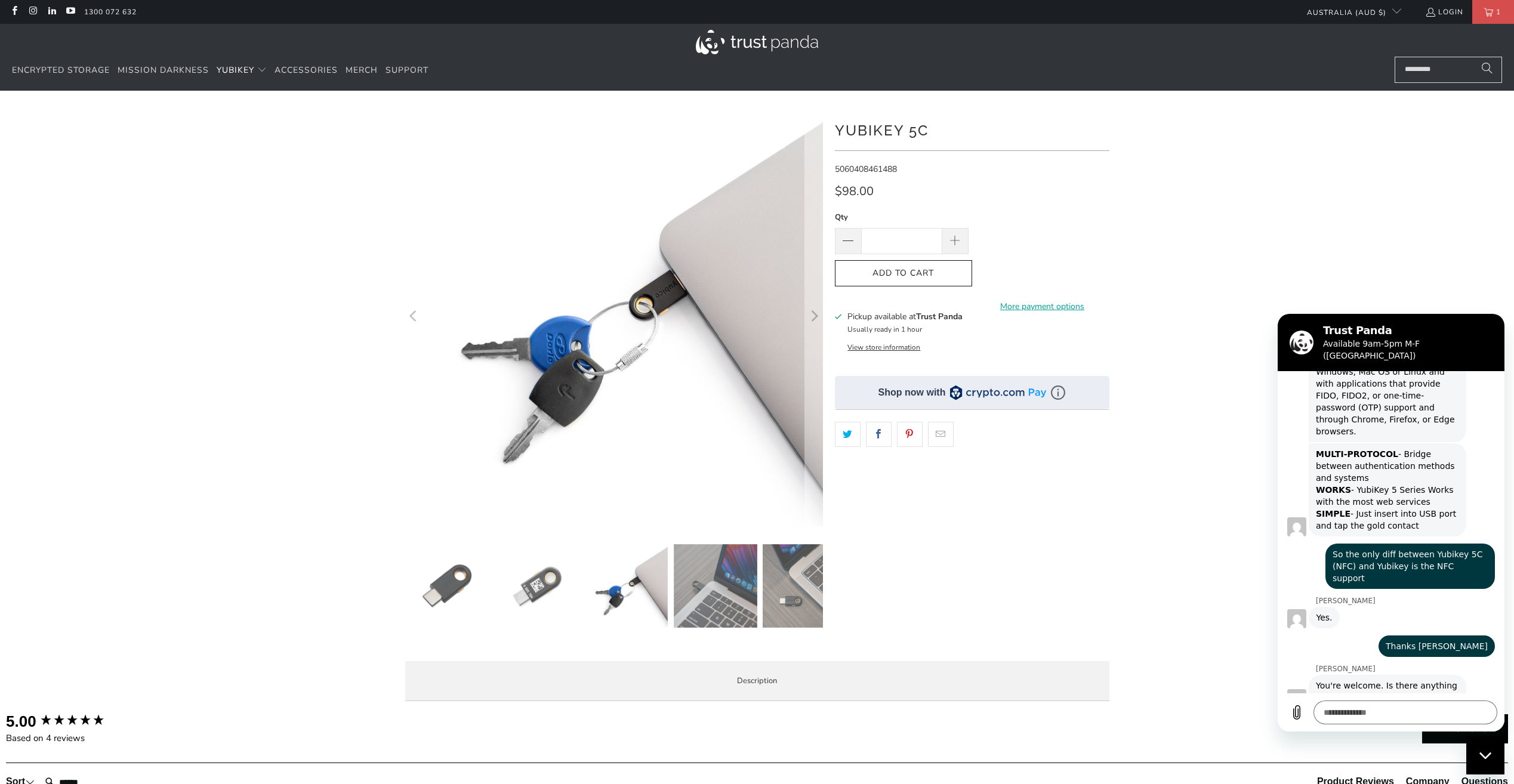
click at [738, 614] on img at bounding box center [715, 586] width 83 height 83
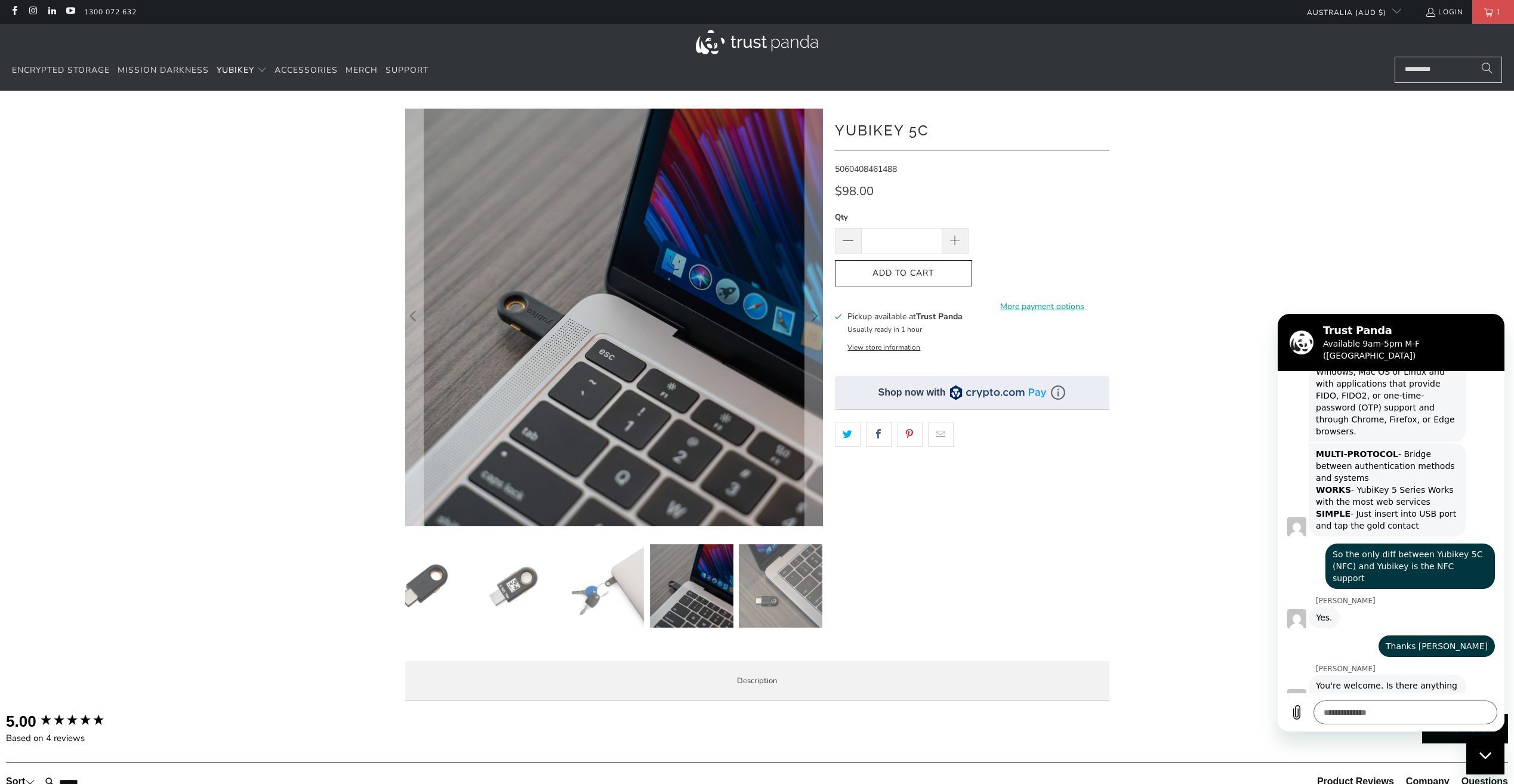
click at [780, 611] on img at bounding box center [780, 586] width 83 height 83
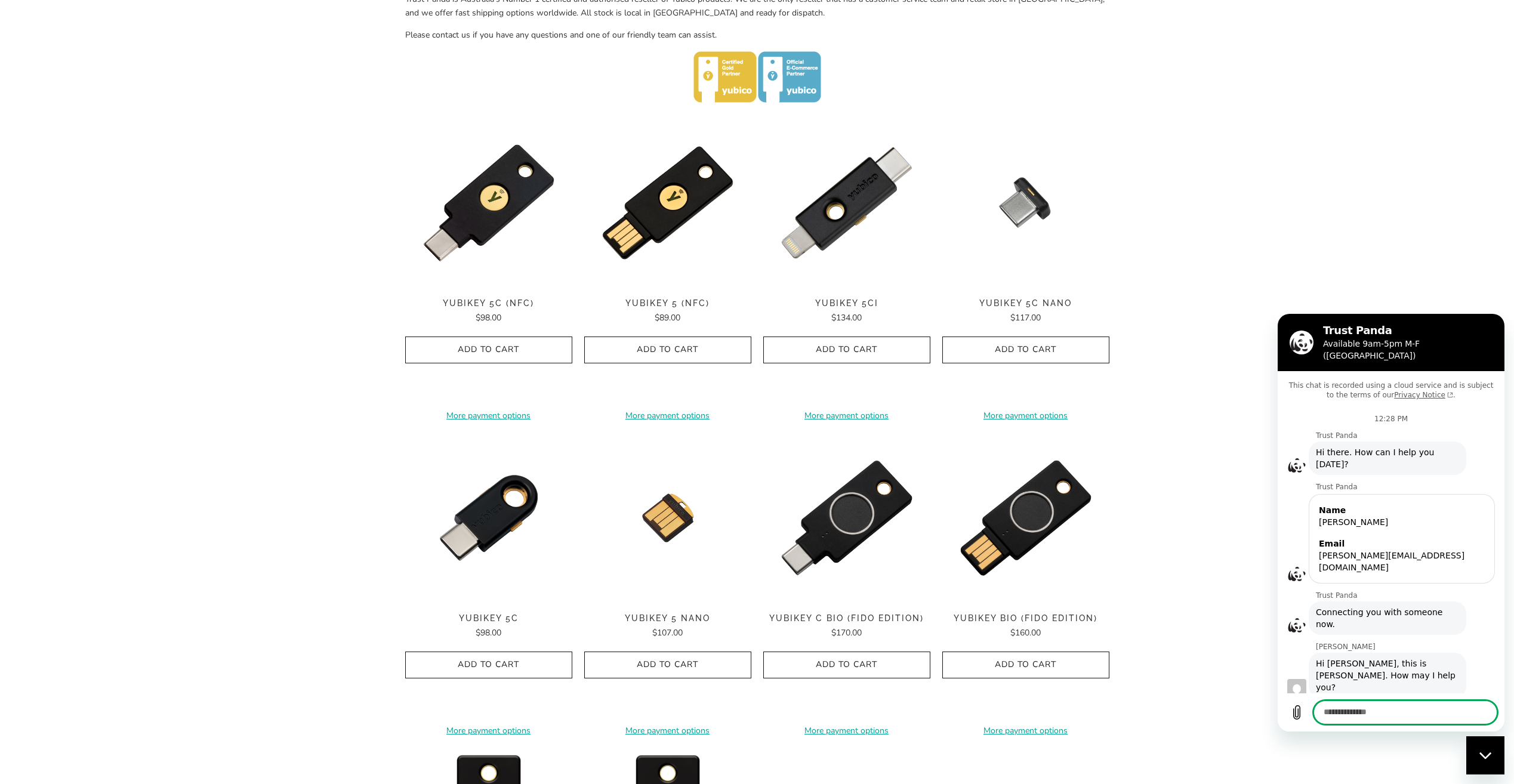
scroll to position [1608, 0]
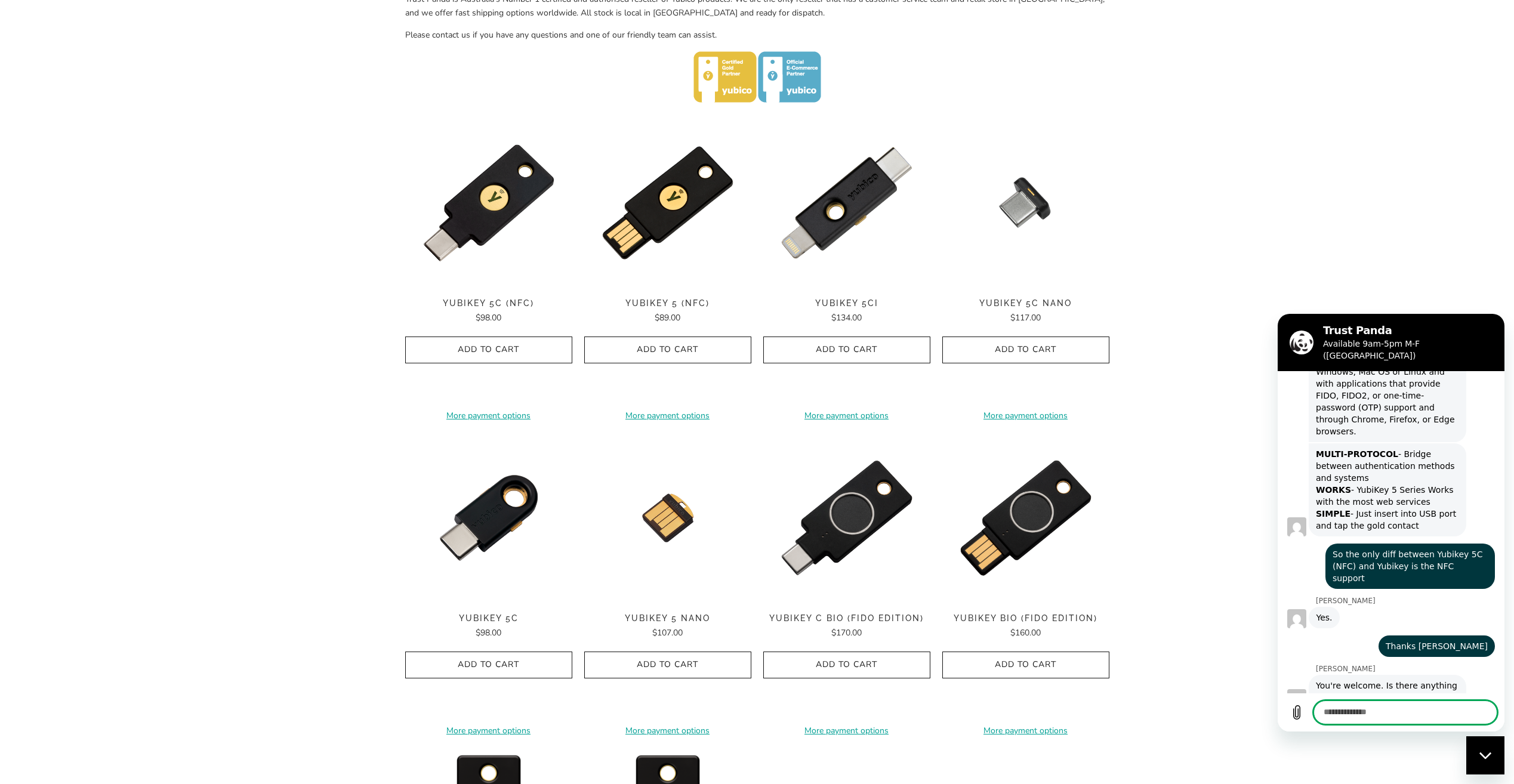
type textarea "*"
click at [1032, 305] on span "YubiKey 5C Nano" at bounding box center [1026, 303] width 167 height 10
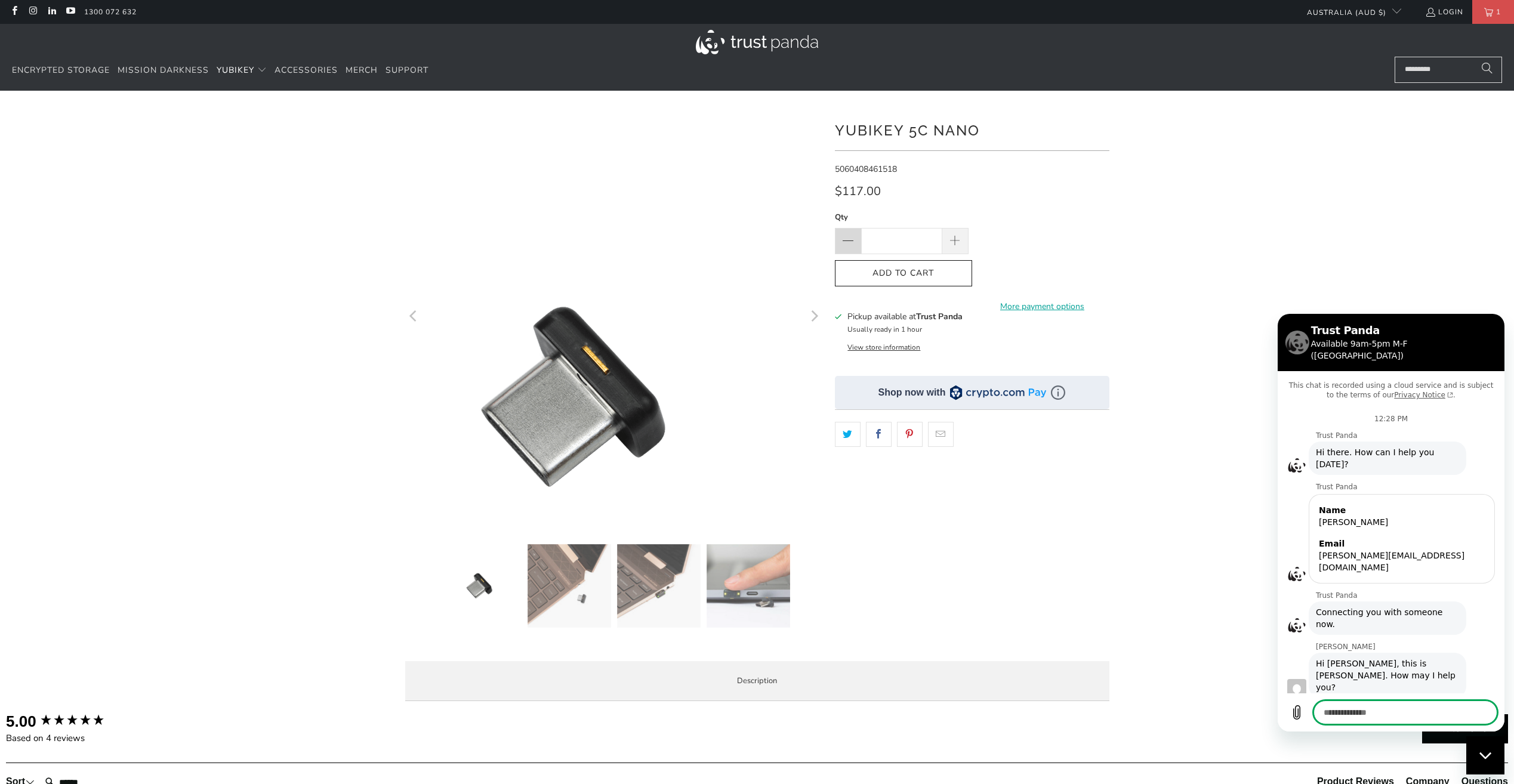
scroll to position [1608, 0]
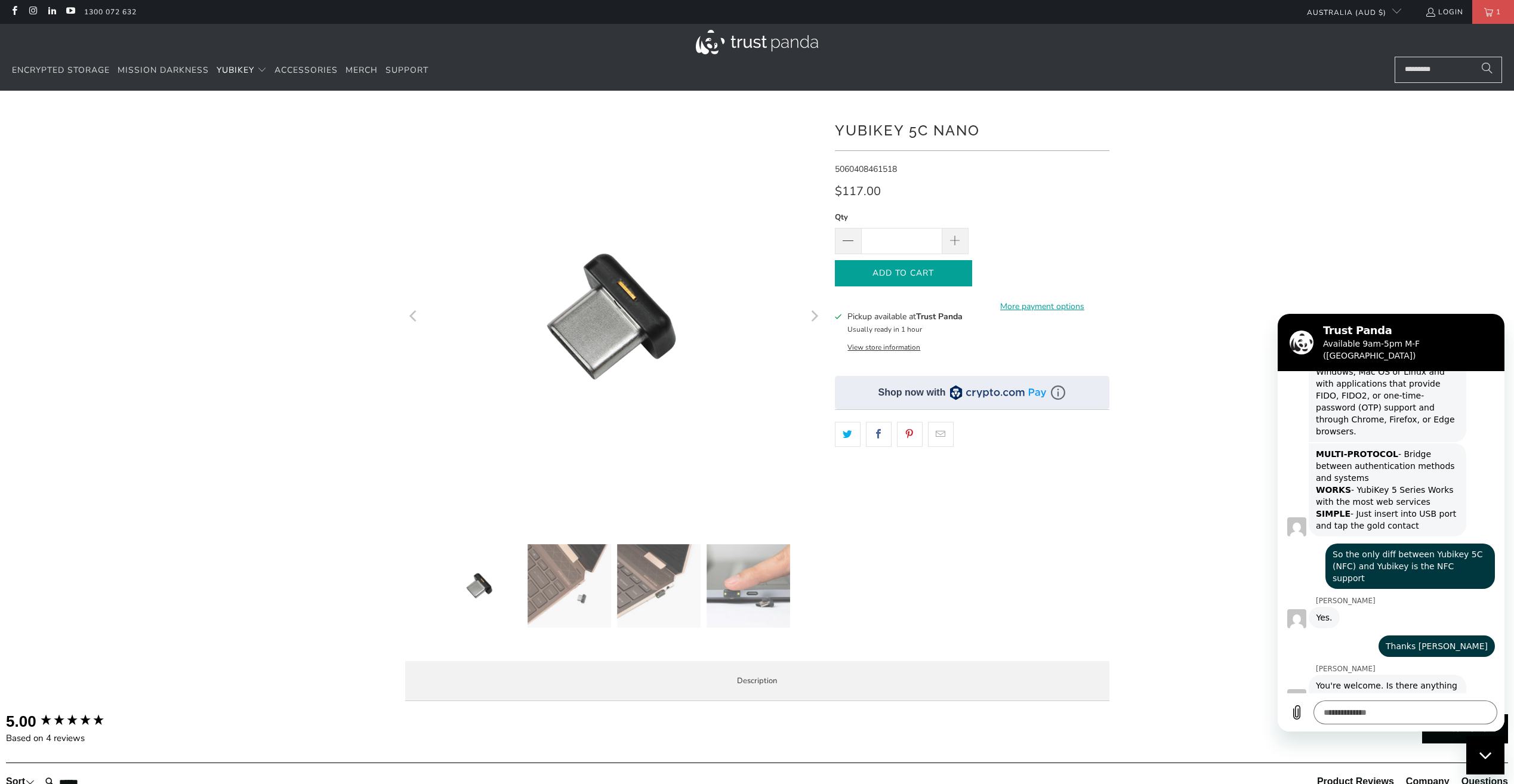
click at [892, 273] on span "Add to Cart" at bounding box center [903, 273] width 112 height 10
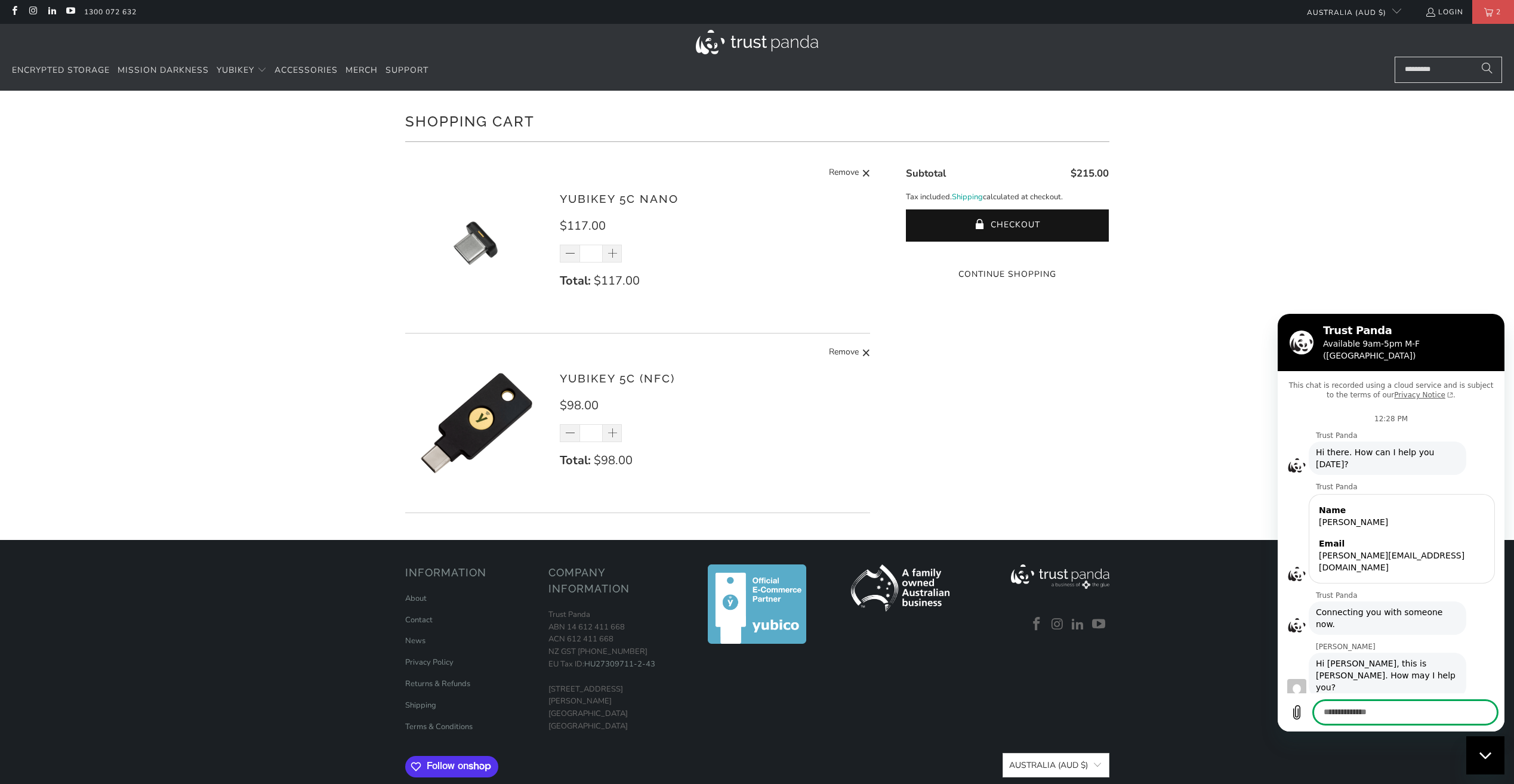
scroll to position [1608, 0]
